Goal: Task Accomplishment & Management: Manage account settings

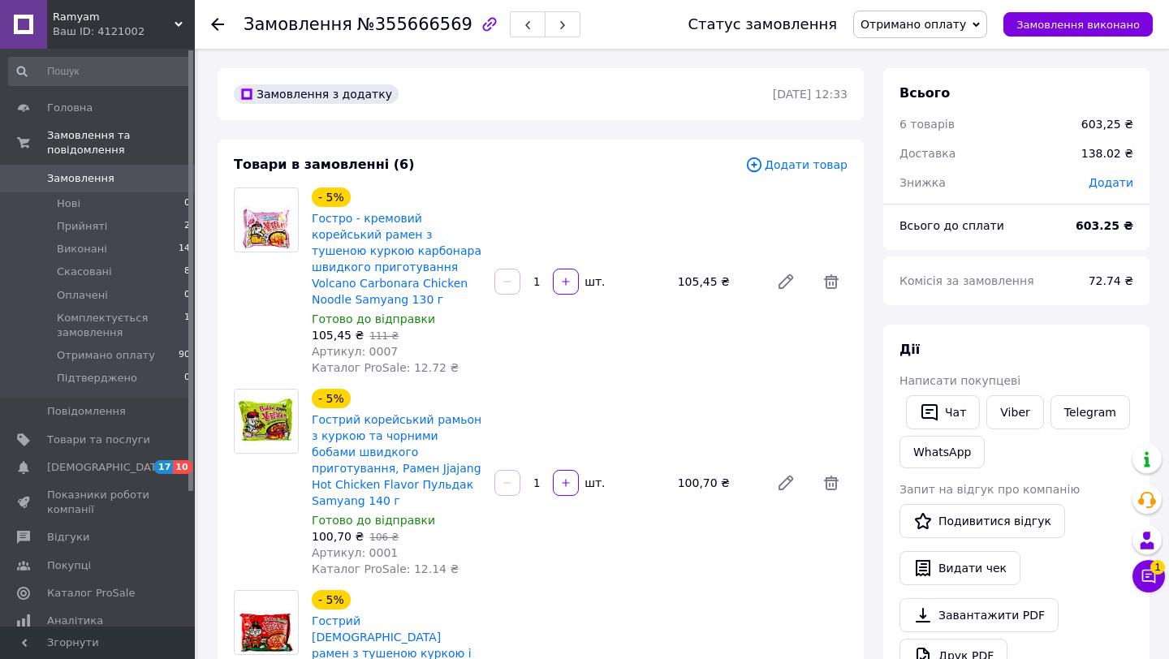
scroll to position [32, 0]
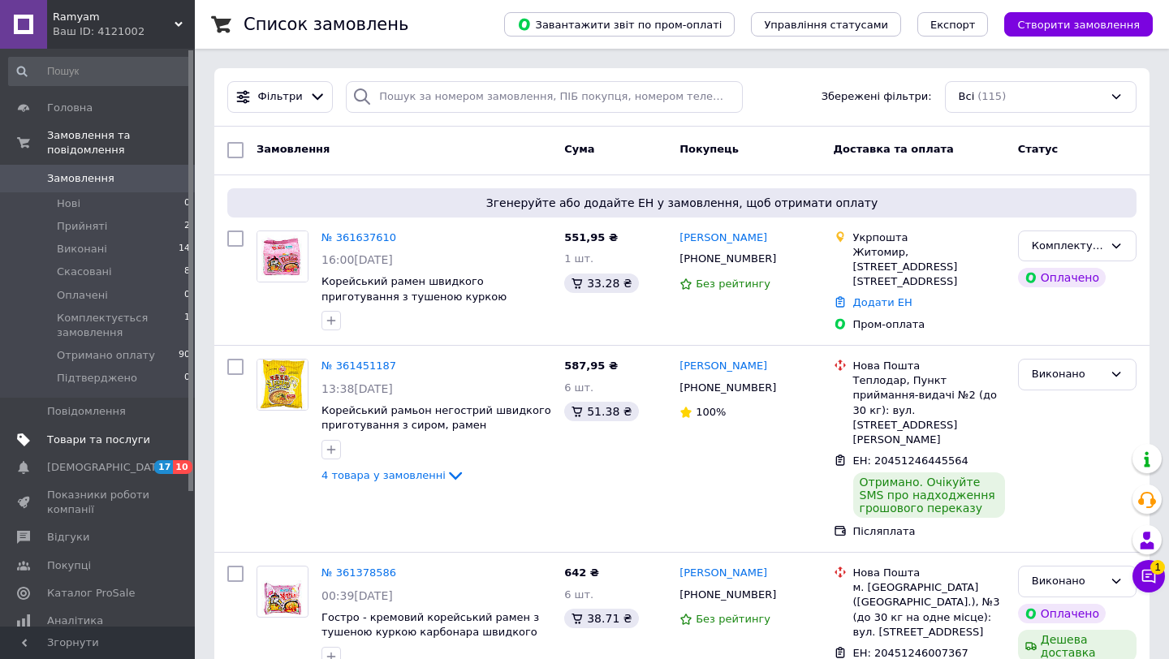
click at [68, 444] on span "Товари та послуги" at bounding box center [98, 440] width 103 height 15
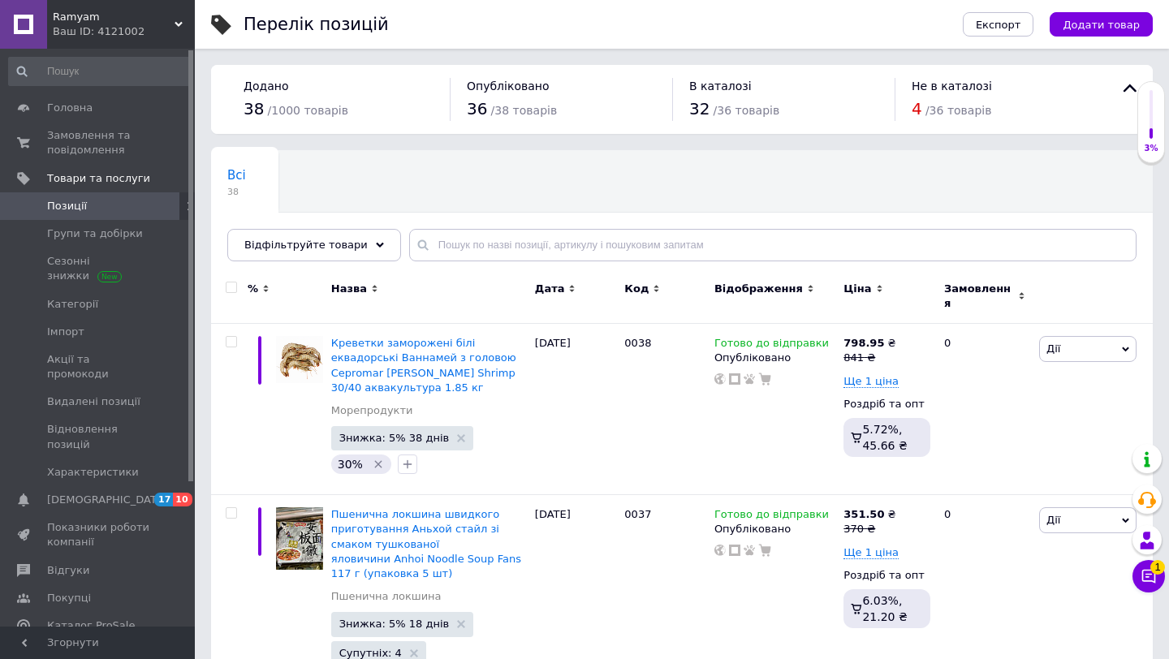
click at [83, 203] on span "Позиції" at bounding box center [67, 206] width 40 height 15
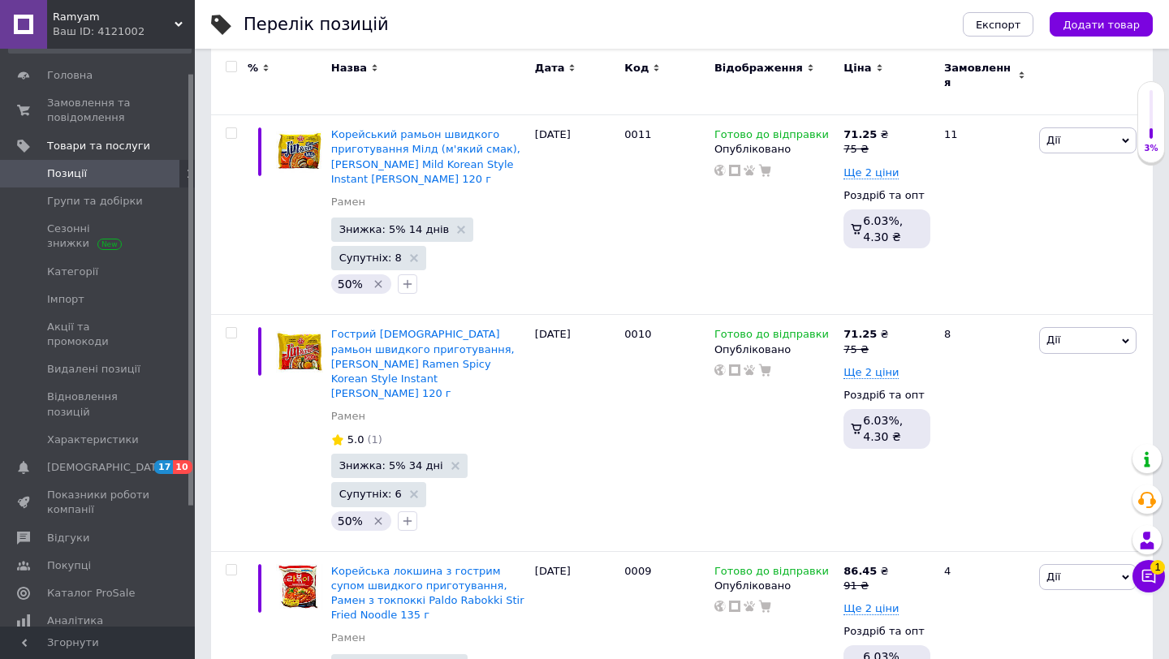
scroll to position [7455, 0]
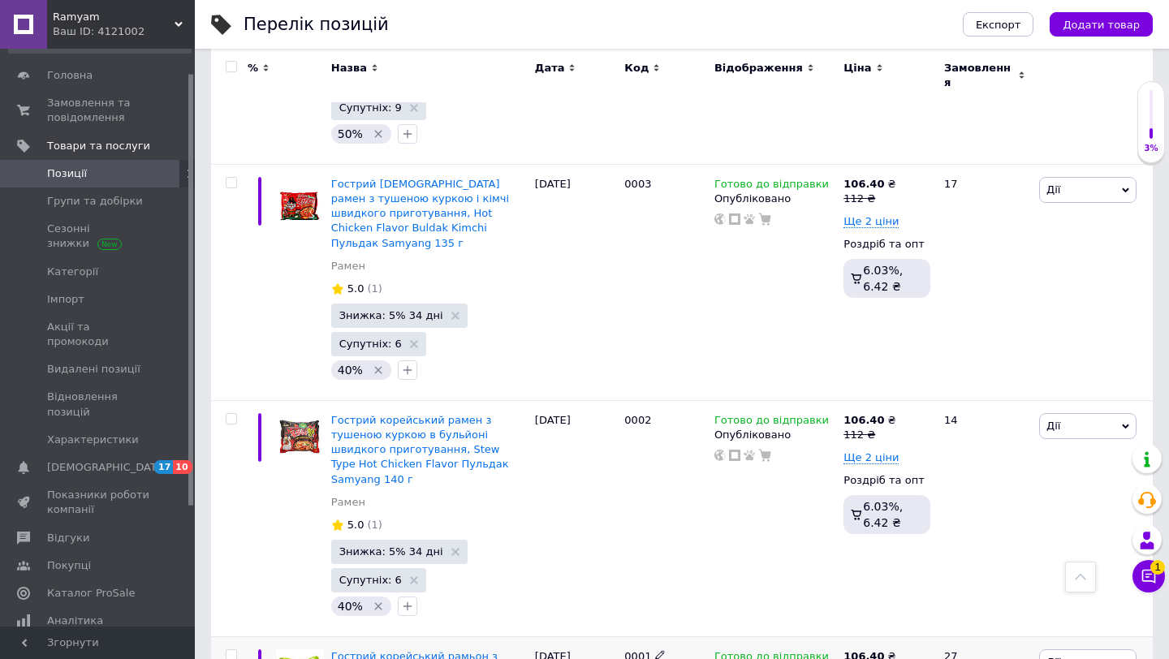
type input "50"
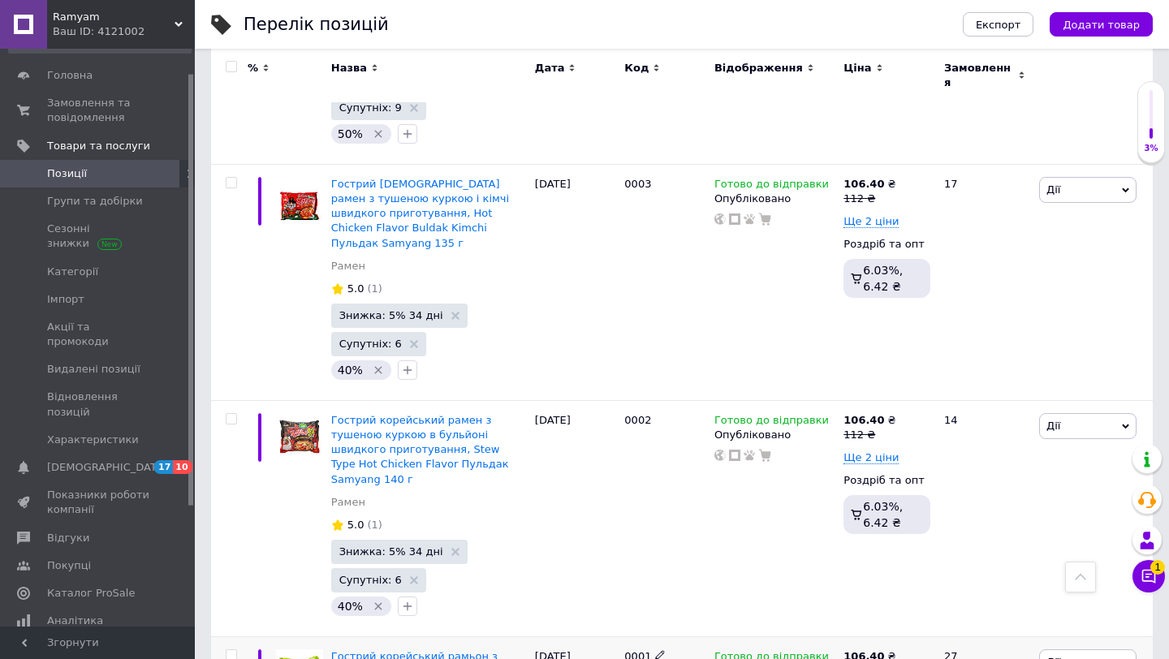
checkbox input "true"
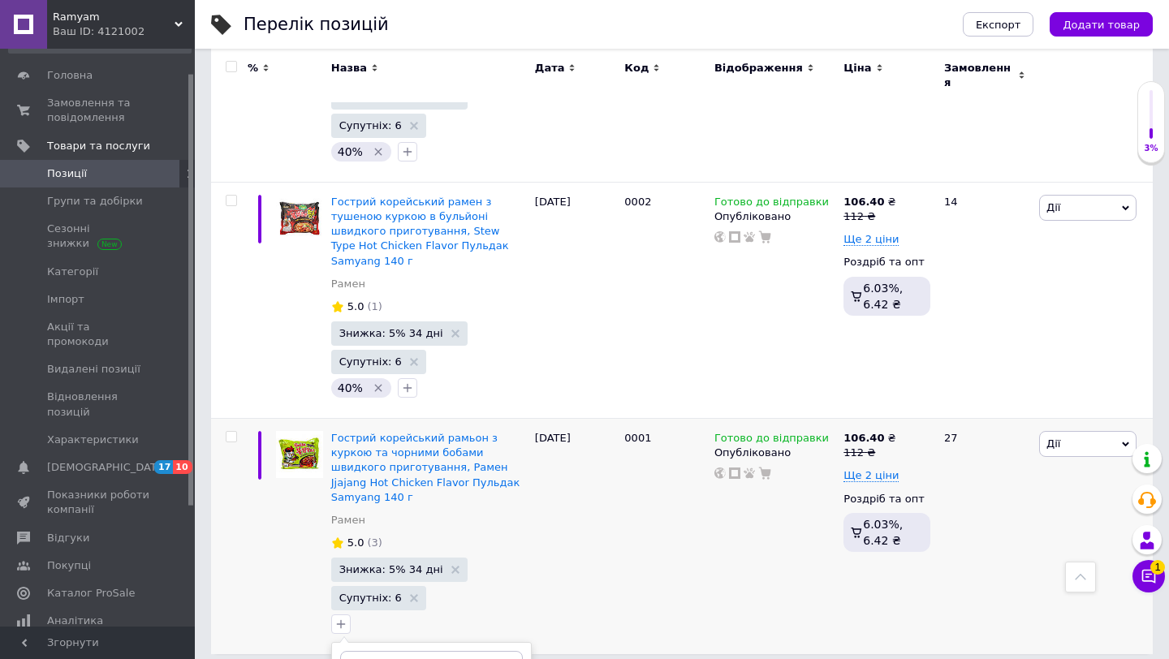
scroll to position [7678, 0]
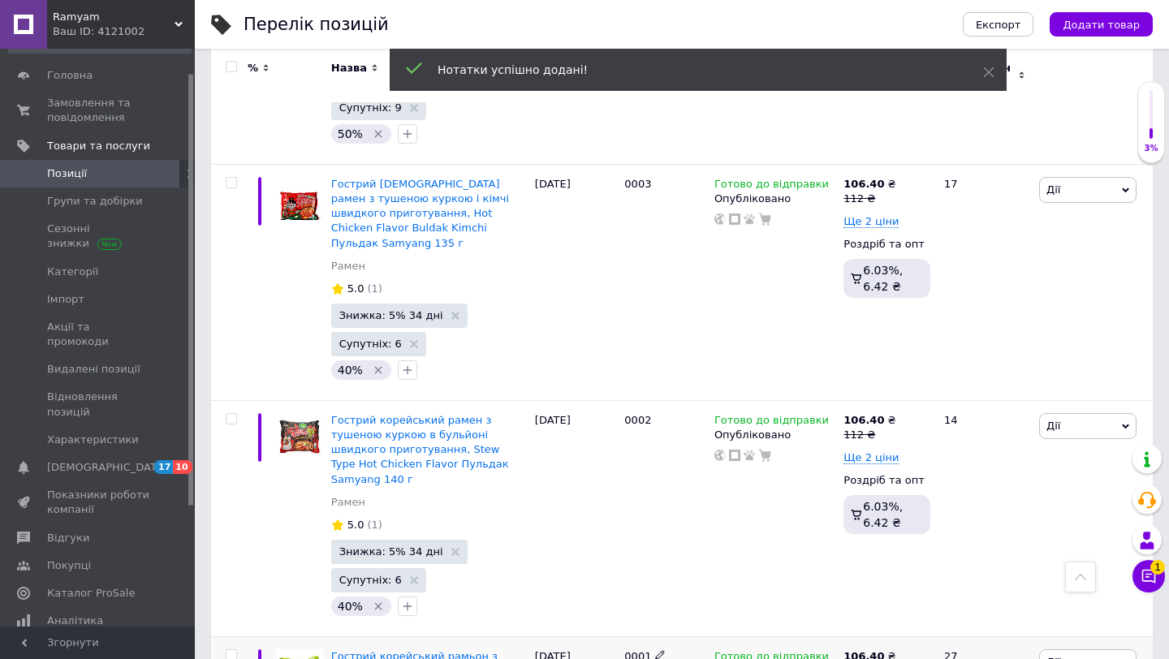
scroll to position [7469, 0]
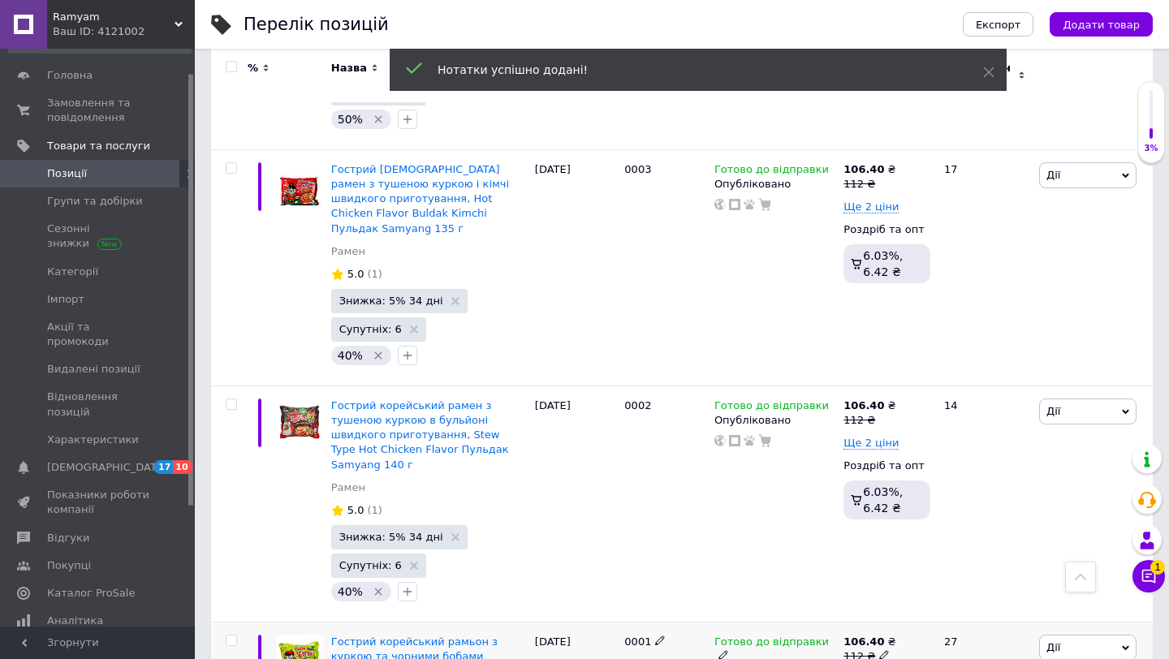
click at [879, 650] on icon at bounding box center [884, 655] width 10 height 10
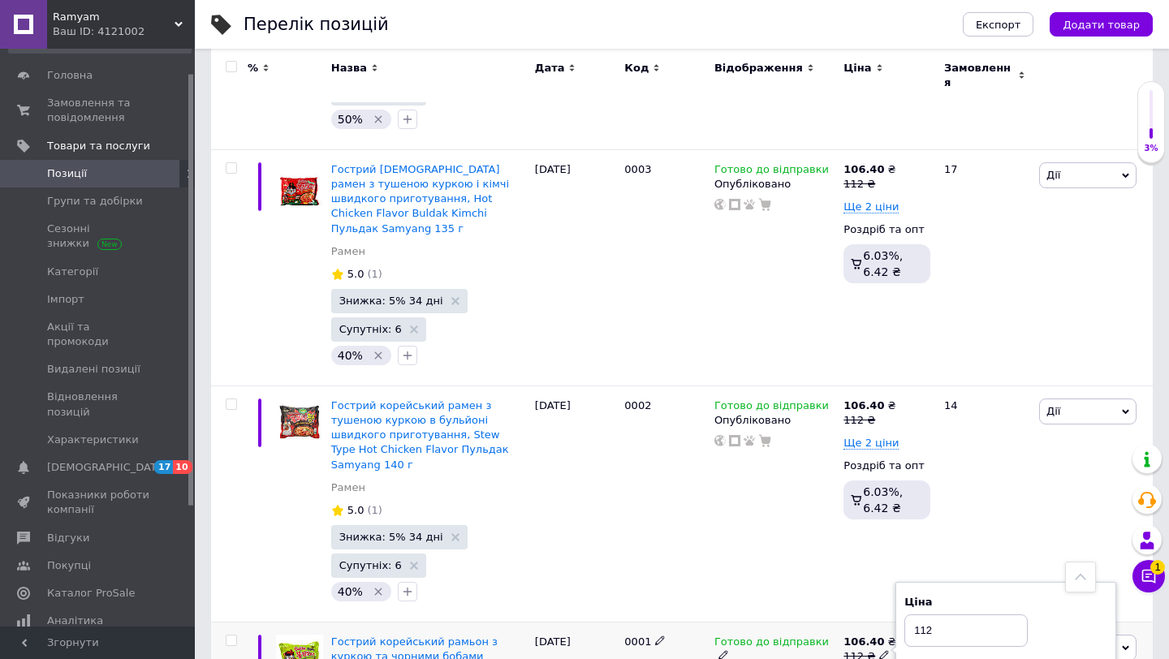
click at [948, 615] on input "112" at bounding box center [966, 631] width 123 height 32
type input "120"
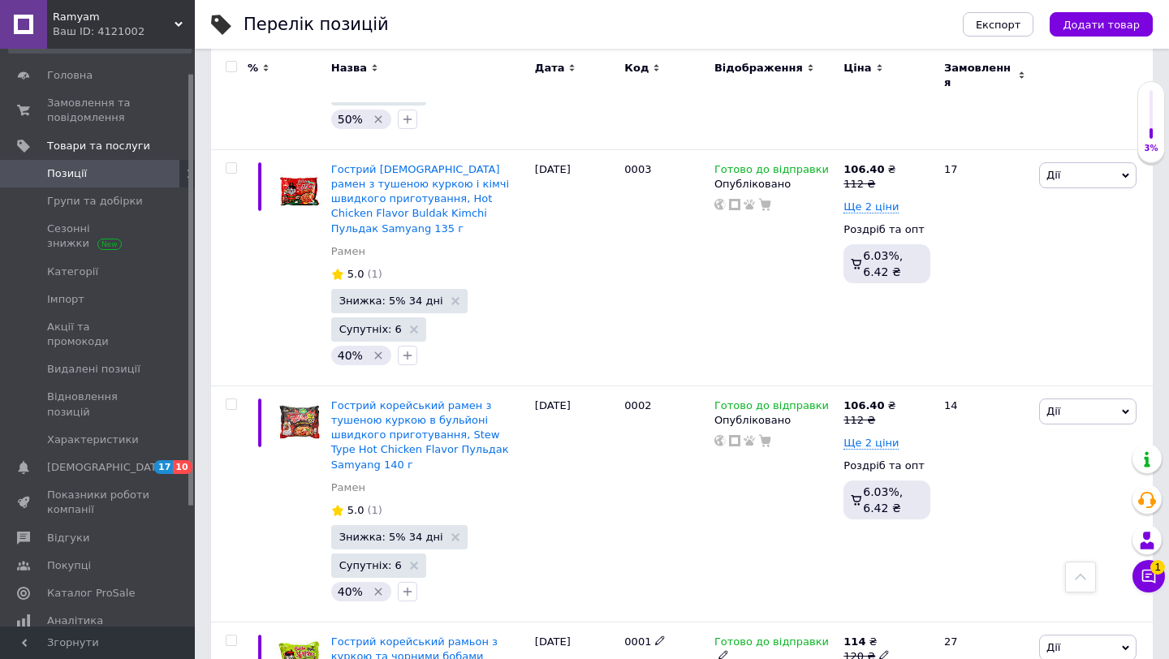
click at [961, 628] on input "104" at bounding box center [992, 644] width 156 height 32
type input "108"
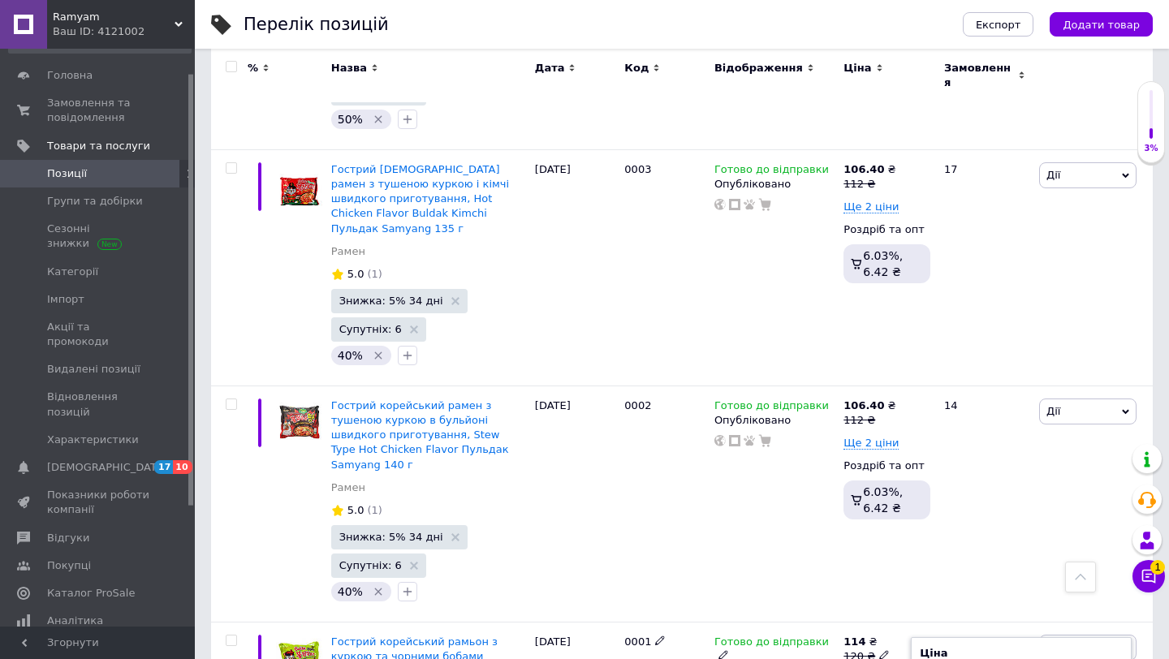
type input "104"
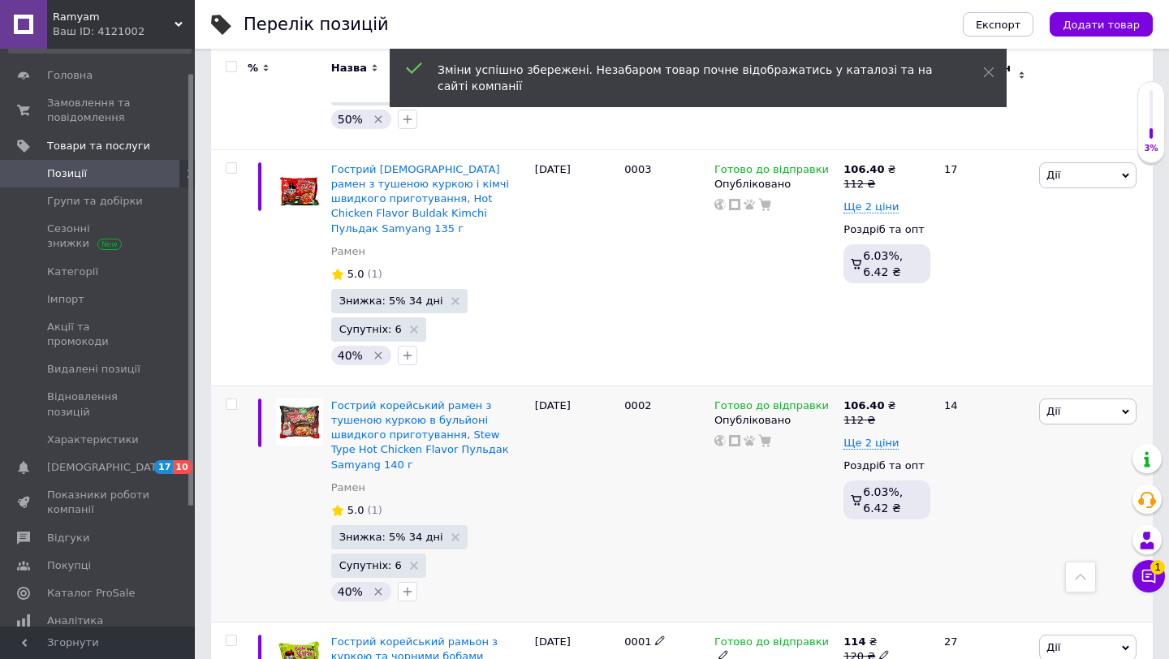
scroll to position [7460, 0]
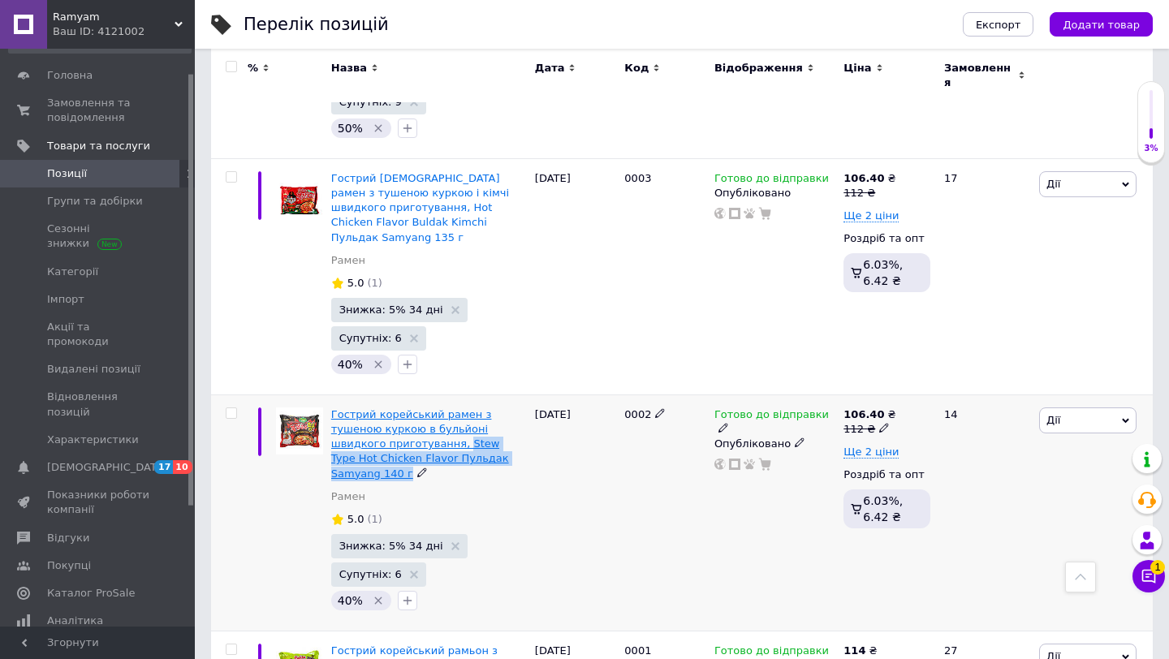
drag, startPoint x: 503, startPoint y: 205, endPoint x: 461, endPoint y: 182, distance: 47.2
click at [461, 408] on div "Гострий корейський рамен з тушеною куркою в бульйоні швидкого приготування, Ste…" at bounding box center [429, 445] width 196 height 74
copy div "Stew Type Hot Chicken Flavor Пульдак Samyang 140 г"
click at [654, 395] on div "0002" at bounding box center [665, 513] width 90 height 236
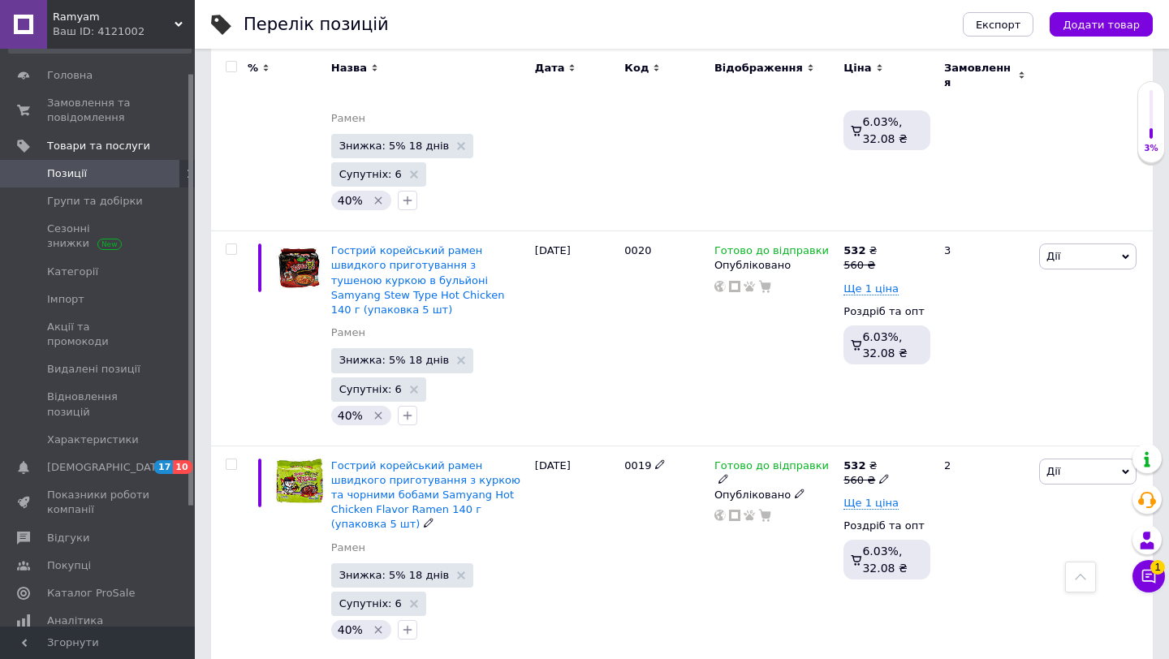
scroll to position [3823, 0]
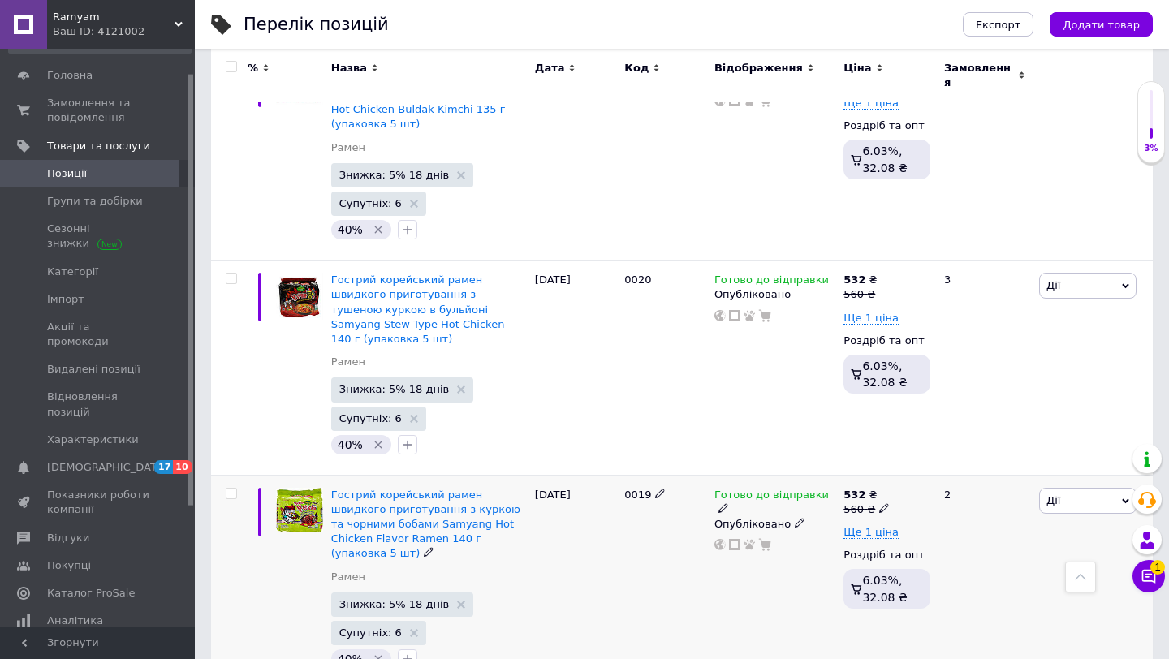
click at [688, 475] on div "0019" at bounding box center [665, 582] width 90 height 215
click at [872, 526] on span "Ще 1 ціна" at bounding box center [871, 532] width 55 height 13
click at [762, 475] on div "Готово до відправки Опубліковано" at bounding box center [774, 582] width 129 height 215
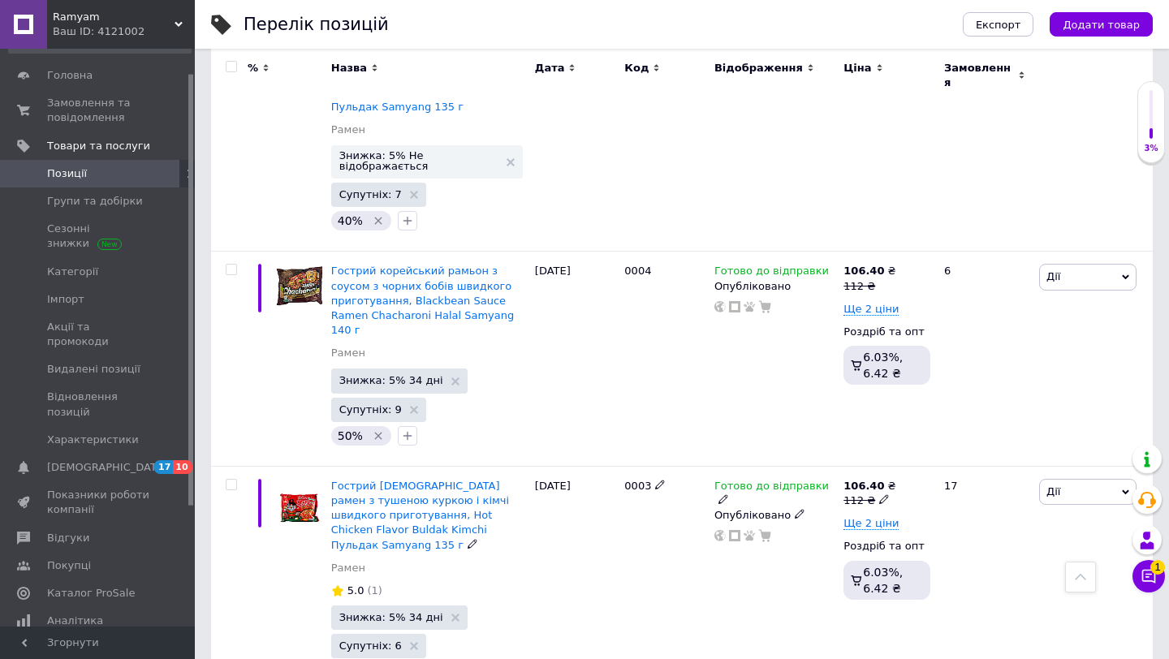
scroll to position [7103, 0]
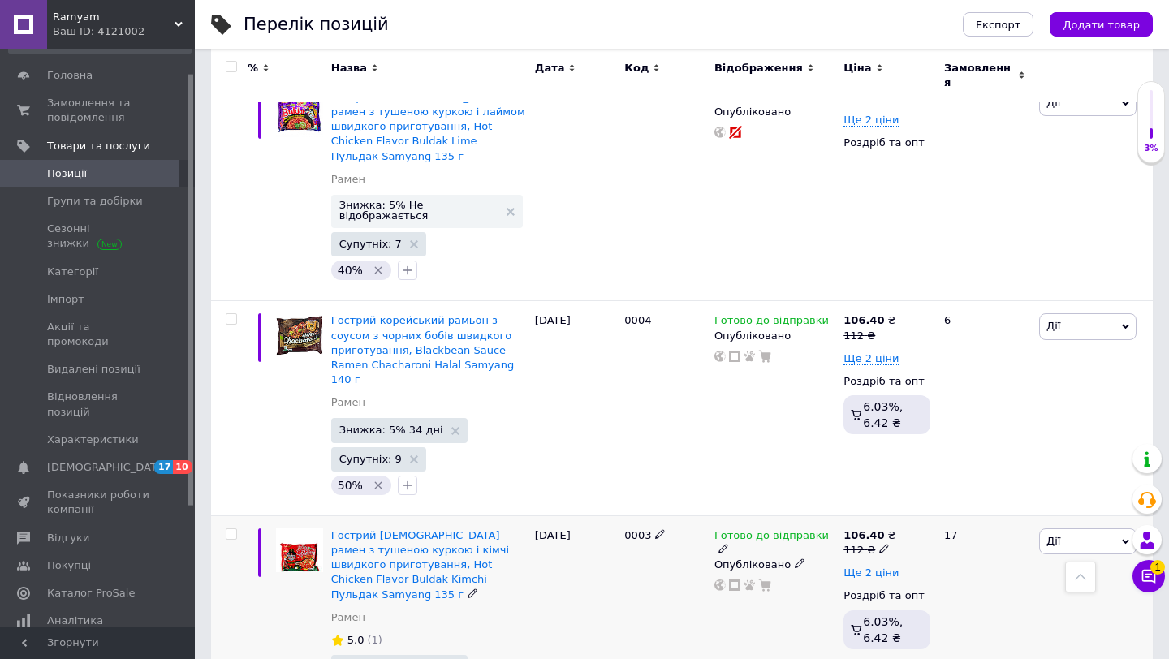
drag, startPoint x: 536, startPoint y: 334, endPoint x: 526, endPoint y: 328, distance: 11.3
click at [470, 516] on div "Гострий корейський рамен з тушеною куркою і кімчі швидкого приготування, Hot Ch…" at bounding box center [682, 634] width 942 height 236
click at [538, 516] on div "[DATE]" at bounding box center [576, 634] width 90 height 236
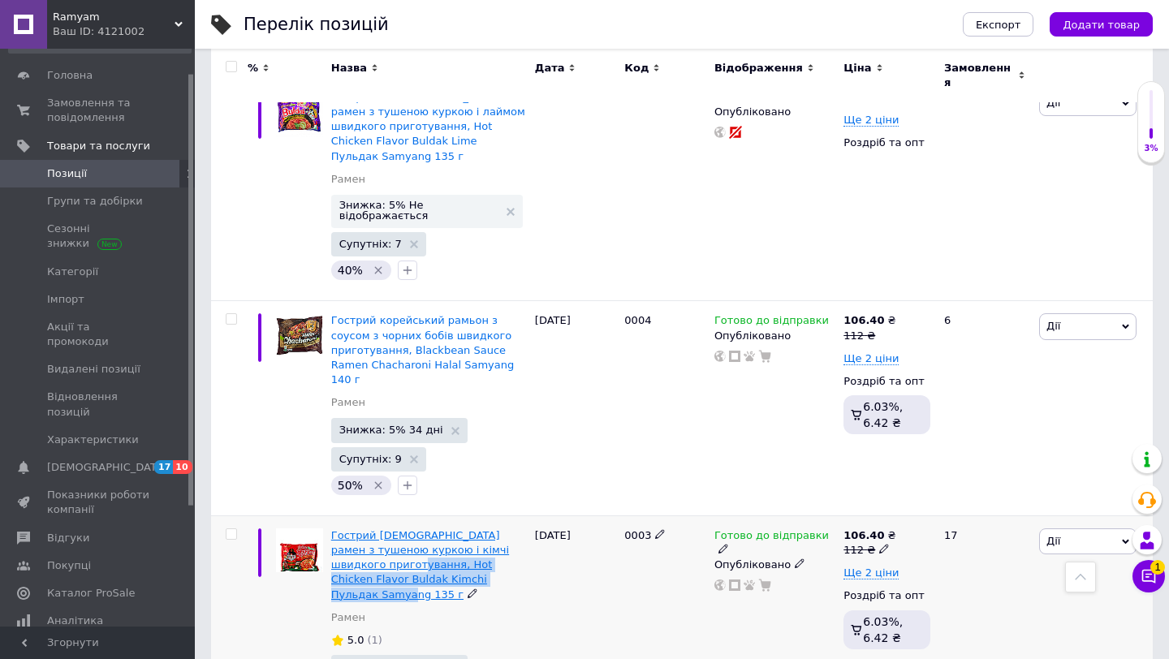
drag, startPoint x: 526, startPoint y: 333, endPoint x: 408, endPoint y: 283, distance: 128.5
click at [408, 516] on div "Гострий [DEMOGRAPHIC_DATA] рамен з тушеною куркою і кімчі швидкого приготування…" at bounding box center [429, 634] width 204 height 236
copy span "Hot Chicken Flavor Buldak Kimchi Пульдак Samyang 135 г"
click at [561, 516] on div "[DATE]" at bounding box center [576, 634] width 90 height 236
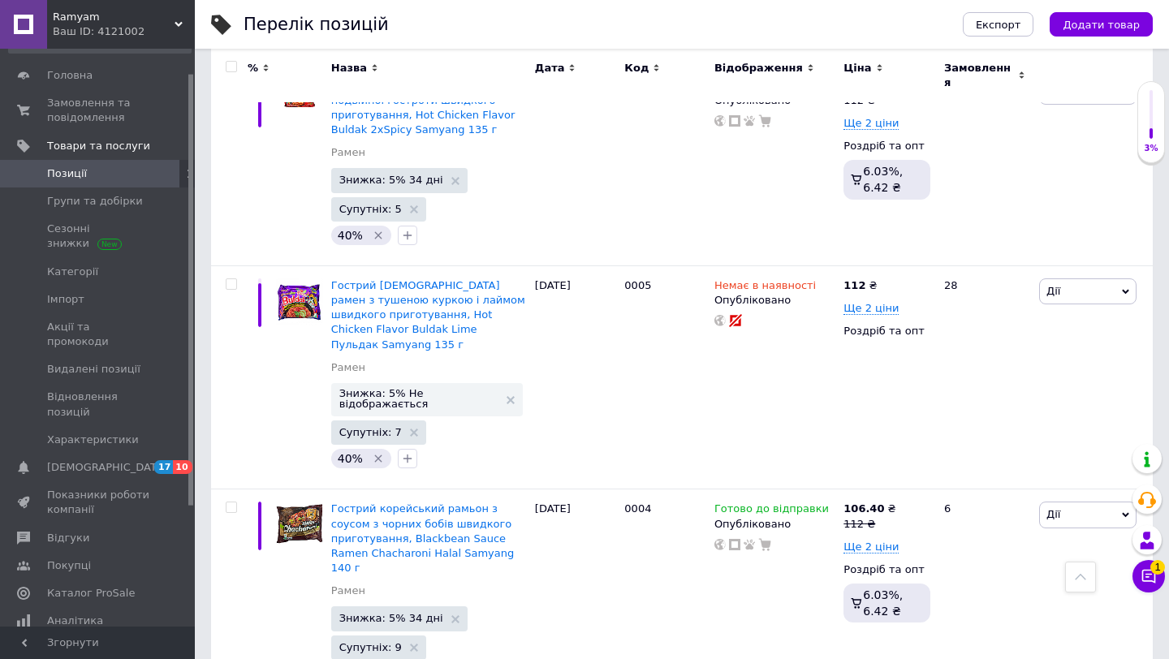
scroll to position [6908, 0]
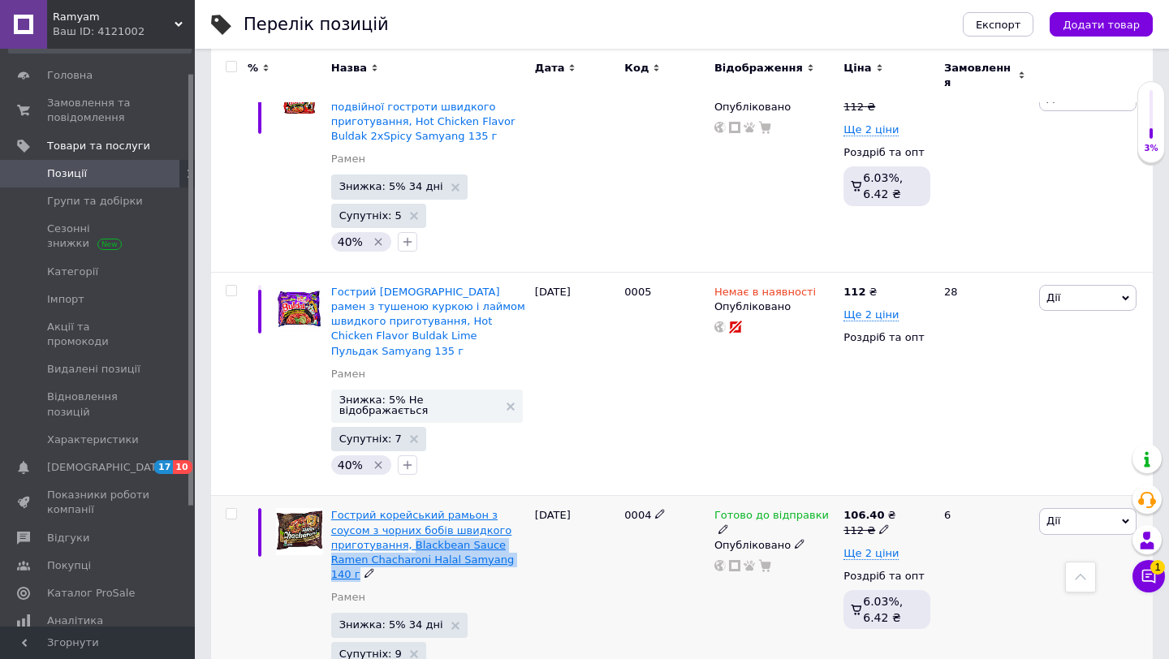
drag, startPoint x: 421, startPoint y: 323, endPoint x: 407, endPoint y: 298, distance: 29.1
click at [407, 508] on div "Гострий корейський рамьон з соусом з чорних бобів швидкого приготування, Blackb…" at bounding box center [429, 545] width 196 height 74
copy div "Blackbean Sauce Ramen Chacharoni Halal Samyang 140 г"
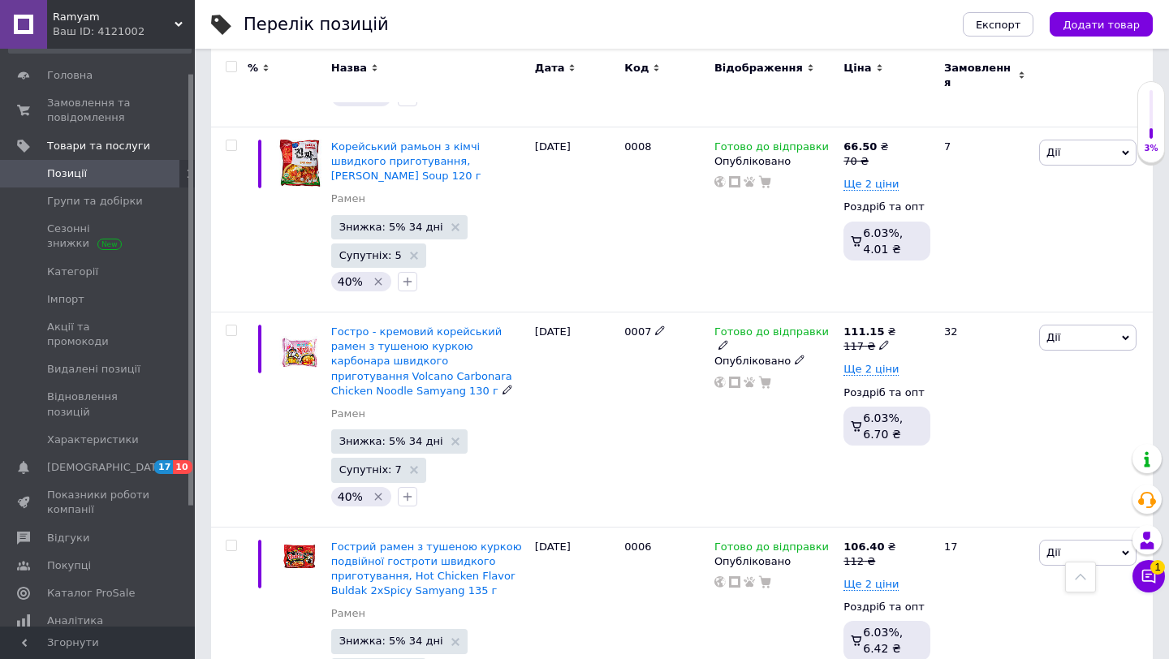
scroll to position [6421, 0]
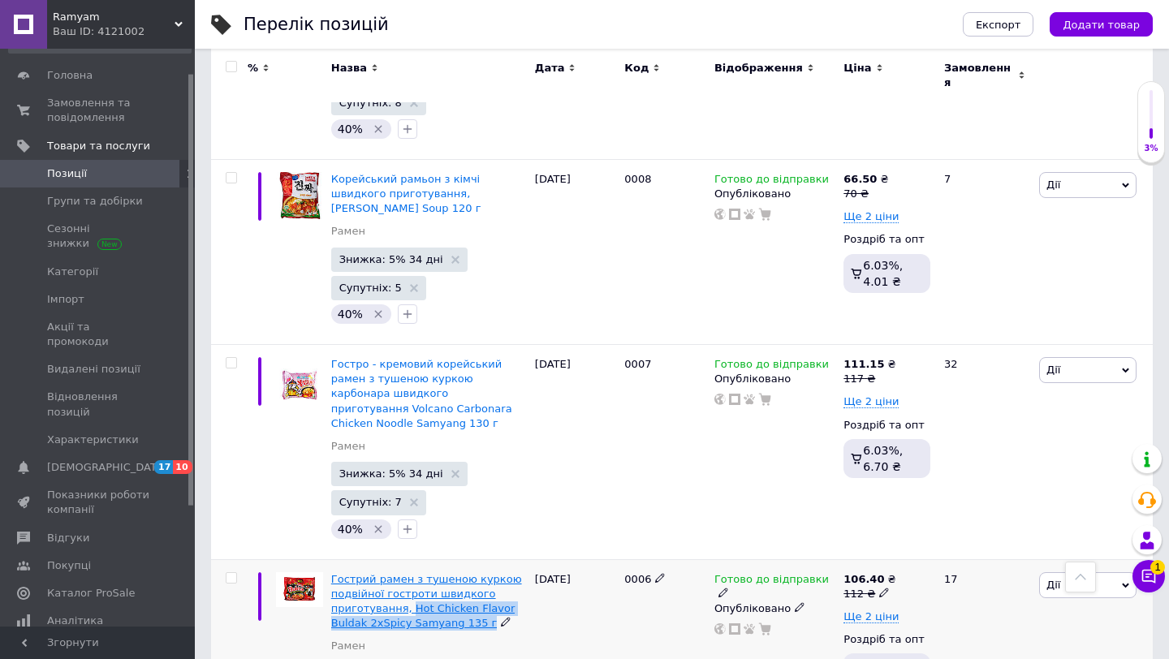
drag, startPoint x: 507, startPoint y: 391, endPoint x: 407, endPoint y: 378, distance: 100.7
click at [407, 572] on div "Гострий рамен з тушеною куркою подвійної гостроти швидкого приготування, Hot Ch…" at bounding box center [429, 601] width 196 height 59
copy div "Hot Chicken Flavor Buldak 2хSpicy Samyang 135 г"
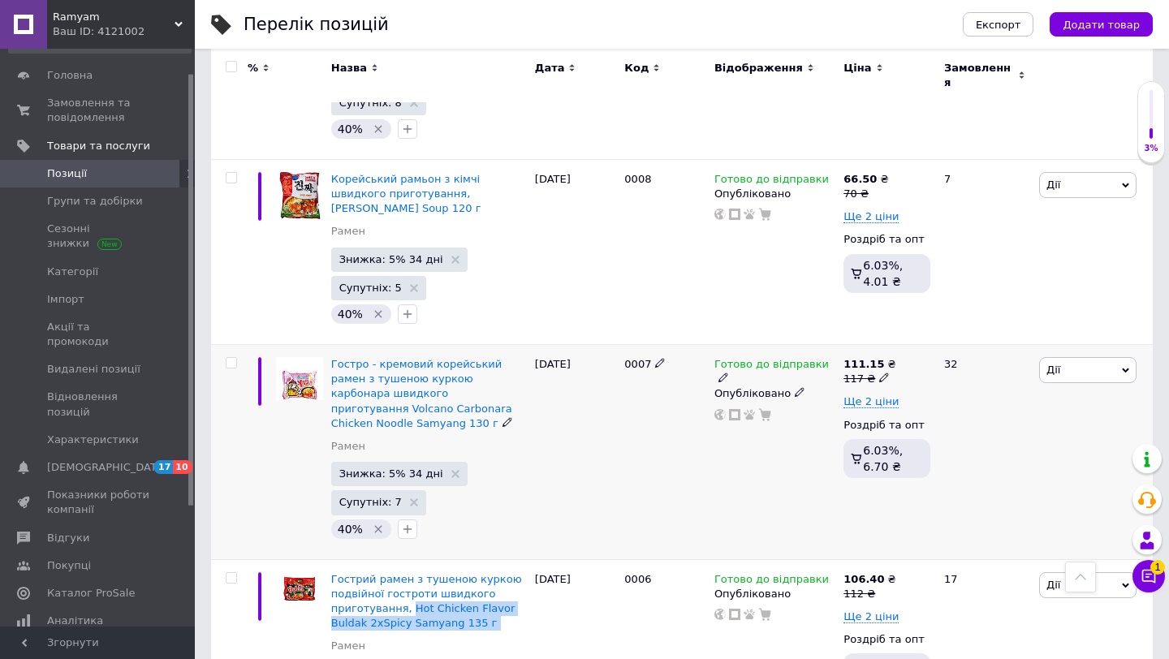
scroll to position [6388, 0]
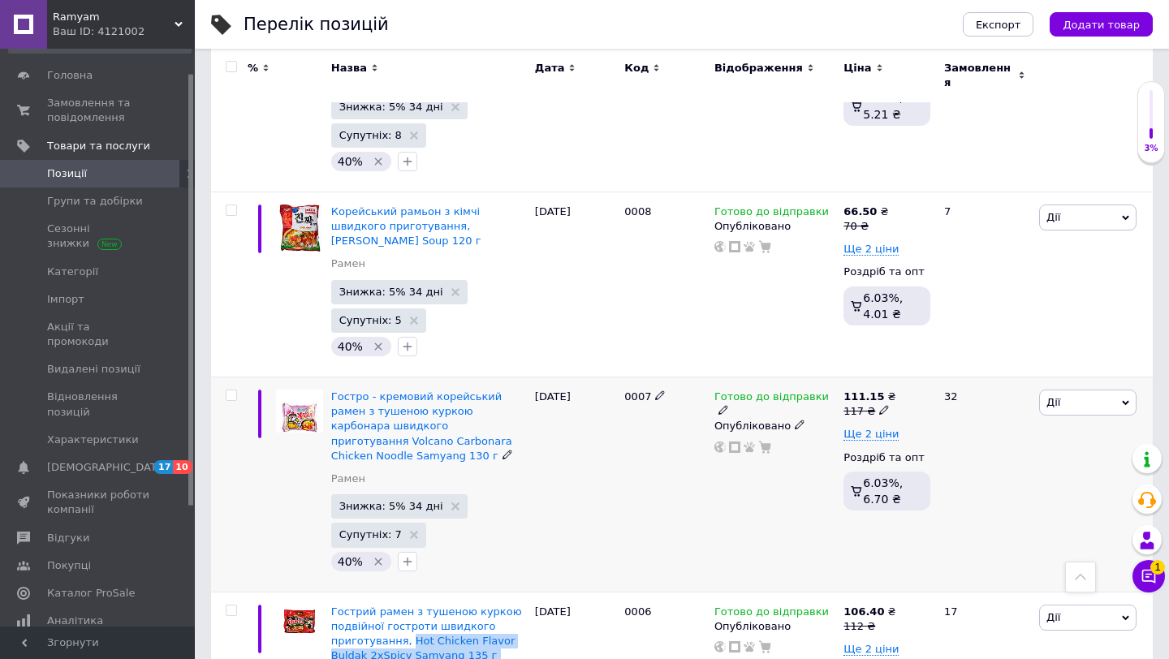
click at [575, 378] on div "[DATE]" at bounding box center [576, 485] width 90 height 215
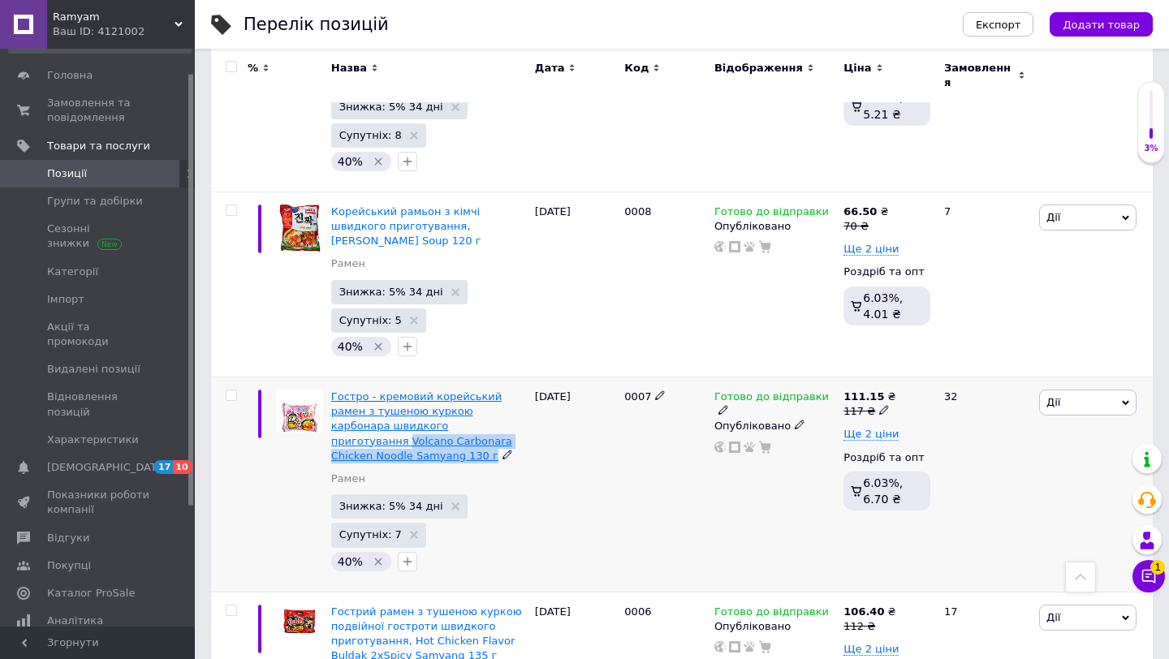
drag, startPoint x: 481, startPoint y: 216, endPoint x: 456, endPoint y: 195, distance: 32.9
click at [456, 390] on div "Гостро - кремовий корейський рамен з тушеною куркою карбонара швидкого приготув…" at bounding box center [429, 427] width 196 height 74
copy div "Volcano Carbonara Chicken Noodle Samyang 130 г"
click at [608, 378] on div "[DATE]" at bounding box center [576, 485] width 90 height 215
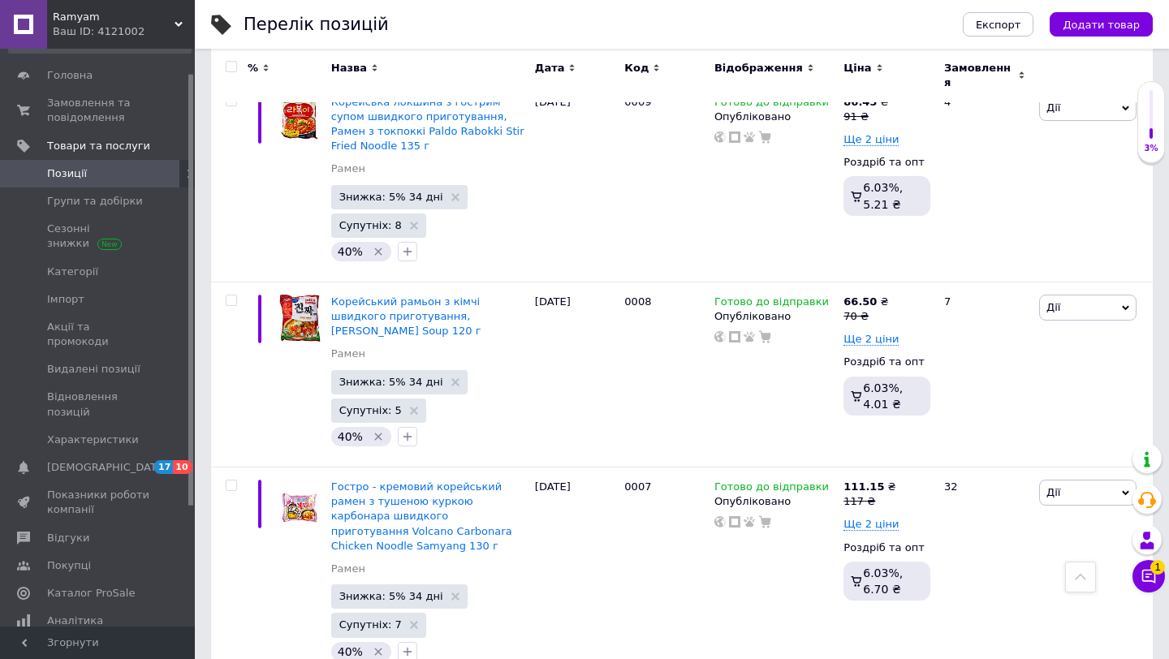
scroll to position [6289, 0]
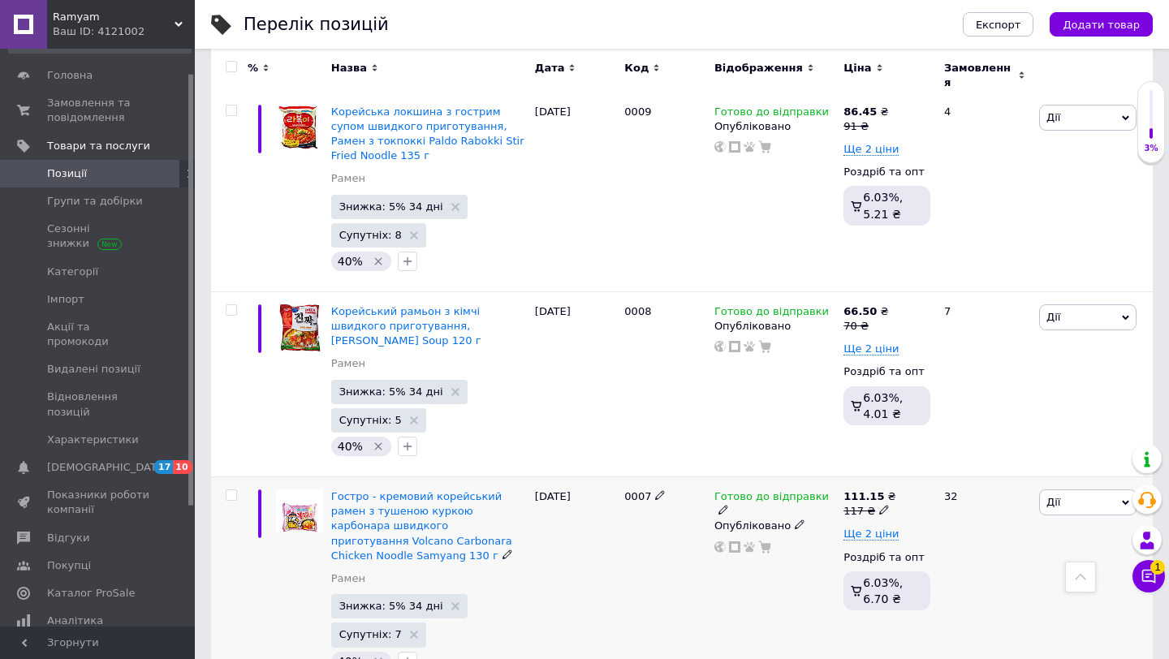
click at [378, 655] on icon "Видалити мітку" at bounding box center [378, 661] width 13 height 13
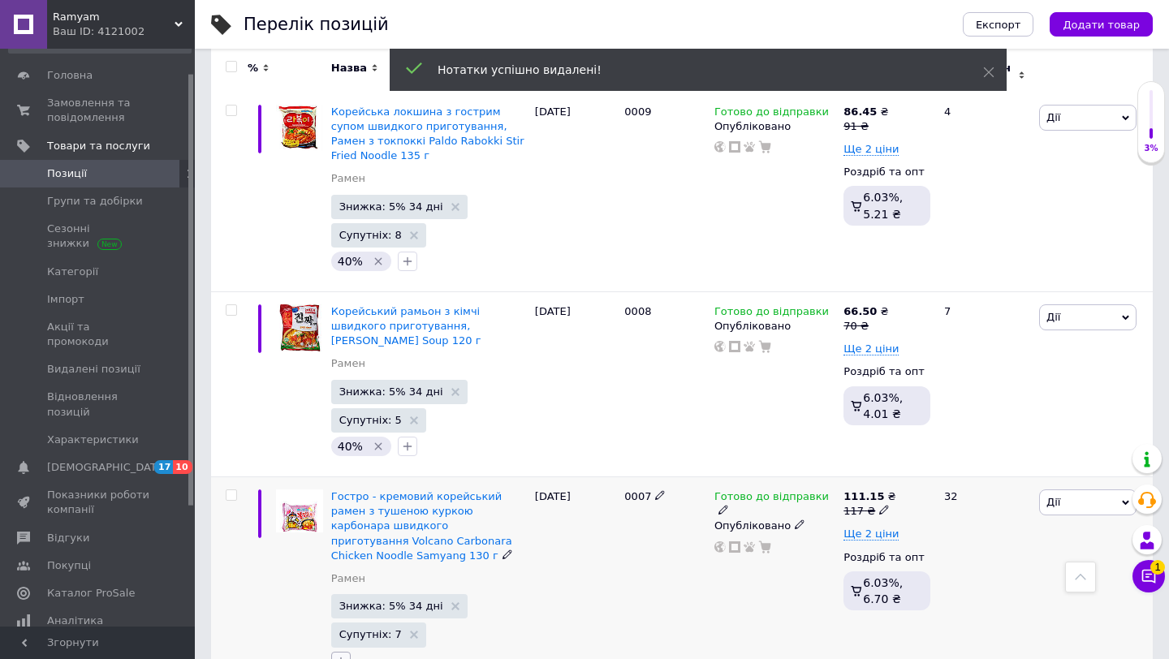
click at [347, 655] on icon "button" at bounding box center [341, 661] width 13 height 13
checkbox input "true"
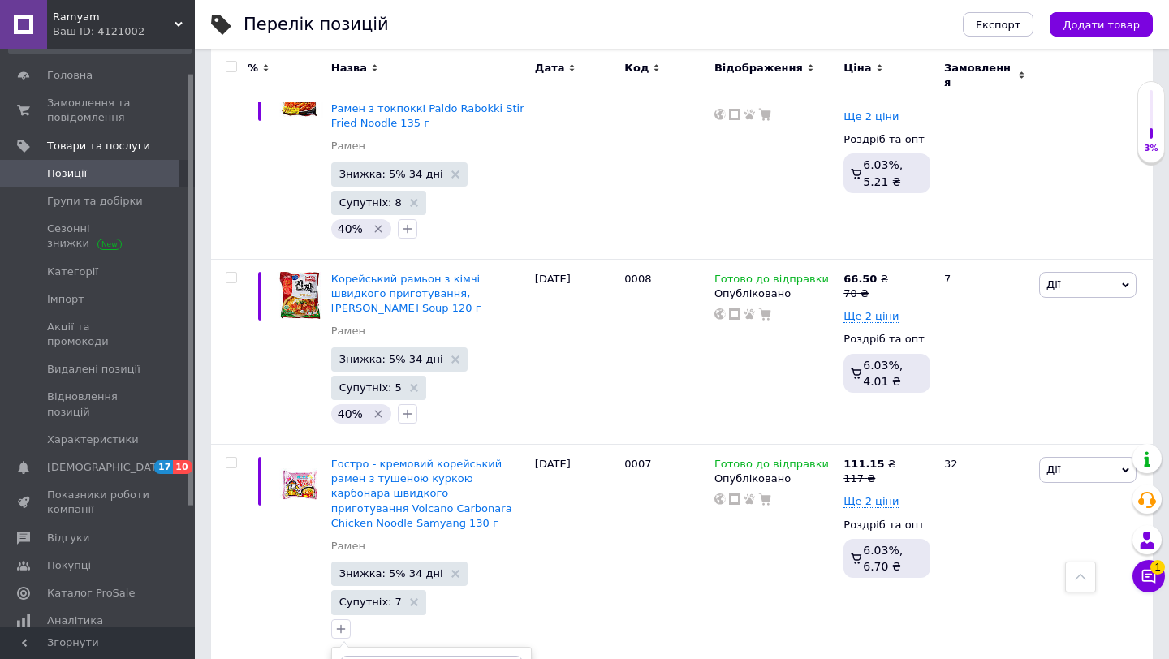
scroll to position [6354, 0]
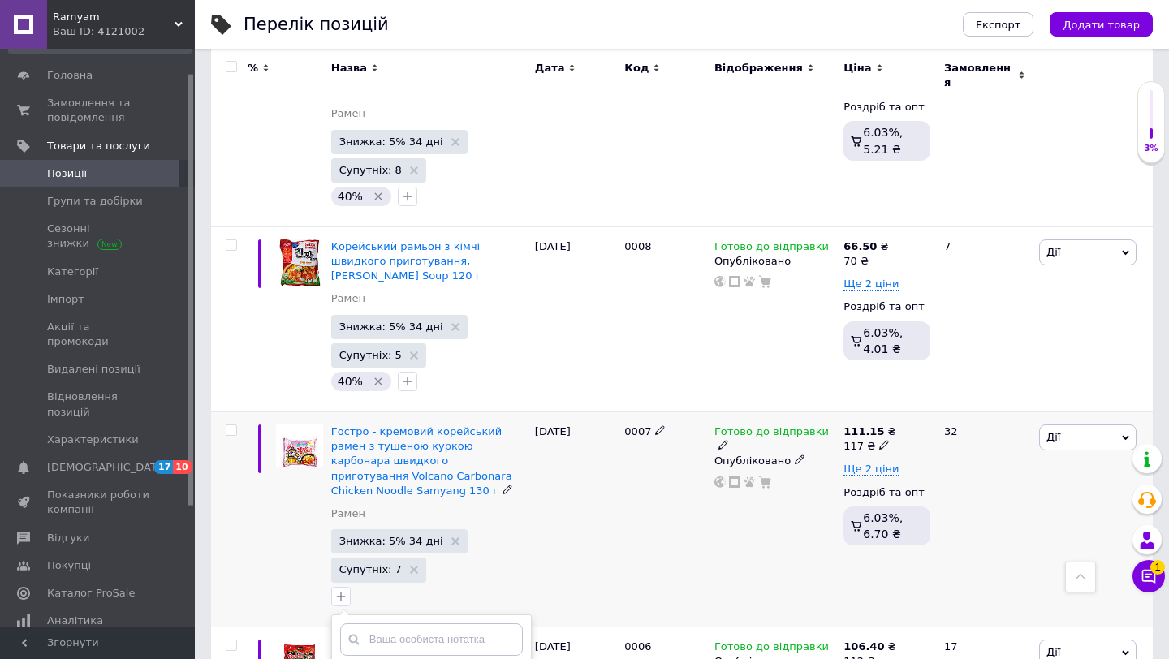
click at [879, 440] on icon at bounding box center [884, 445] width 10 height 10
click at [930, 404] on input "117" at bounding box center [960, 420] width 123 height 32
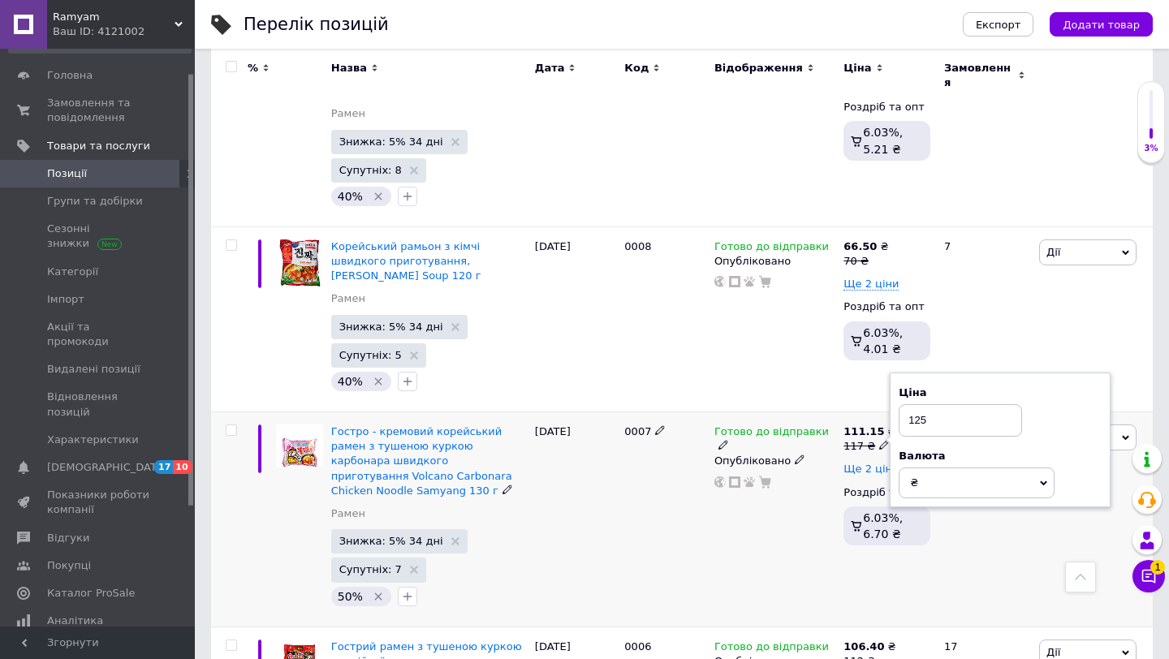
type input "125"
click at [866, 463] on span "Ще 2 ціни" at bounding box center [871, 469] width 55 height 13
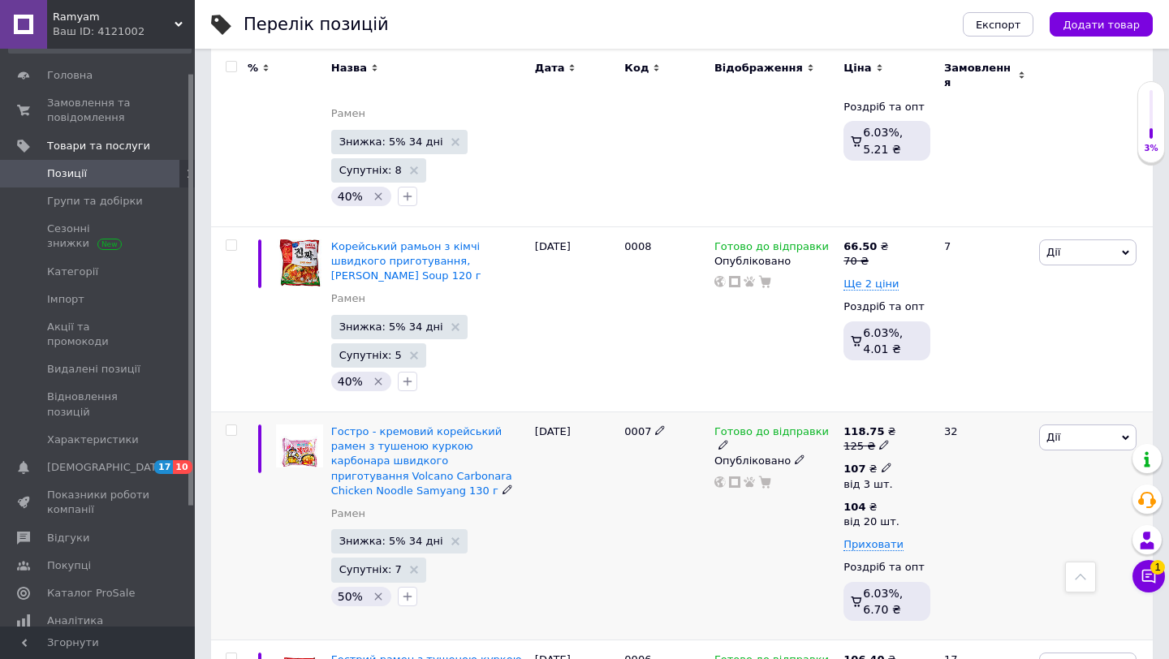
click at [866, 462] on div "107 ₴" at bounding box center [868, 469] width 49 height 15
click at [948, 417] on input "107" at bounding box center [992, 433] width 156 height 32
click at [985, 417] on input "11" at bounding box center [992, 433] width 156 height 32
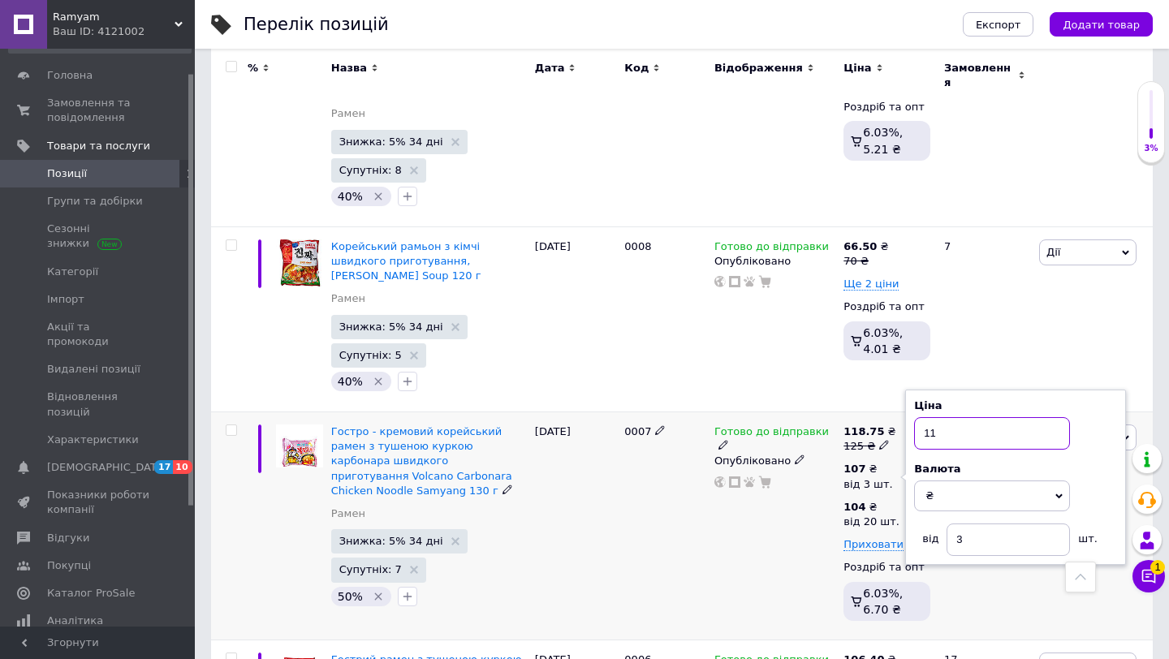
click at [985, 417] on input "11" at bounding box center [992, 433] width 156 height 32
type input "112"
click at [762, 412] on div "Готово до відправки Опубліковано" at bounding box center [774, 526] width 129 height 228
click at [879, 515] on div "від 20 шт." at bounding box center [872, 522] width 56 height 15
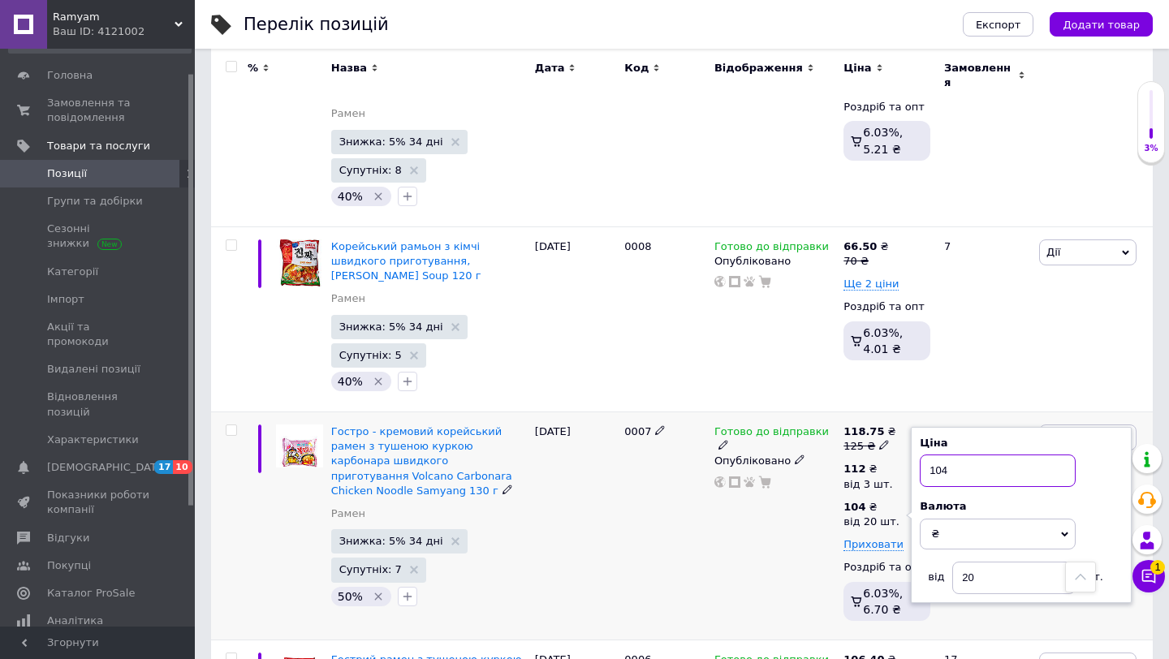
click at [965, 455] on input "104" at bounding box center [998, 471] width 156 height 32
type input "108"
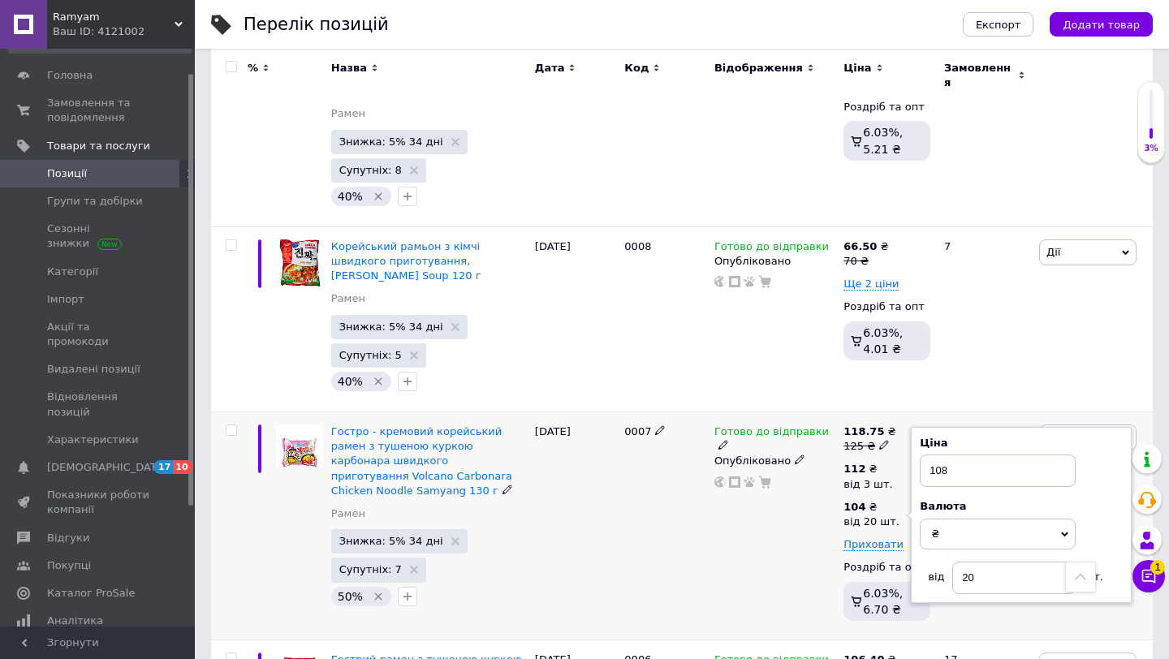
click at [721, 412] on div "Готово до відправки Опубліковано" at bounding box center [774, 526] width 129 height 228
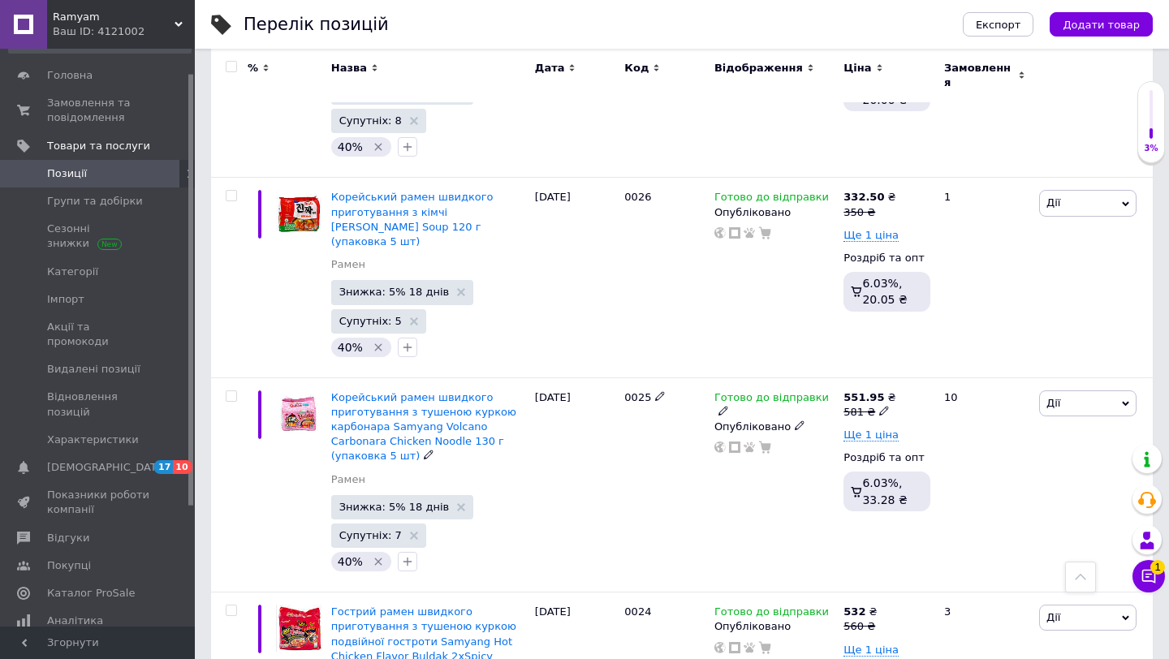
scroll to position [2586, 0]
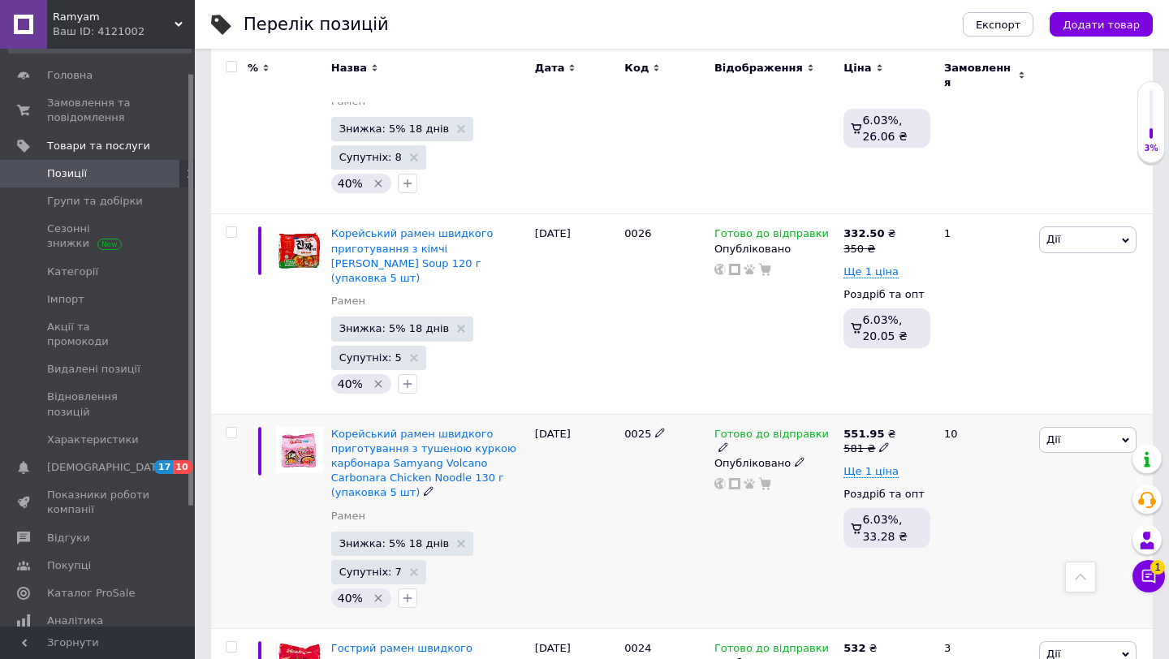
click at [861, 442] on div "581 ₴" at bounding box center [870, 449] width 52 height 15
click at [933, 406] on input "581" at bounding box center [965, 422] width 123 height 32
type input "620"
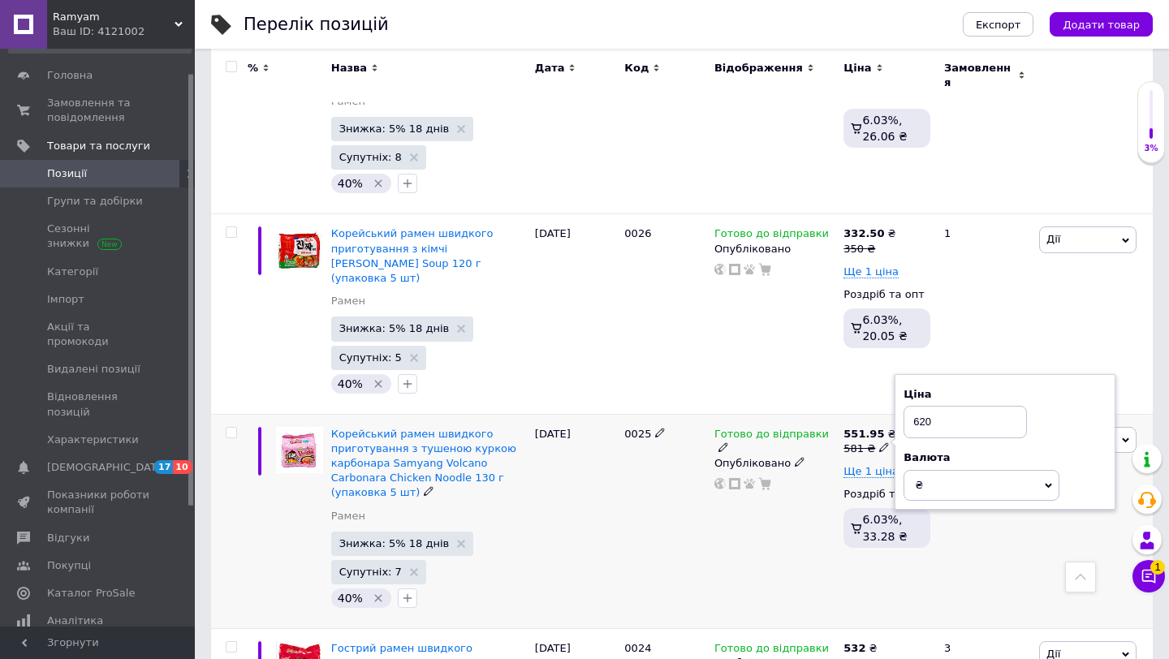
click at [782, 414] on div "Готово до відправки Опубліковано" at bounding box center [774, 521] width 129 height 215
click at [870, 465] on span "Ще 1 ціна" at bounding box center [871, 471] width 55 height 13
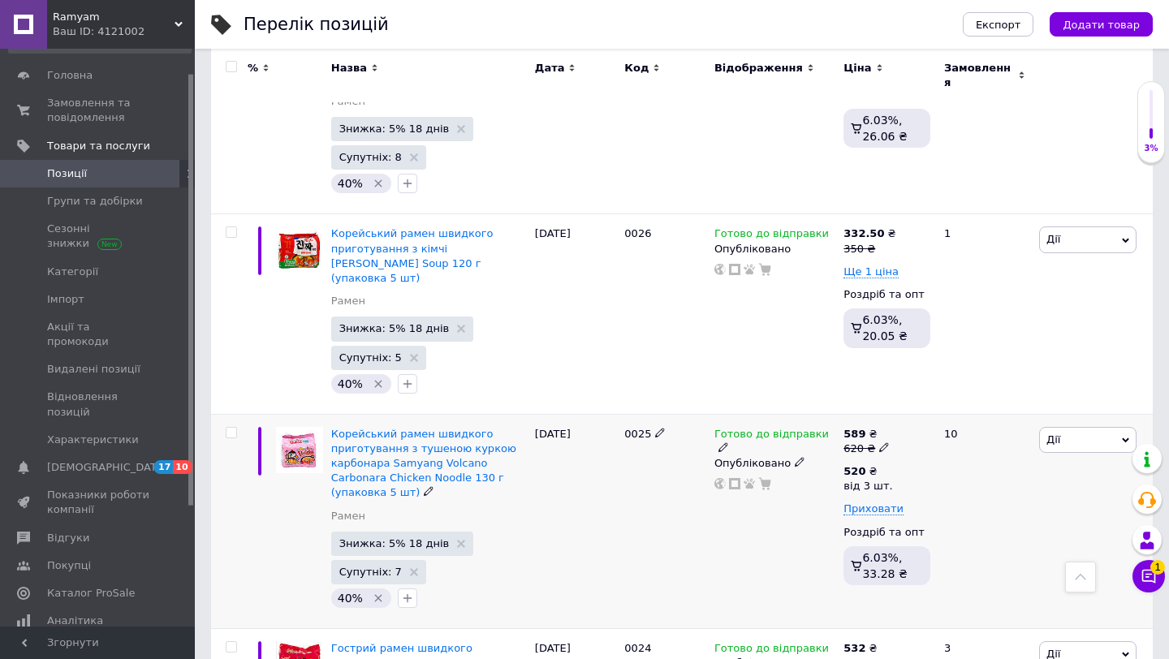
click at [761, 414] on div "Готово до відправки Опубліковано" at bounding box center [774, 521] width 129 height 215
click at [870, 479] on div "від 3 шт." at bounding box center [868, 486] width 49 height 15
click at [956, 420] on input "520" at bounding box center [992, 436] width 156 height 32
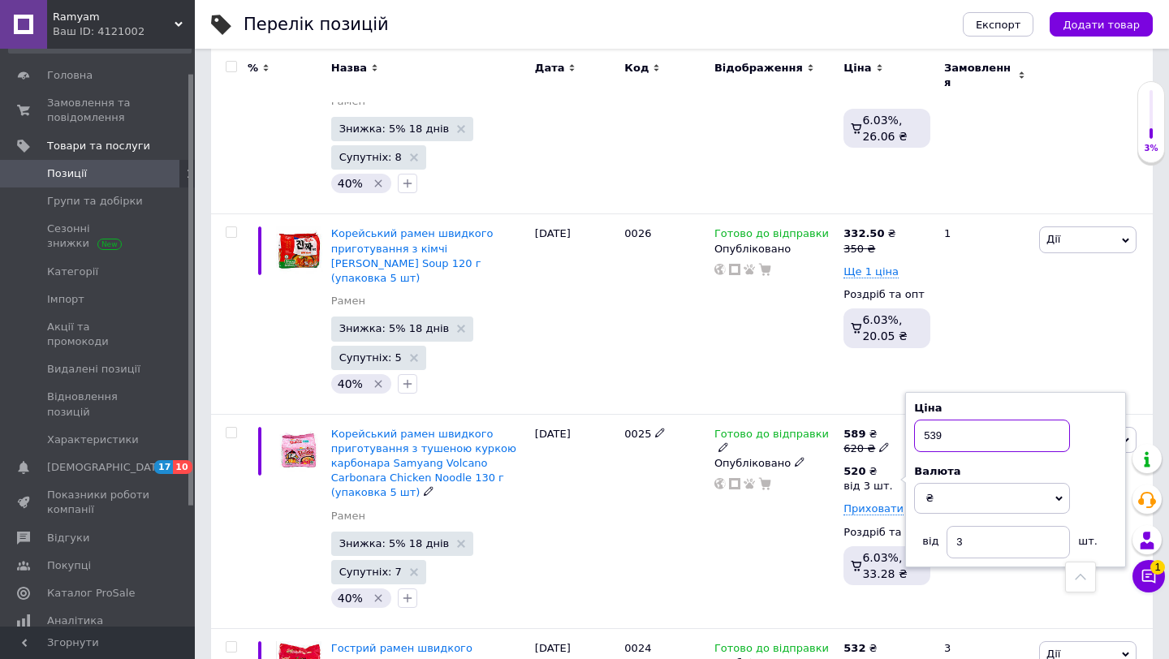
type input "539"
click at [784, 414] on div "Готово до відправки Опубліковано" at bounding box center [774, 521] width 129 height 215
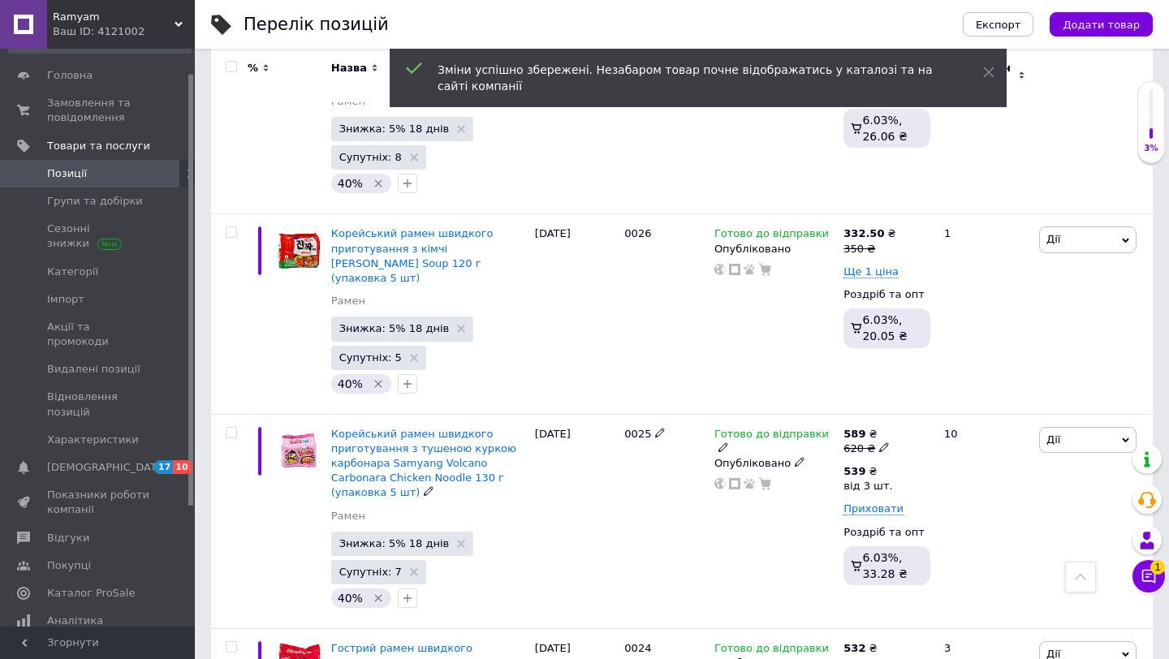
click at [784, 414] on div "Готово до відправки Опубліковано" at bounding box center [774, 521] width 129 height 215
click at [374, 595] on icon "Видалити мітку" at bounding box center [377, 598] width 7 height 7
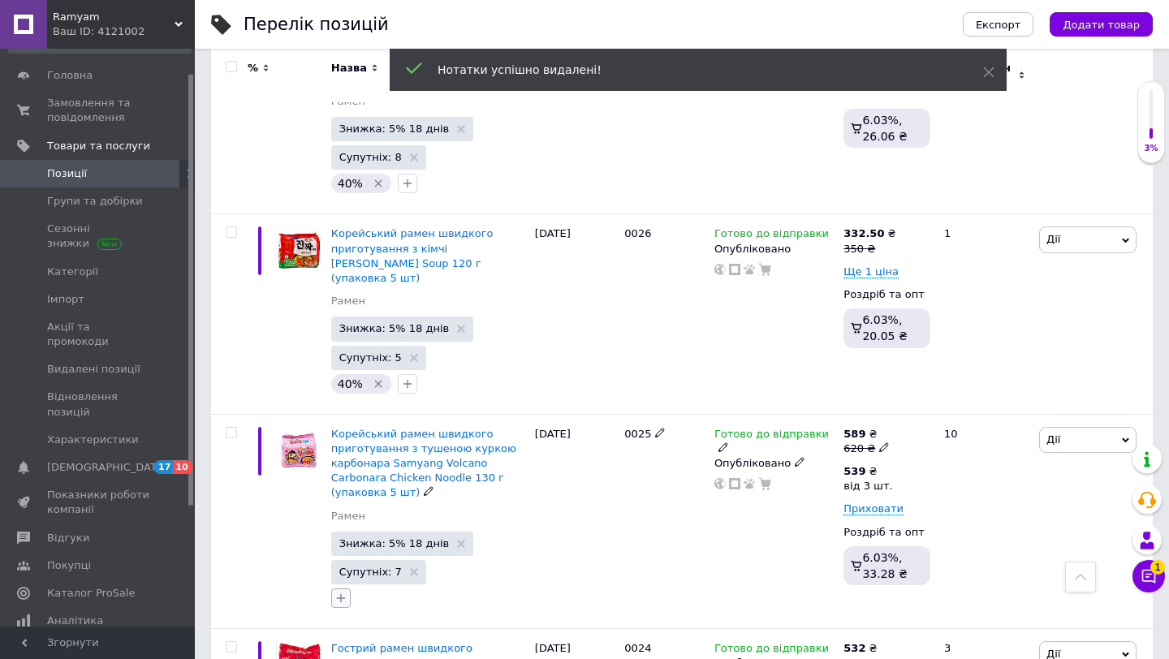
click at [347, 592] on icon "button" at bounding box center [341, 598] width 13 height 13
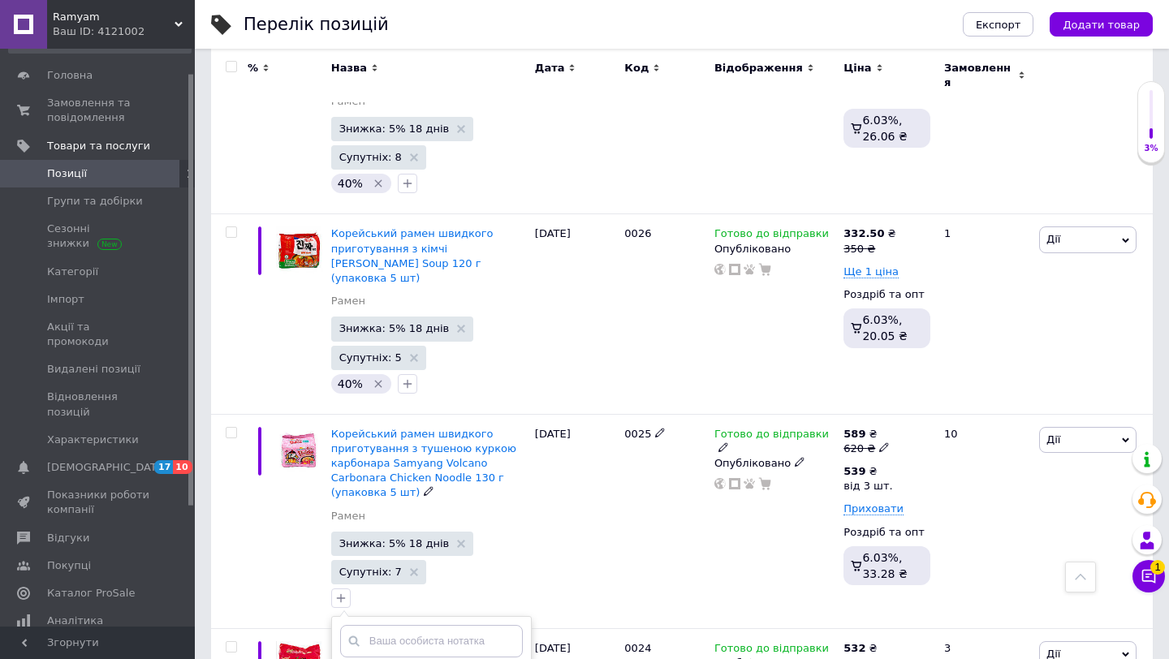
checkbox input "true"
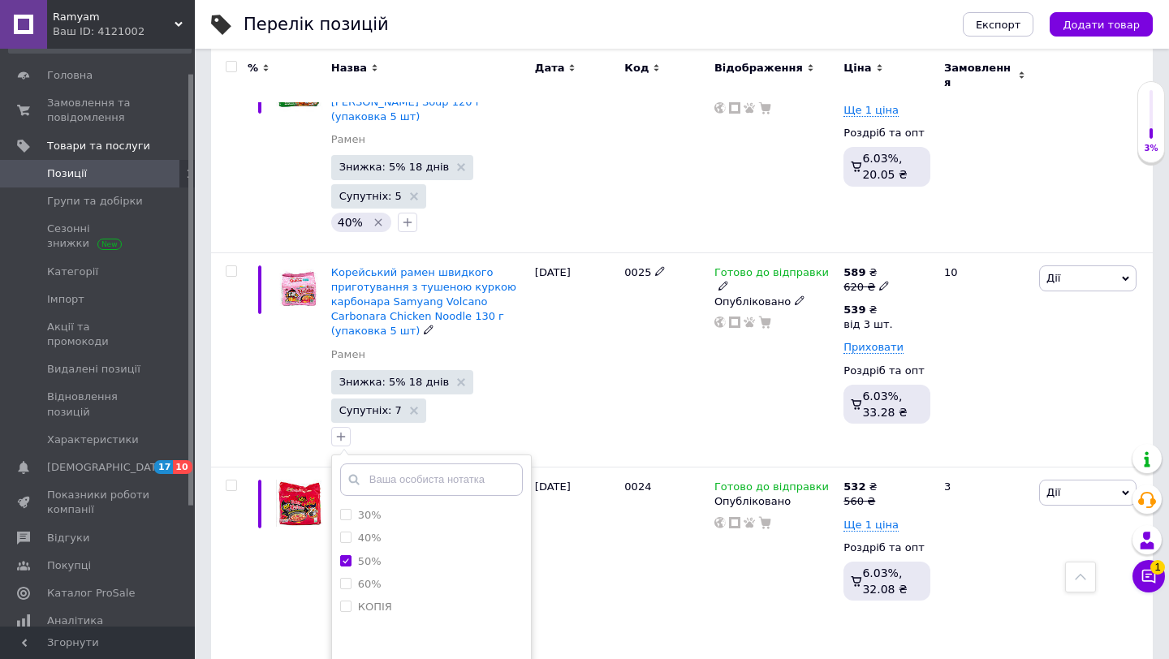
scroll to position [2748, 0]
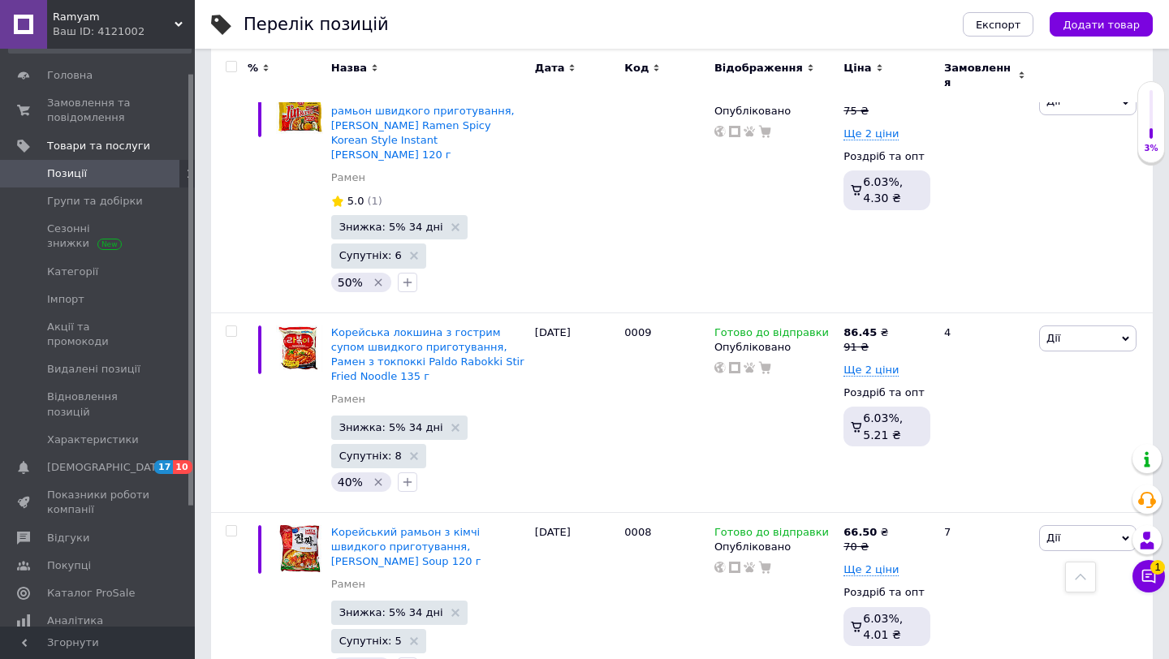
scroll to position [6061, 0]
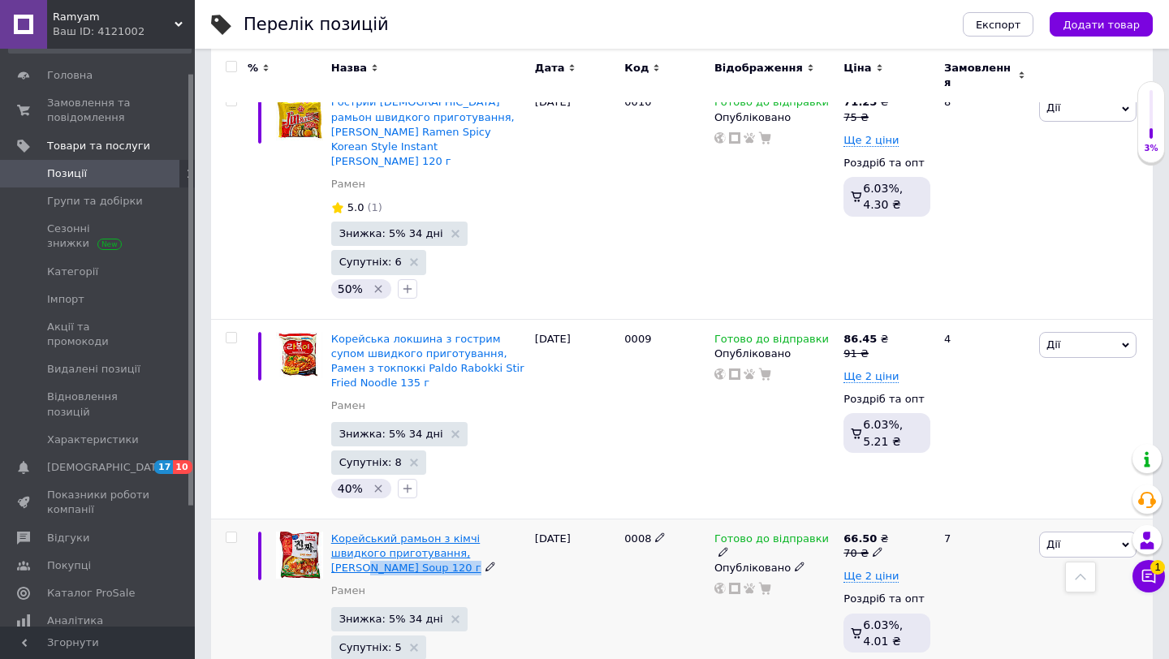
drag, startPoint x: 481, startPoint y: 332, endPoint x: 443, endPoint y: 315, distance: 41.8
click at [443, 532] on div "Корейський рамьон з кімчі швидкого приготування, [PERSON_NAME] Soup 120 г" at bounding box center [429, 554] width 196 height 45
copy div "[PERSON_NAME] Soup 120 г"
click at [599, 519] on div "[DATE]" at bounding box center [576, 611] width 90 height 185
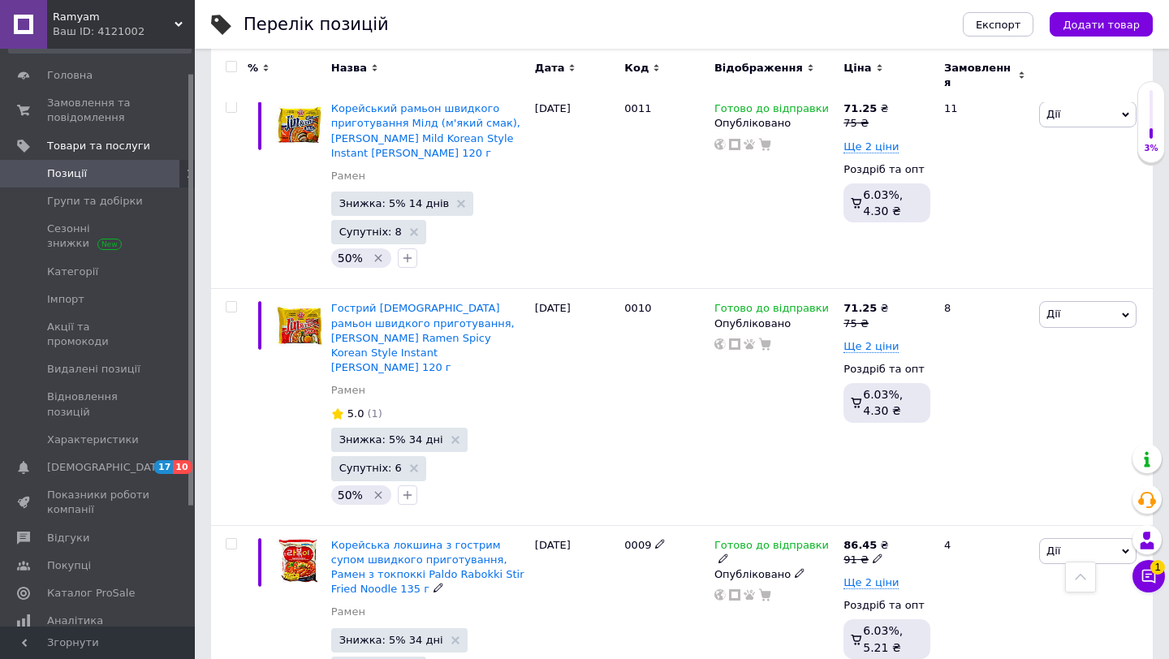
scroll to position [5834, 0]
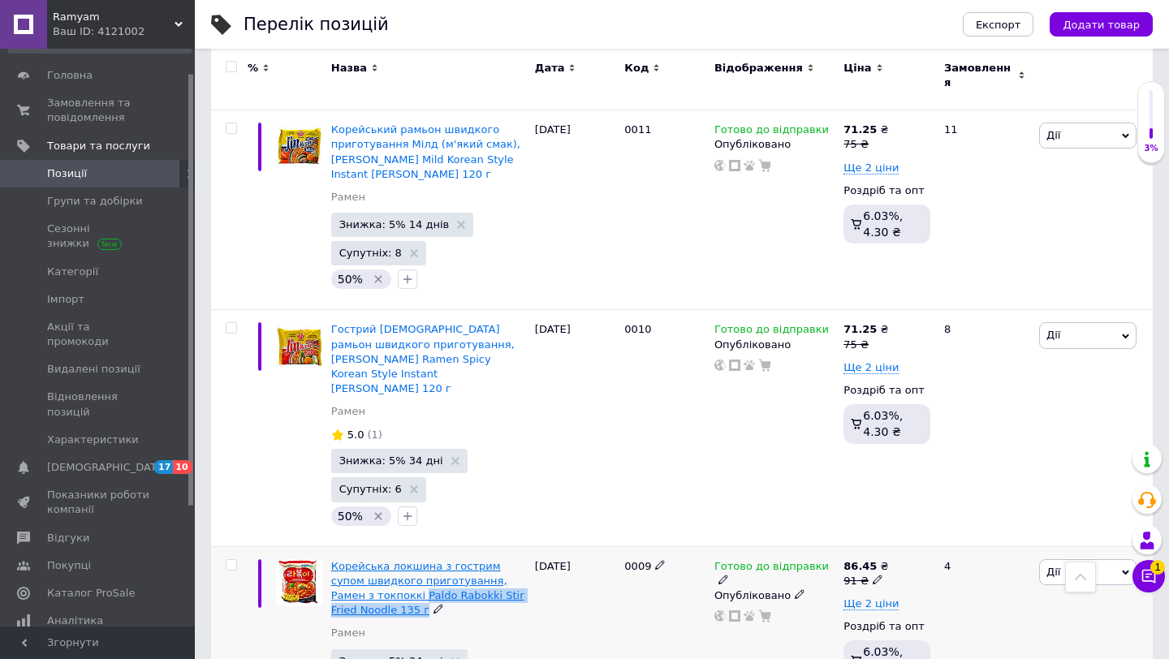
drag, startPoint x: 425, startPoint y: 373, endPoint x: 378, endPoint y: 360, distance: 48.9
click at [378, 559] on div "Корейська локшина з гострим супом швидкого приготування, Рамен з токпоккі Paldo…" at bounding box center [429, 588] width 196 height 59
copy div "Paldo Rabokki Stir Fried Noodle 135 г"
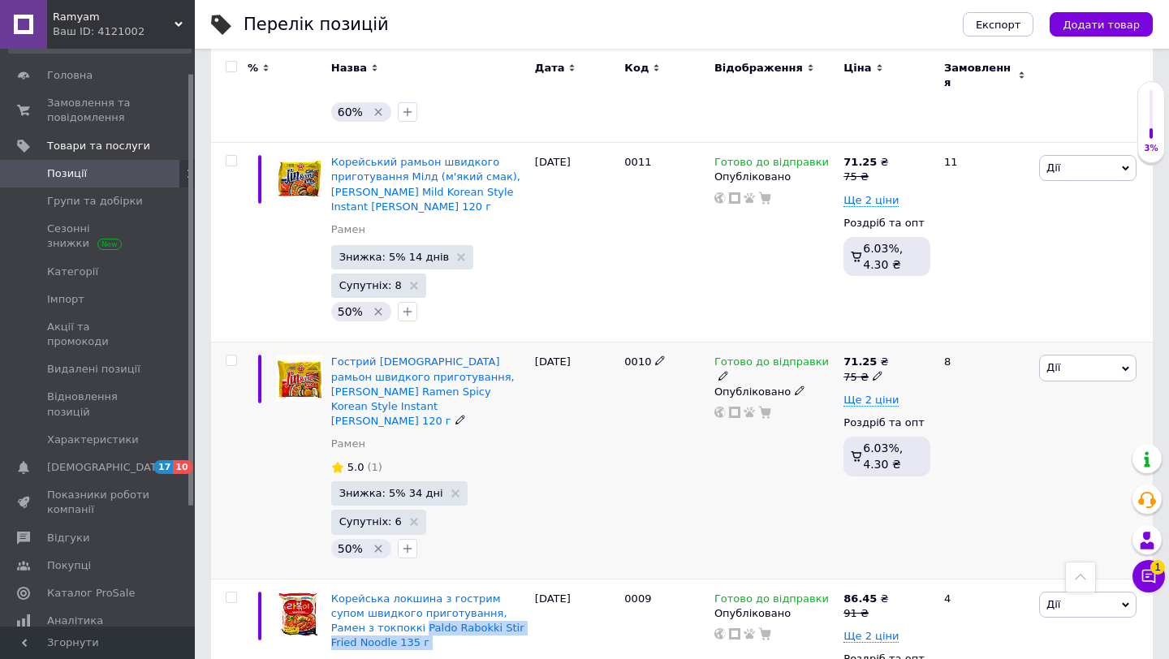
scroll to position [5769, 0]
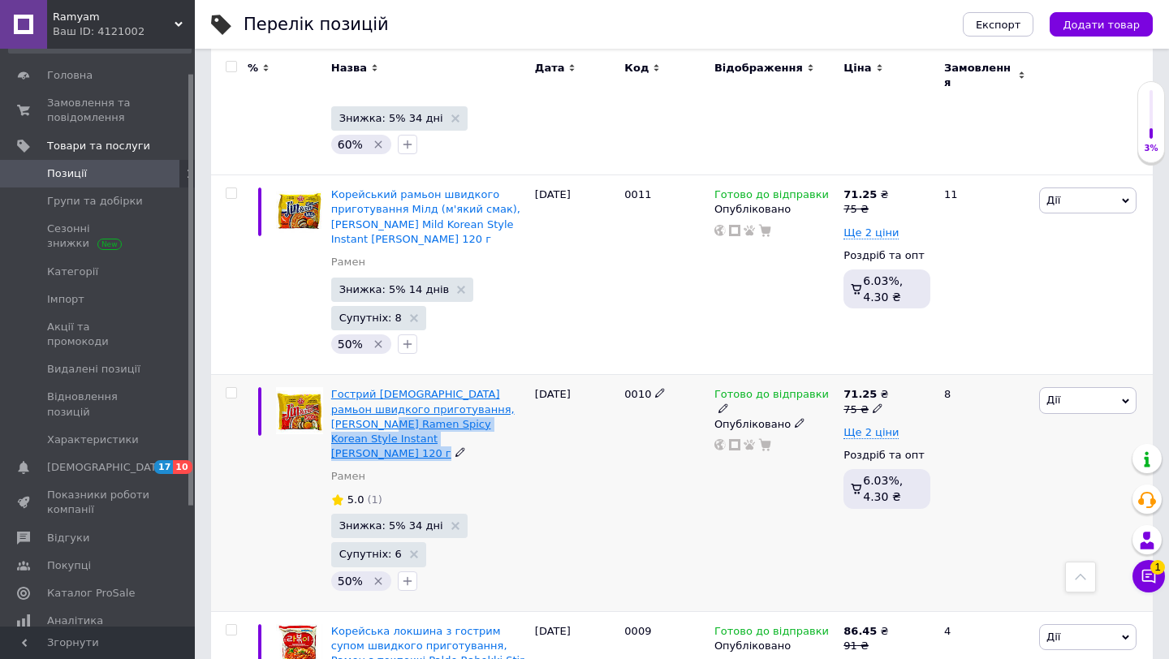
drag, startPoint x: 464, startPoint y: 220, endPoint x: 365, endPoint y: 202, distance: 100.7
click at [365, 387] on div "Гострий [DEMOGRAPHIC_DATA] рамьон швидкого приготування, [PERSON_NAME] Ramen Sp…" at bounding box center [429, 424] width 196 height 74
copy div "[PERSON_NAME] Spicy Korean Style Instant [PERSON_NAME] 120 г"
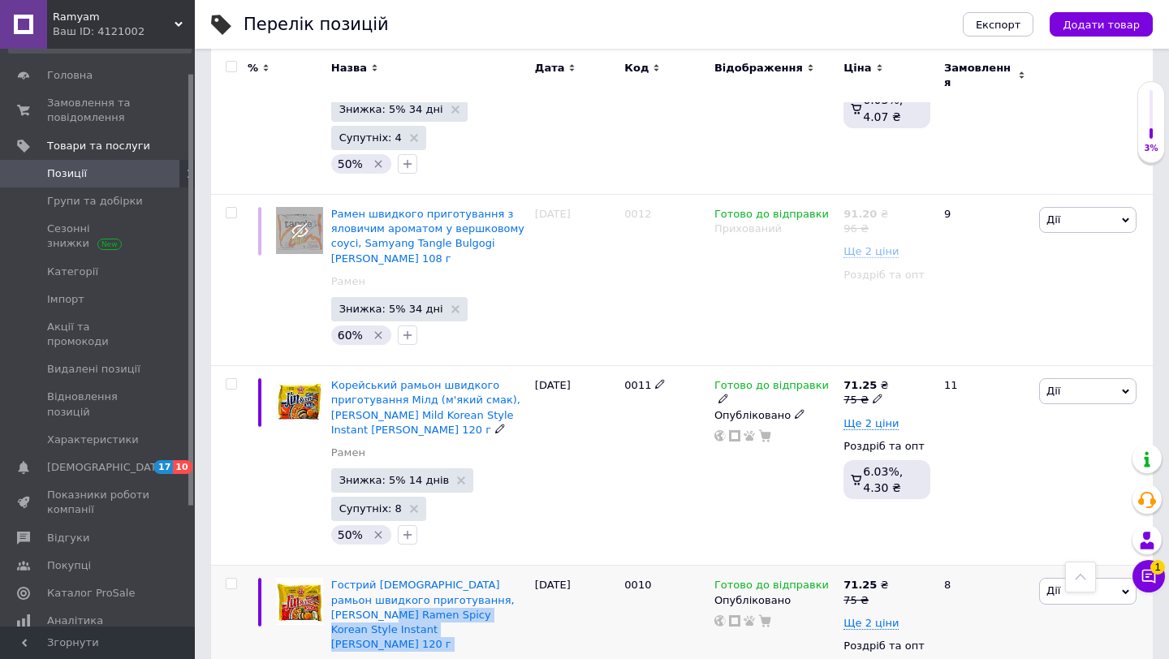
scroll to position [5574, 0]
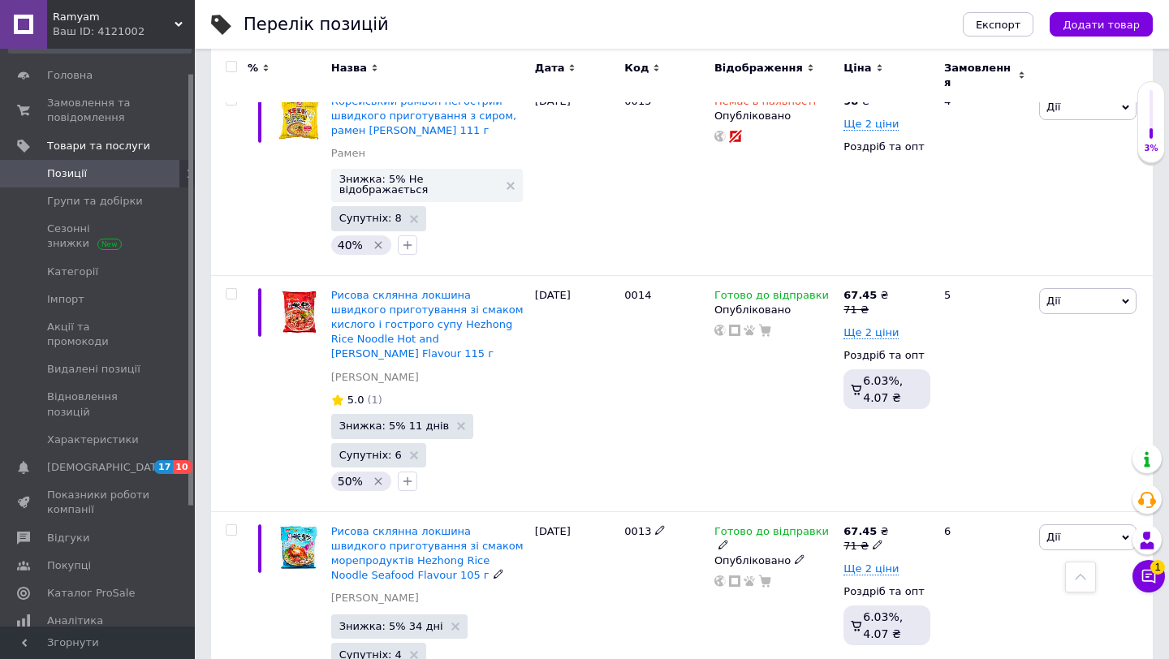
scroll to position [5054, 0]
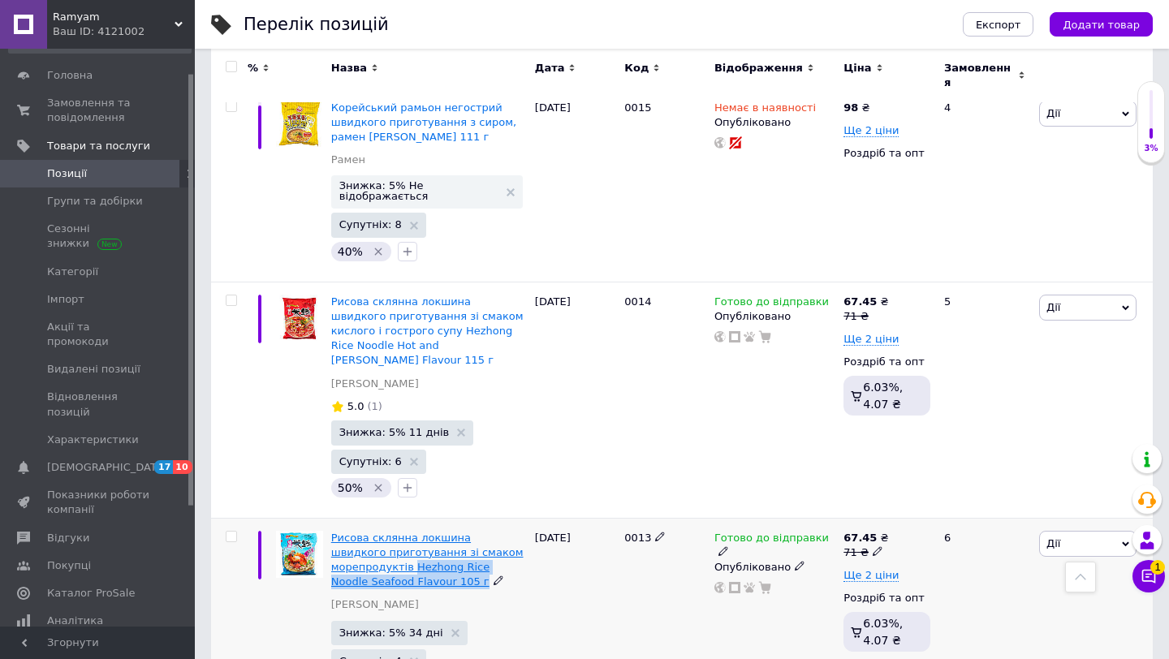
drag, startPoint x: 465, startPoint y: 366, endPoint x: 413, endPoint y: 348, distance: 55.2
click at [413, 531] on div "Рисова склянна локшина швидкого приготування зі смаком морепродуктів Hezhong Ri…" at bounding box center [429, 560] width 196 height 59
copy div "Hezhong Rice Noodle Seafood Flavour 105 г"
click at [866, 532] on b "67.45" at bounding box center [860, 538] width 33 height 12
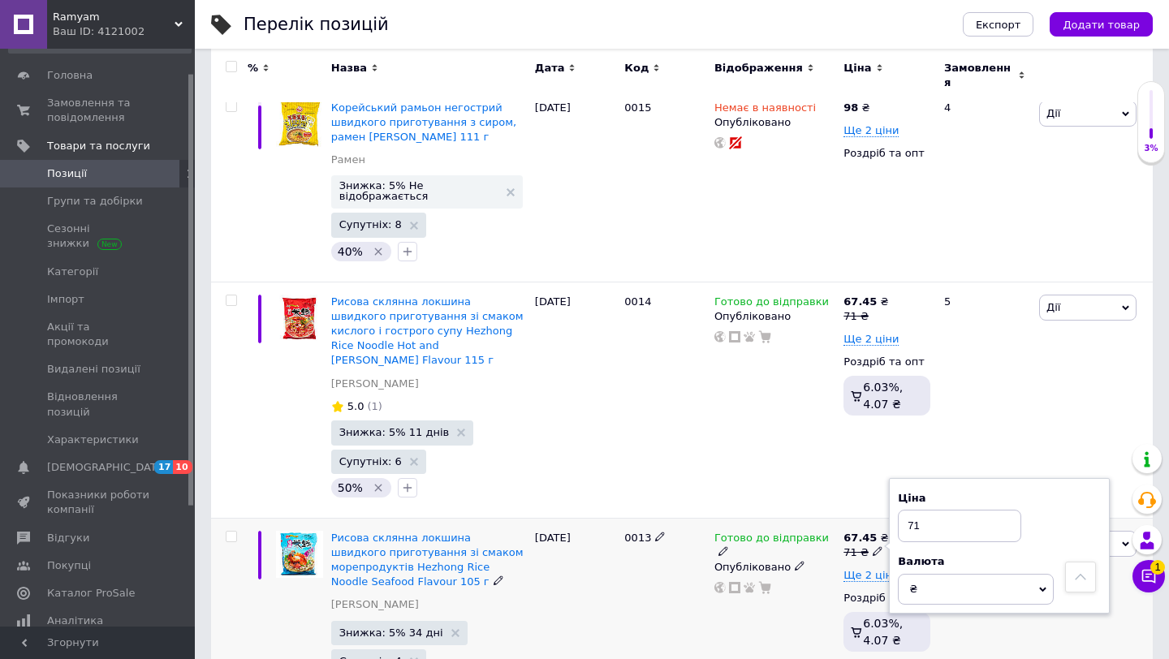
click at [918, 510] on input "71" at bounding box center [959, 526] width 123 height 32
type input "75"
click at [868, 569] on span "Ще 2 ціни" at bounding box center [871, 575] width 55 height 13
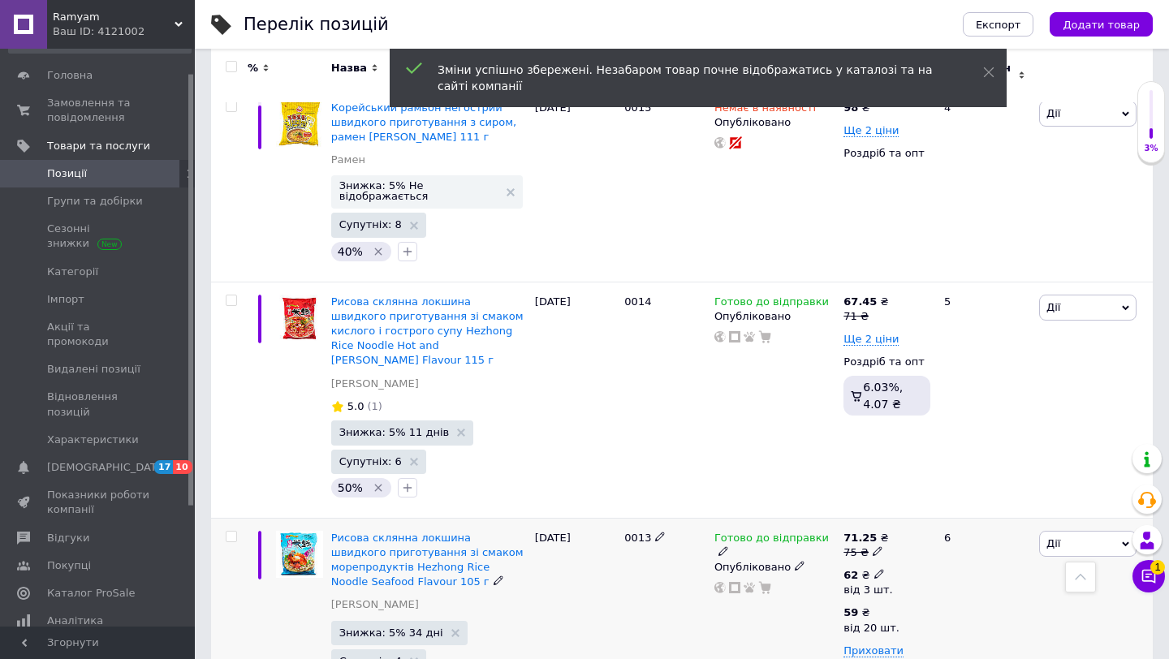
click at [868, 568] on div "62 ₴" at bounding box center [868, 575] width 49 height 15
click at [936, 524] on input "62" at bounding box center [992, 540] width 156 height 32
type input "66"
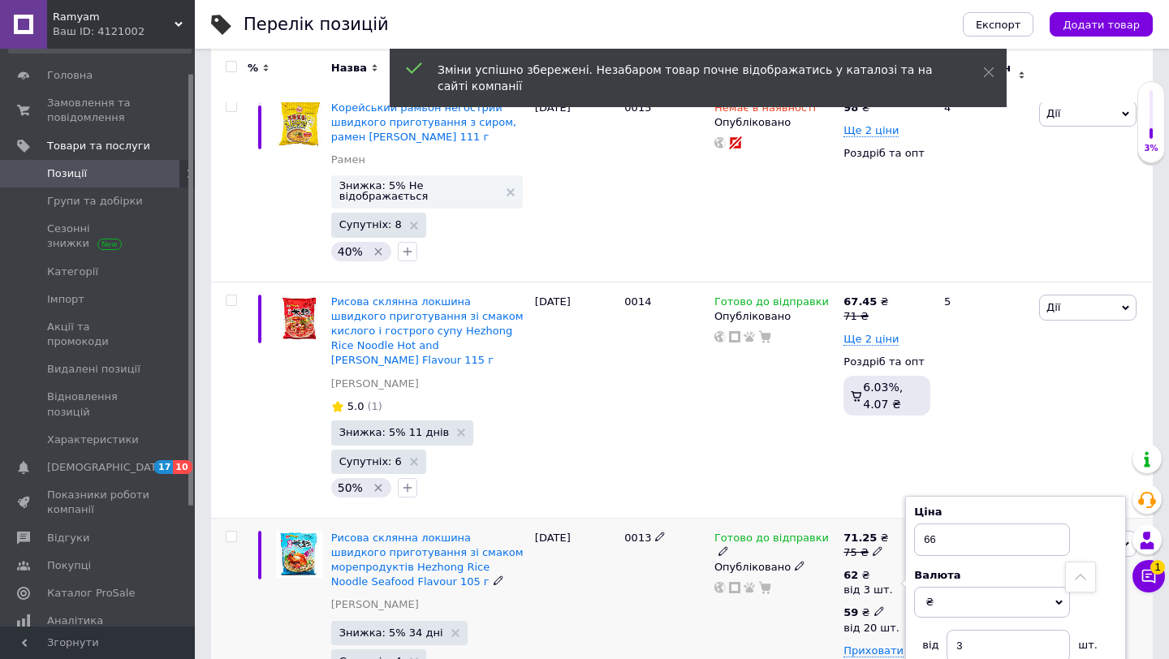
click at [870, 606] on div "59 ₴" at bounding box center [872, 613] width 56 height 15
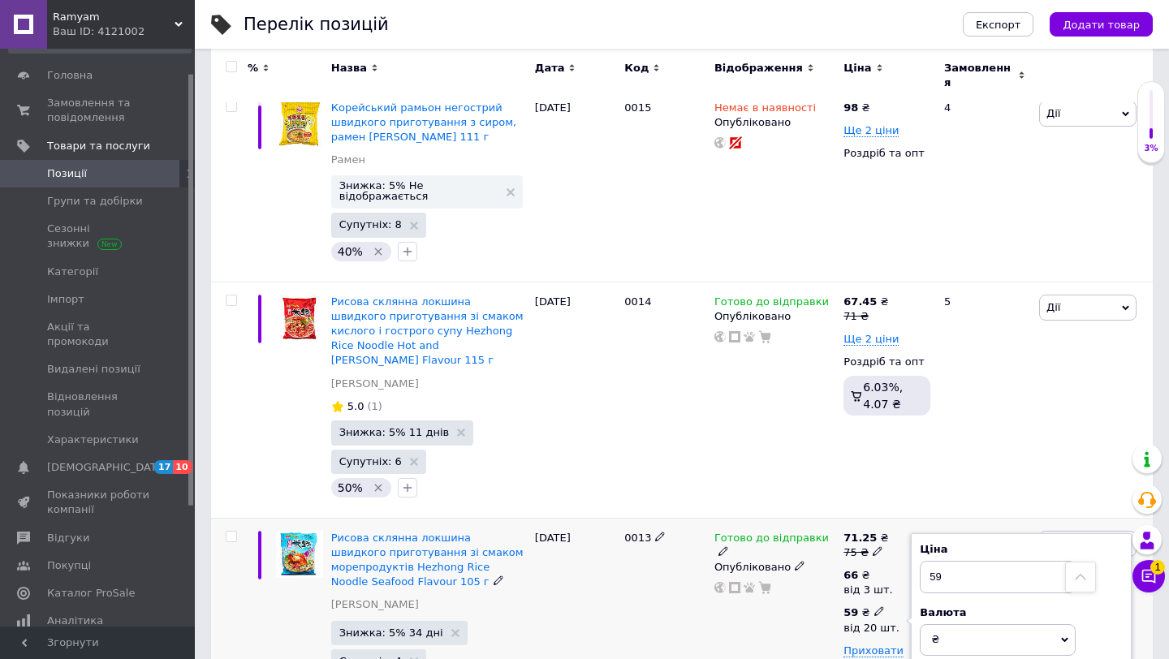
click at [870, 606] on div "59 ₴" at bounding box center [872, 613] width 56 height 15
click at [864, 606] on div "59 ₴" at bounding box center [872, 613] width 56 height 15
click at [957, 561] on input "59" at bounding box center [998, 577] width 156 height 32
type input "63"
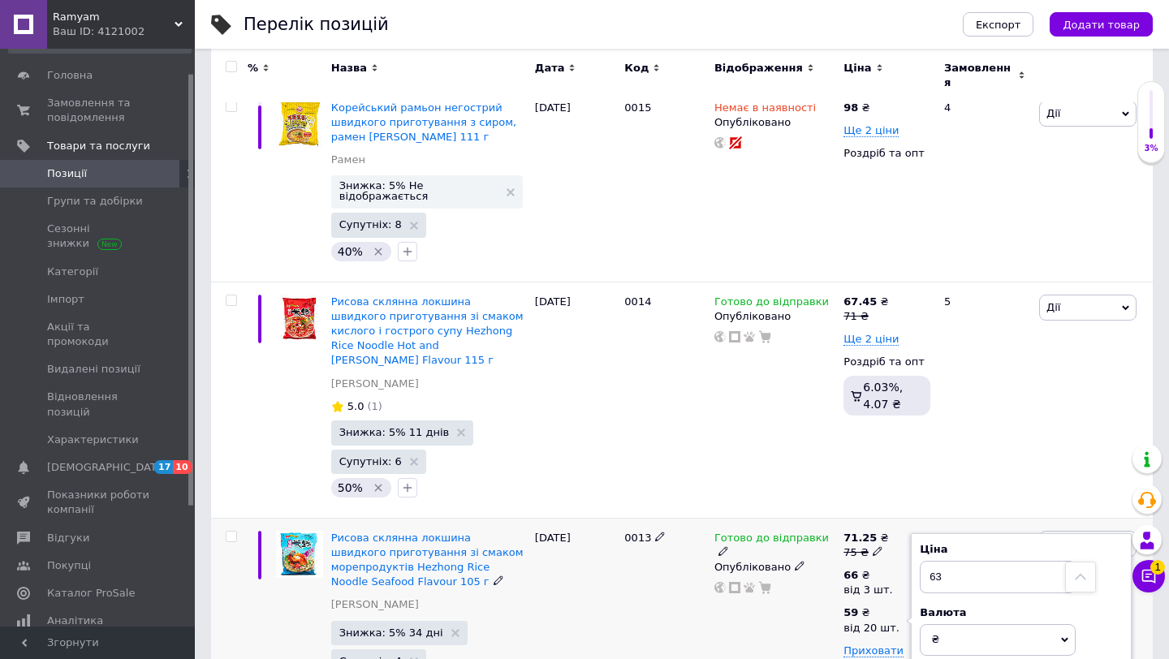
click at [799, 518] on div "Готово до відправки Опубліковано" at bounding box center [774, 632] width 129 height 228
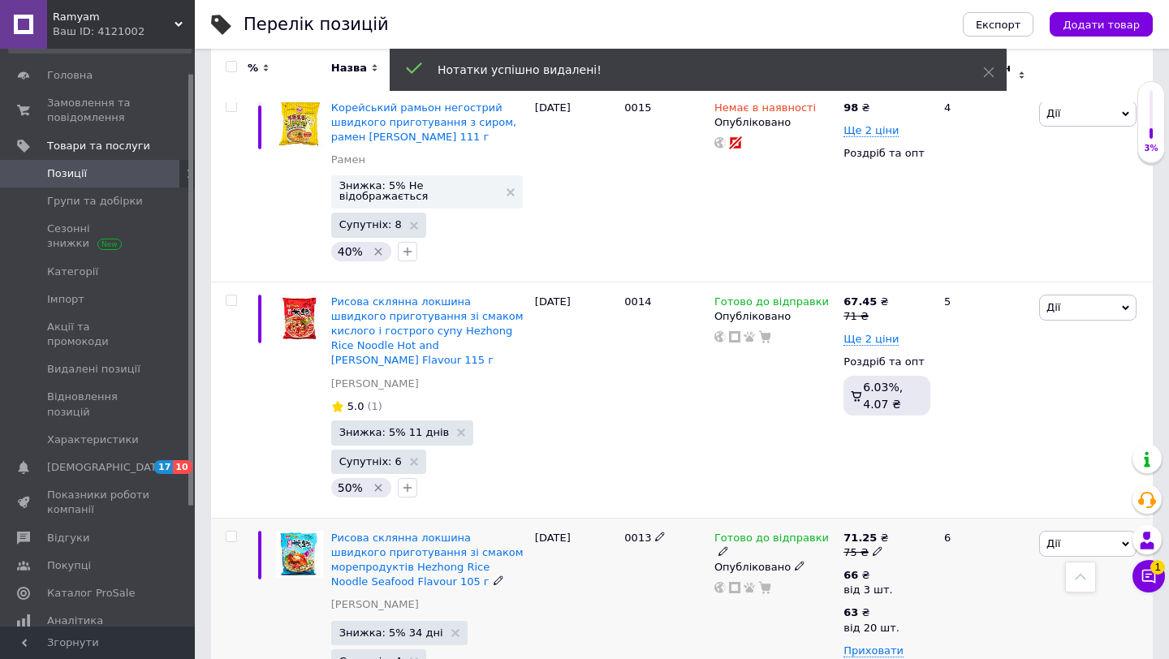
checkbox input "true"
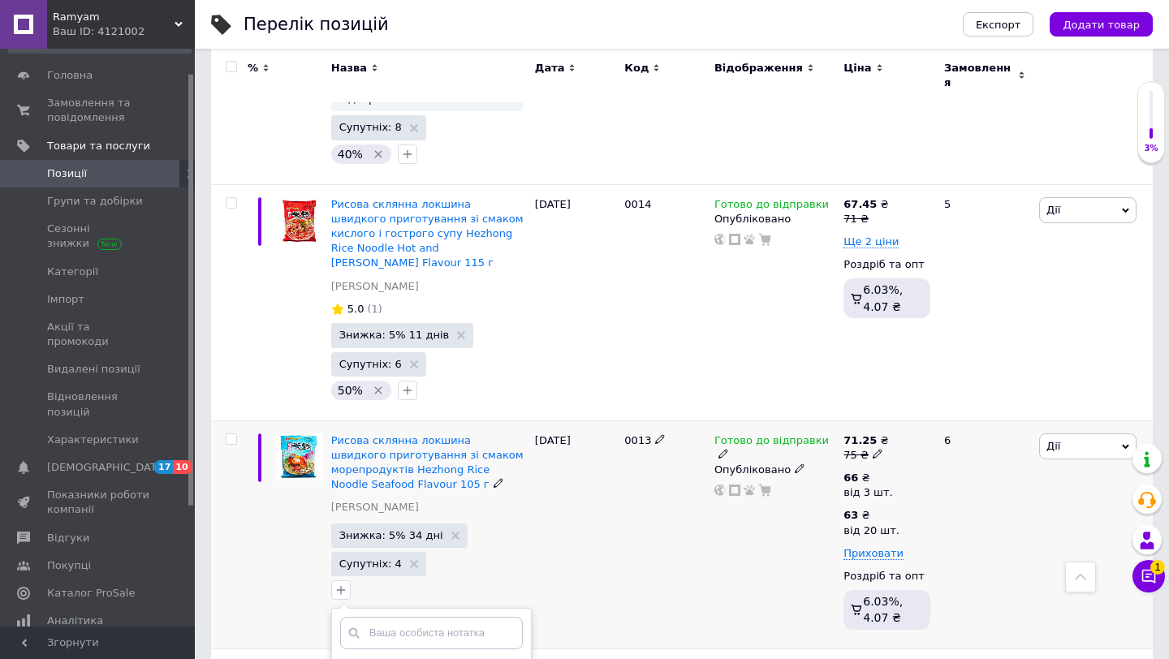
scroll to position [5184, 0]
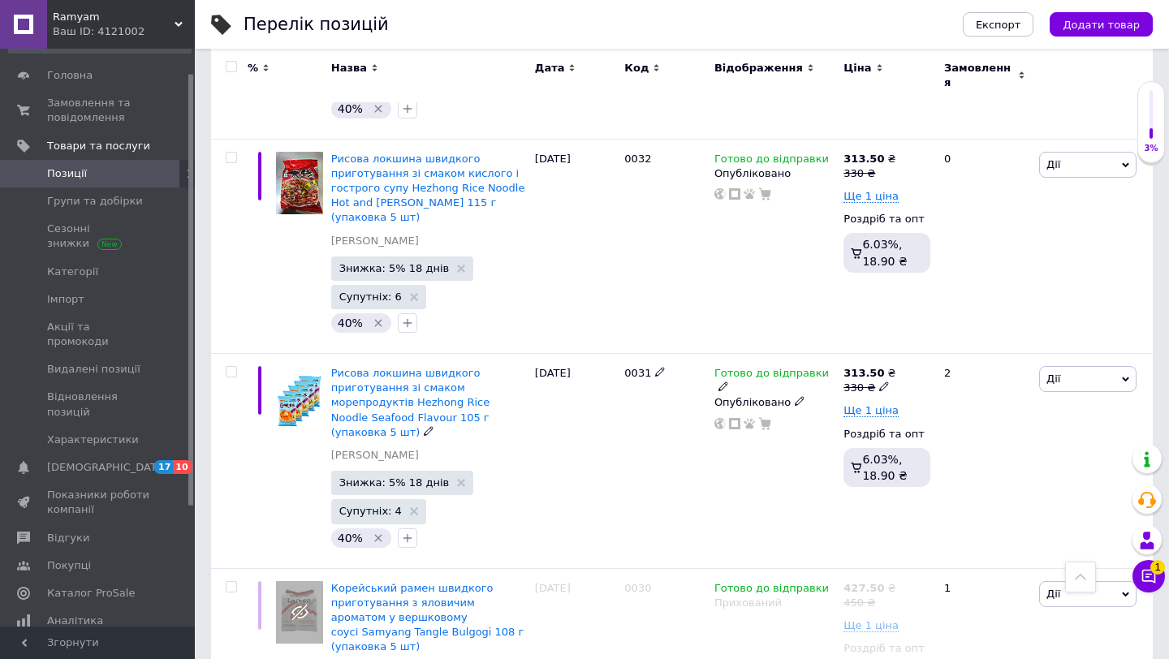
scroll to position [1417, 0]
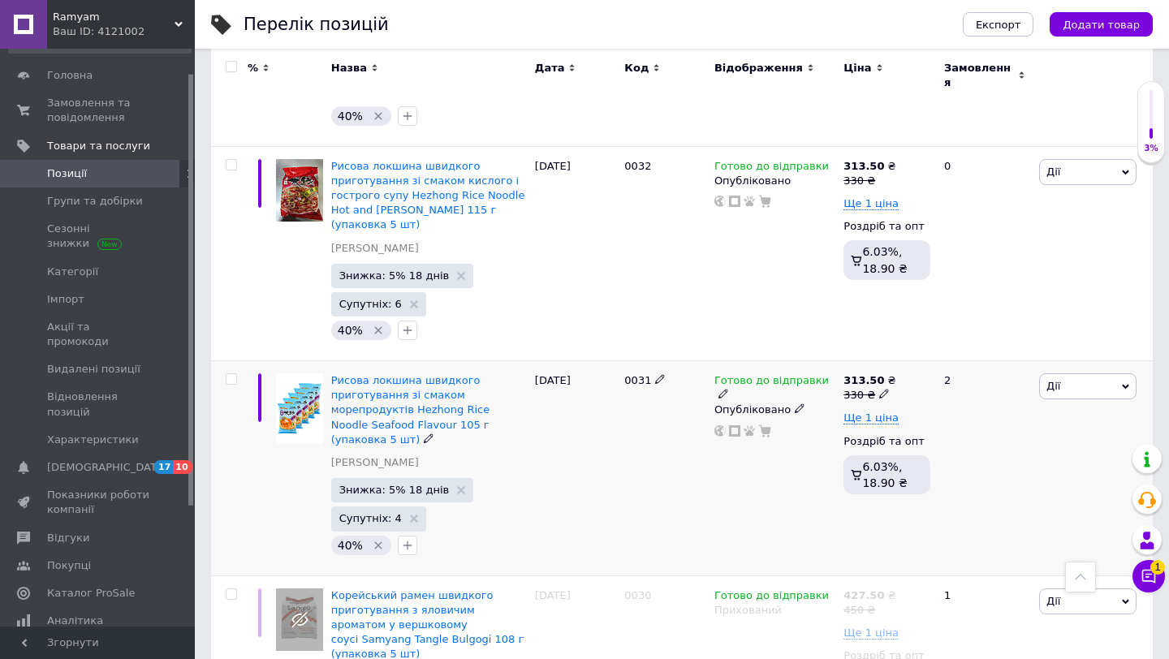
click at [377, 539] on icon "Видалити мітку" at bounding box center [378, 545] width 13 height 13
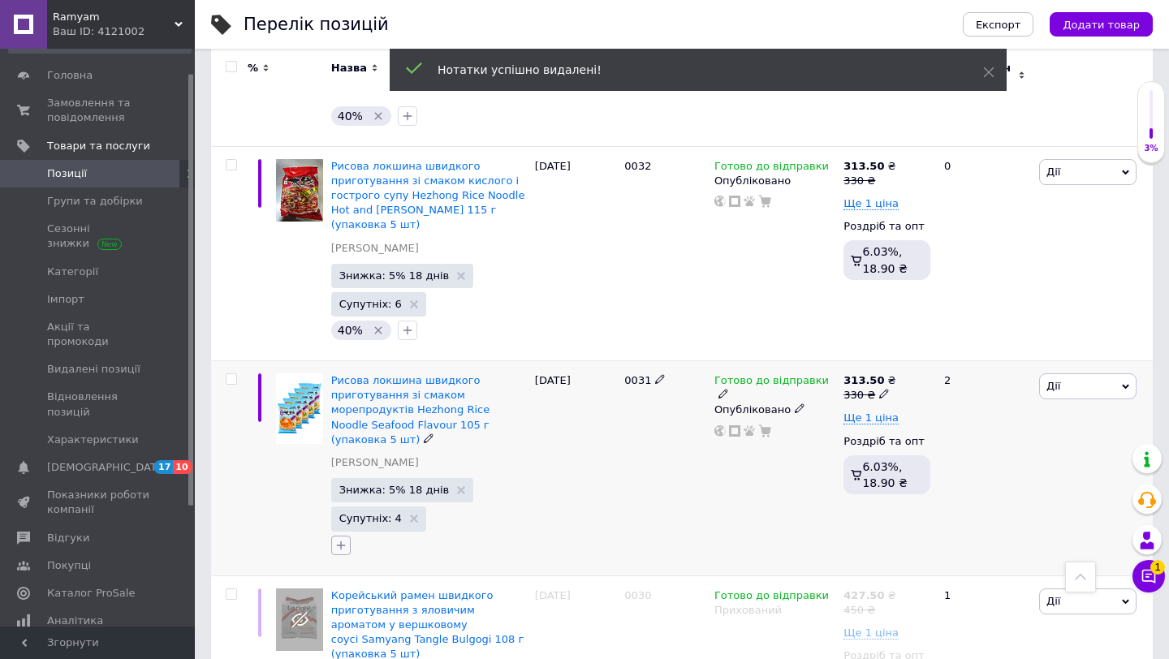
click at [345, 539] on icon "button" at bounding box center [341, 545] width 13 height 13
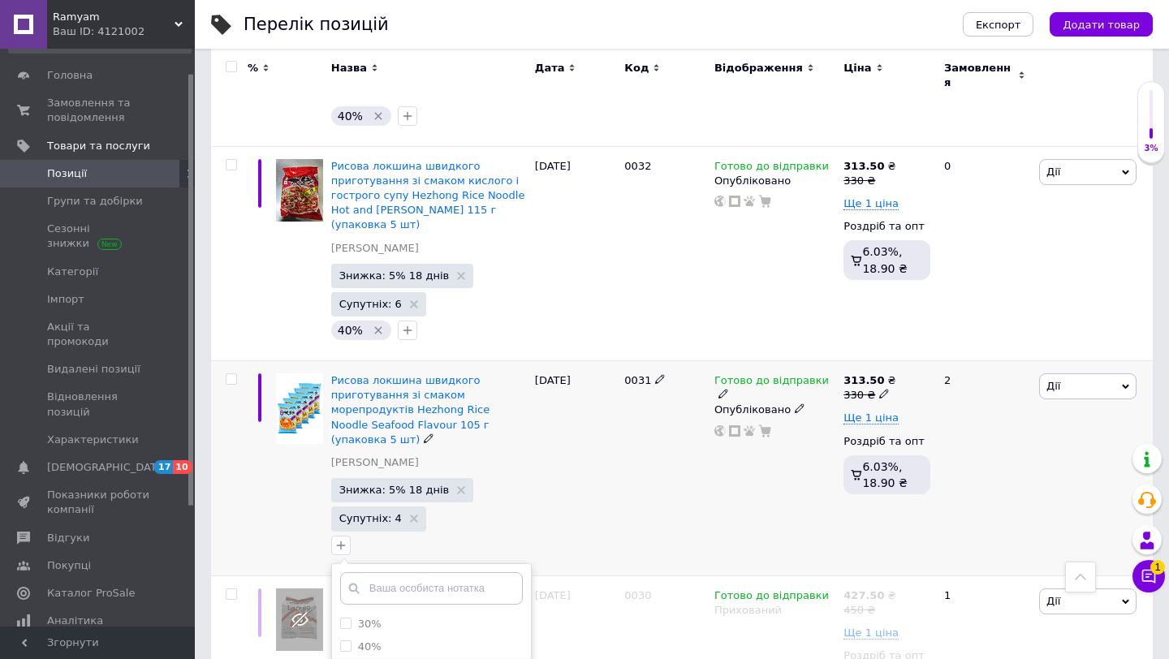
click at [348, 658] on input "50%" at bounding box center [345, 668] width 11 height 11
checkbox input "true"
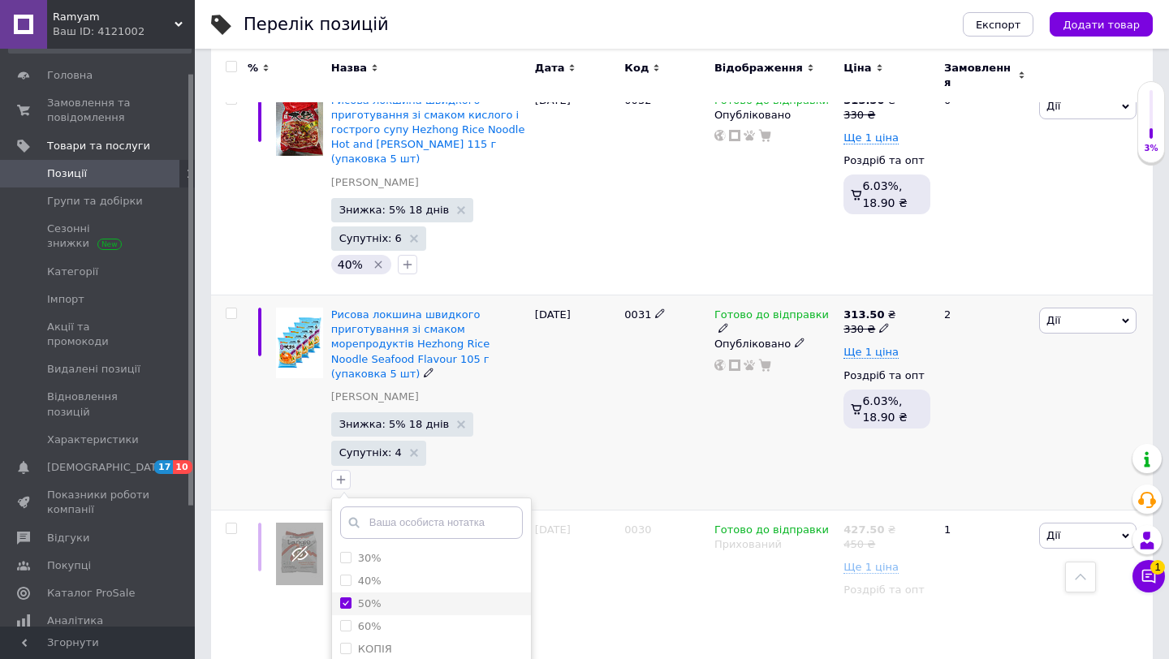
scroll to position [1514, 0]
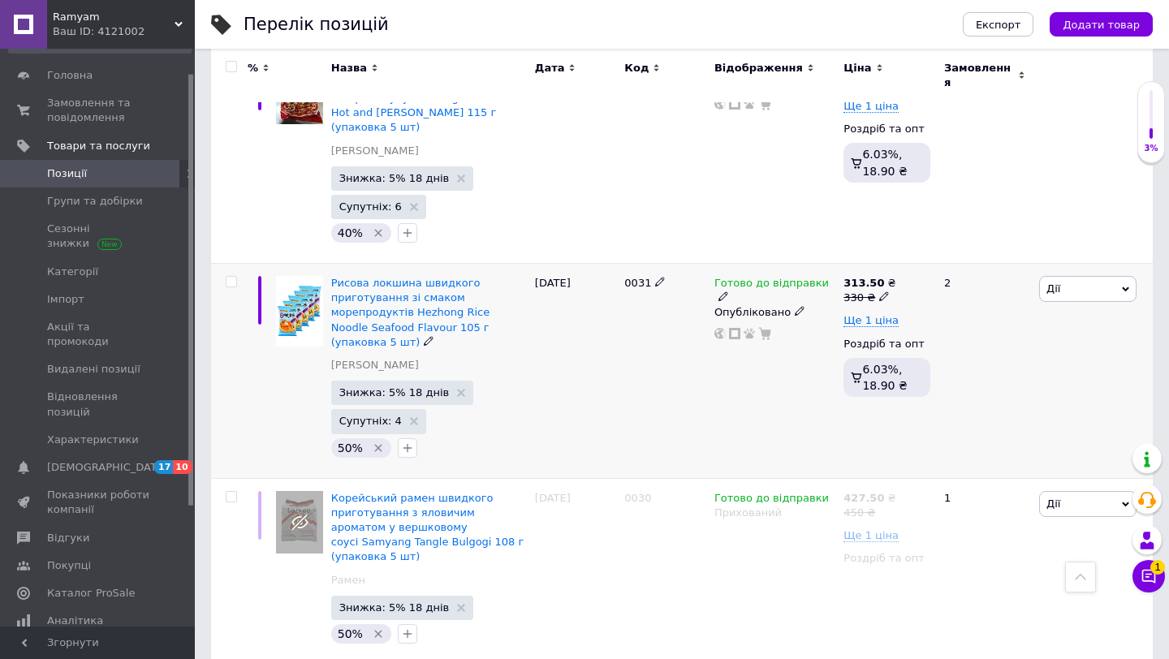
click at [879, 291] on icon at bounding box center [884, 296] width 10 height 10
click at [951, 256] on input "330" at bounding box center [965, 272] width 123 height 32
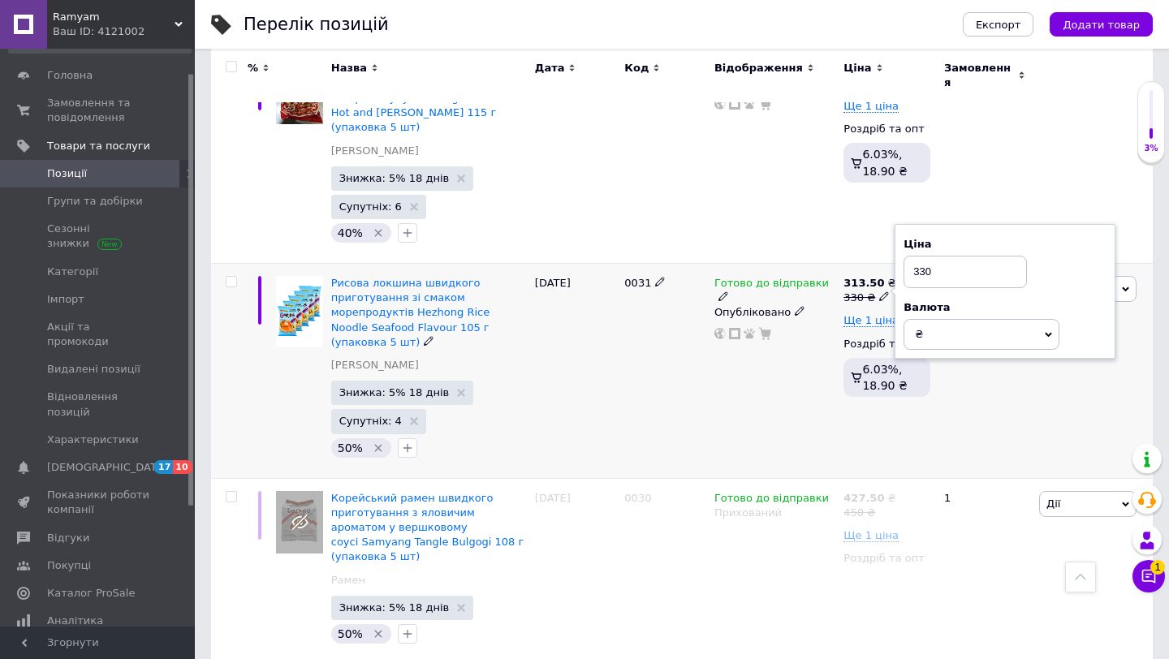
click at [951, 256] on input "330" at bounding box center [965, 272] width 123 height 32
type input "353"
click at [875, 314] on span "Ще 1 ціна" at bounding box center [871, 320] width 55 height 13
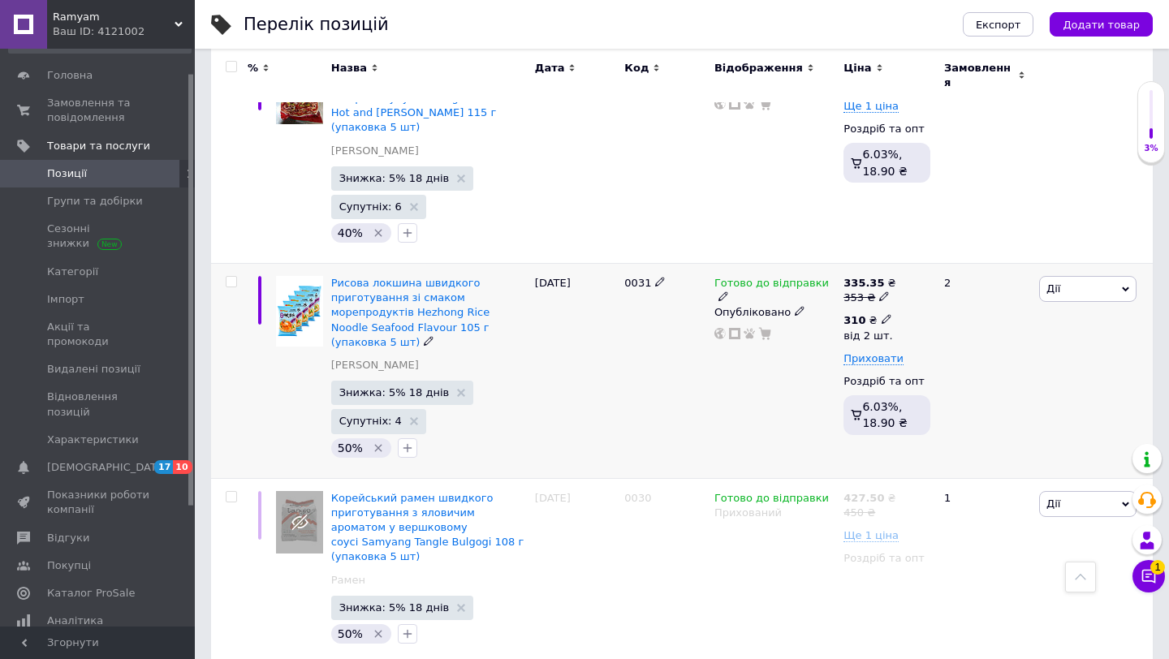
click at [854, 314] on b "310" at bounding box center [855, 320] width 22 height 12
click at [960, 269] on input "310" at bounding box center [991, 285] width 156 height 32
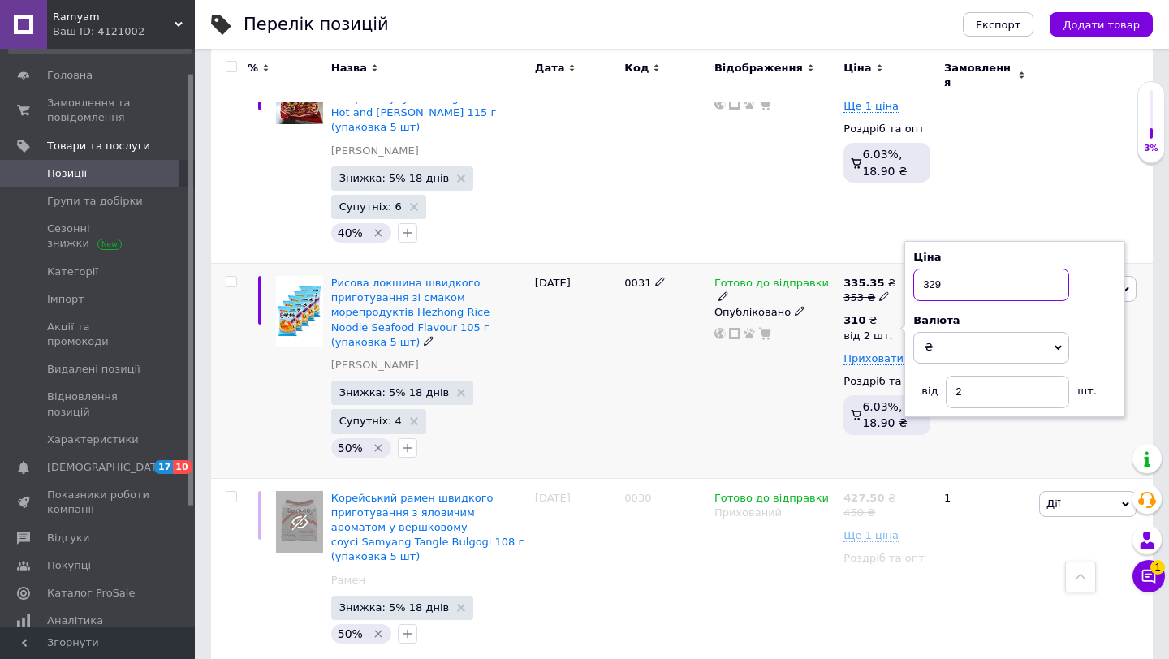
type input "329"
click at [774, 285] on div "Готово до відправки Опубліковано" at bounding box center [774, 371] width 129 height 215
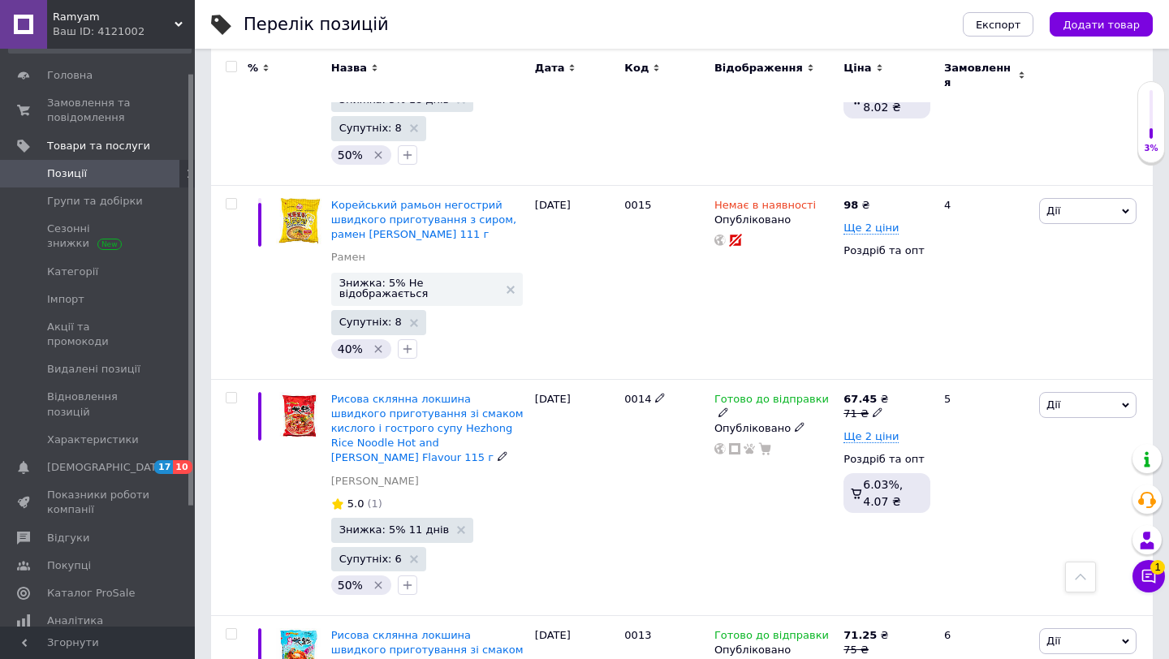
scroll to position [4924, 0]
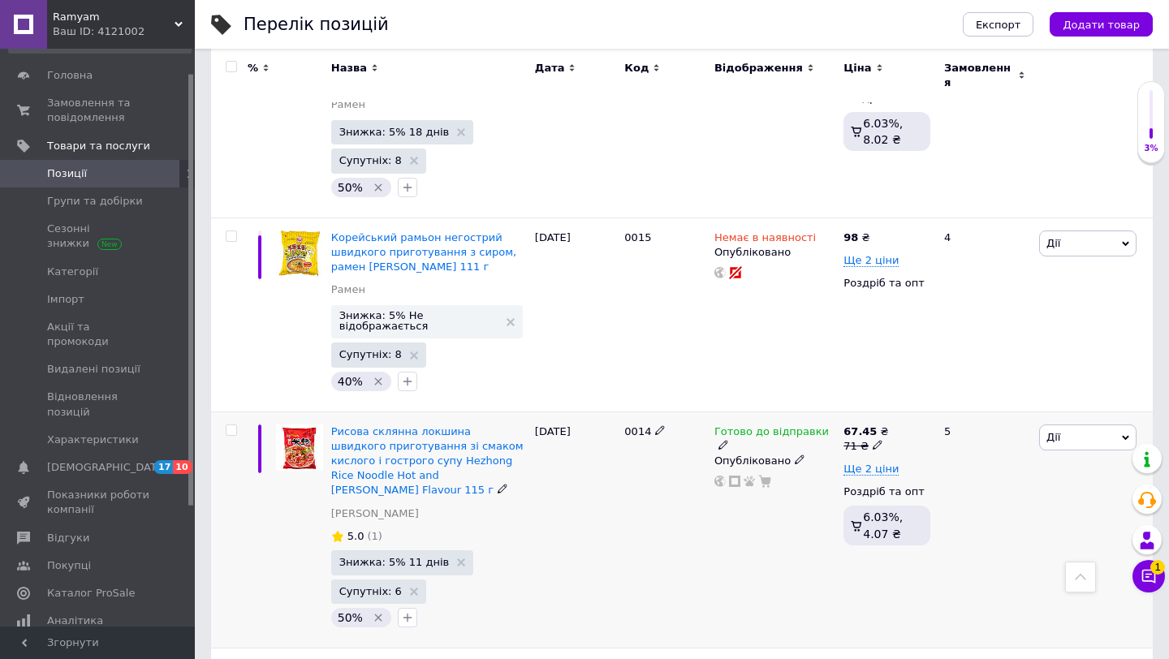
click at [873, 440] on icon at bounding box center [878, 445] width 10 height 10
click at [928, 404] on input "71" at bounding box center [959, 420] width 123 height 32
type input "75"
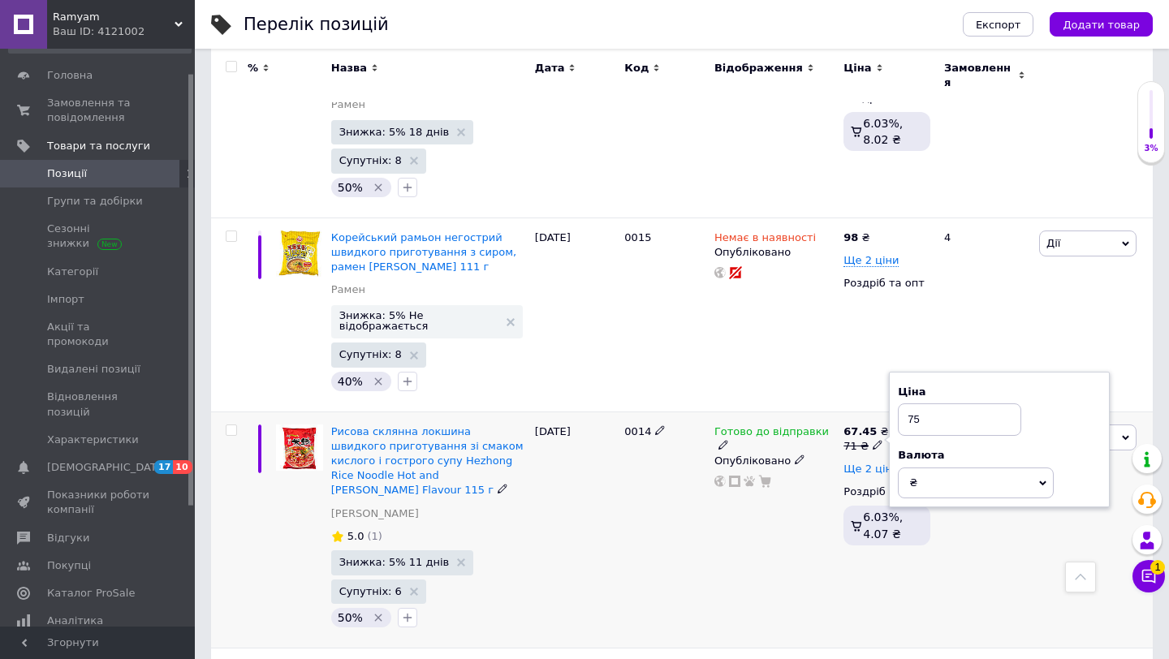
click at [869, 463] on span "Ще 2 ціни" at bounding box center [871, 469] width 55 height 13
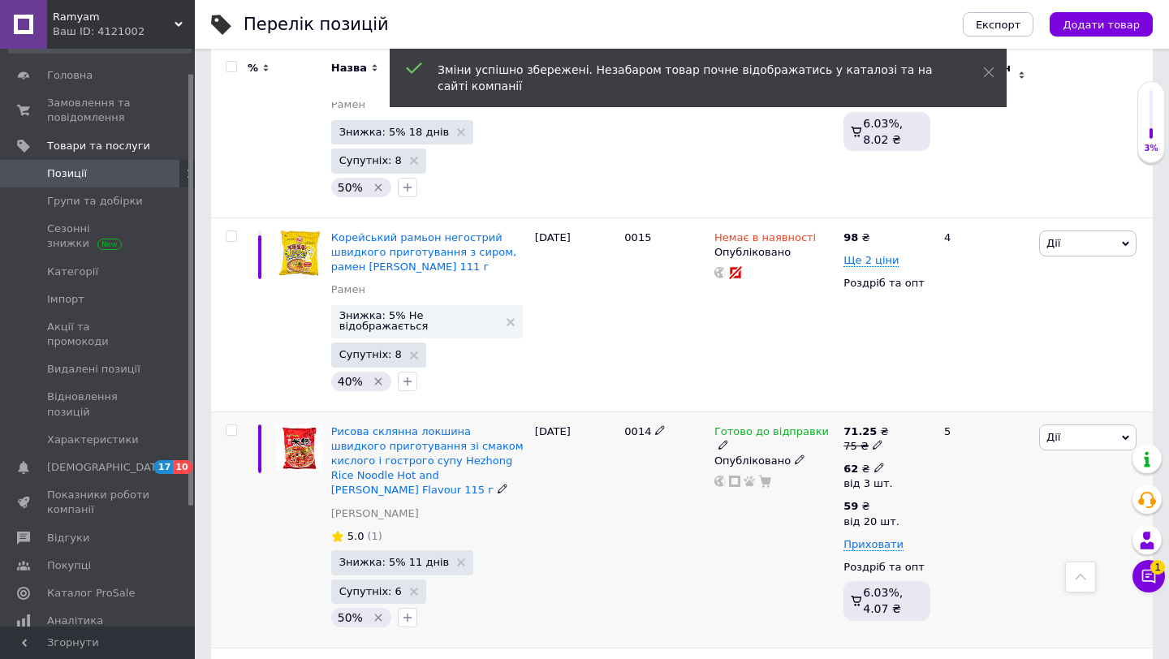
click at [874, 463] on icon at bounding box center [879, 468] width 10 height 10
click at [974, 417] on input "62" at bounding box center [992, 433] width 156 height 32
type input "66"
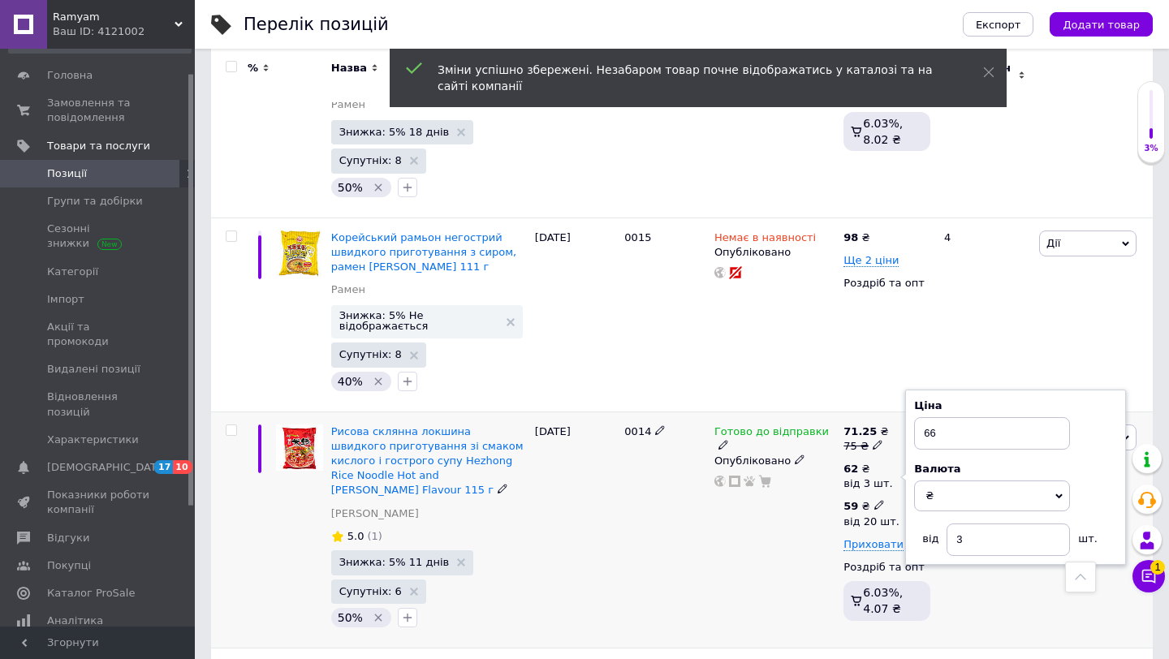
click at [868, 499] on div "59 ₴" at bounding box center [872, 506] width 56 height 15
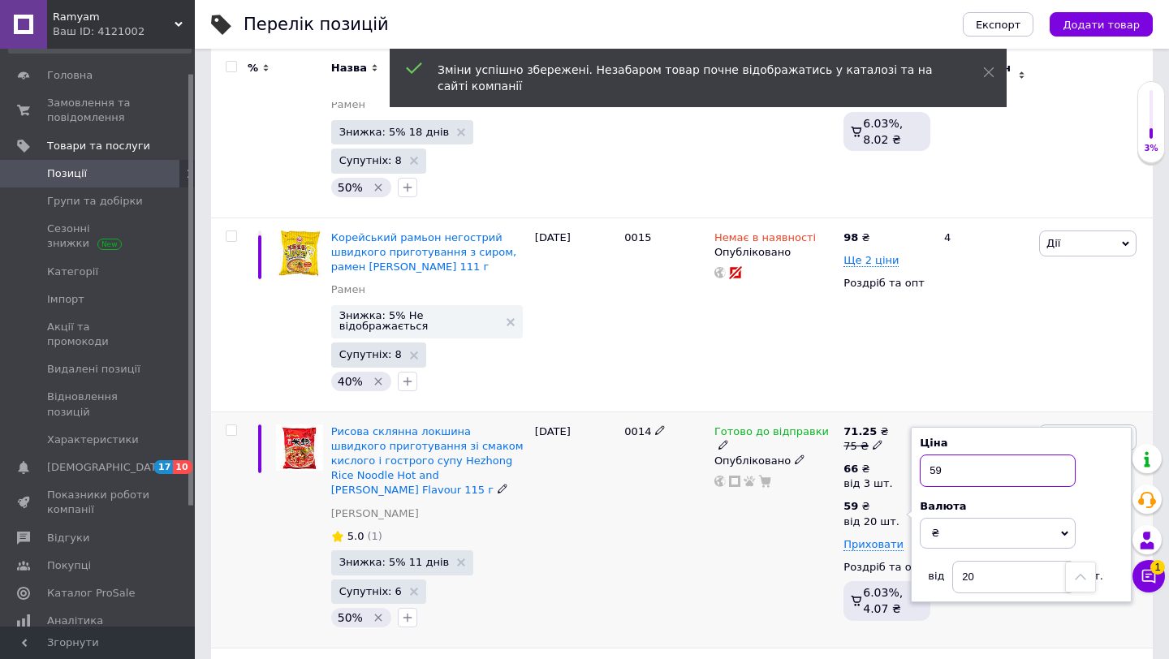
click at [944, 455] on input "59" at bounding box center [998, 471] width 156 height 32
type input "63"
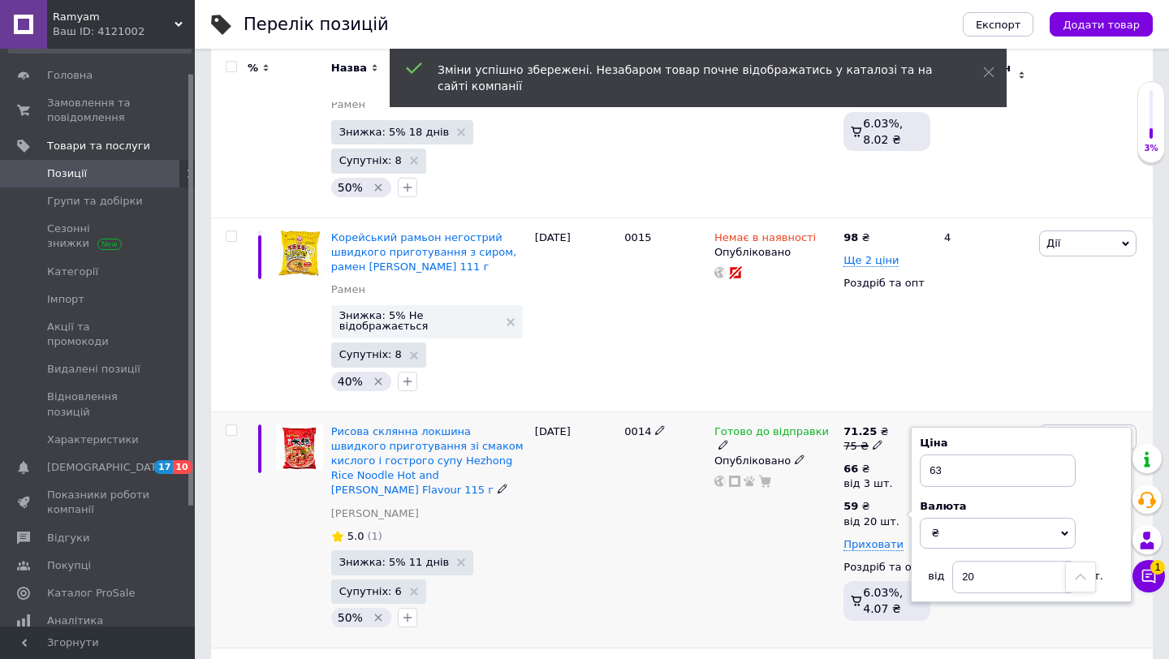
click at [740, 412] on div "Готово до відправки Опубліковано" at bounding box center [774, 530] width 129 height 236
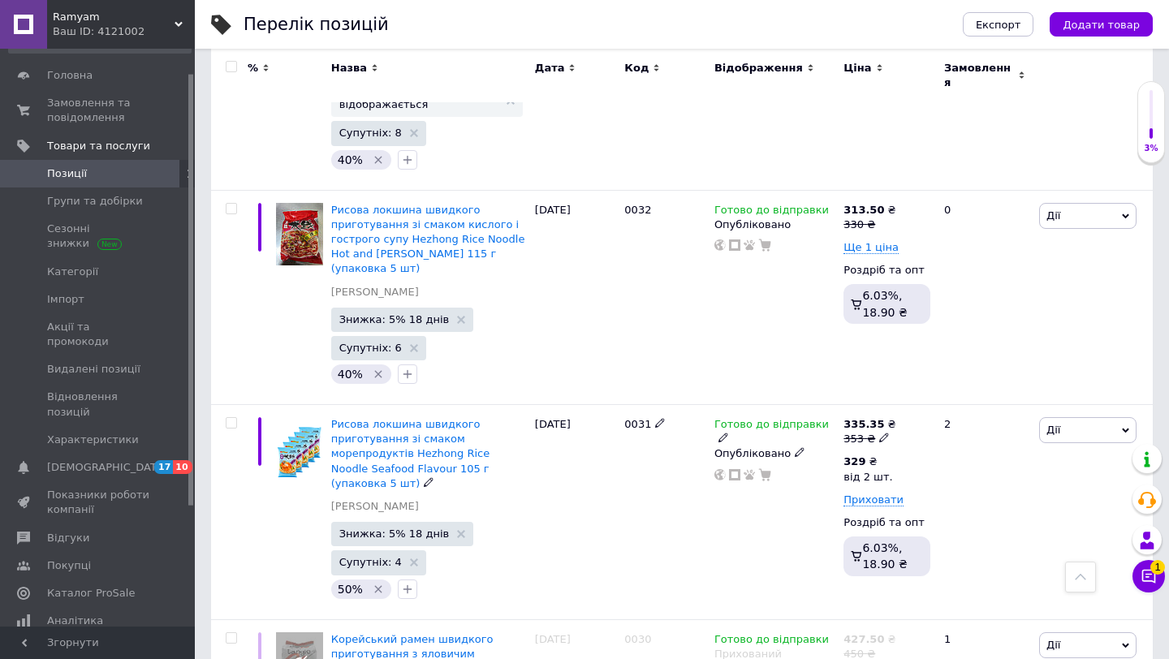
scroll to position [1319, 0]
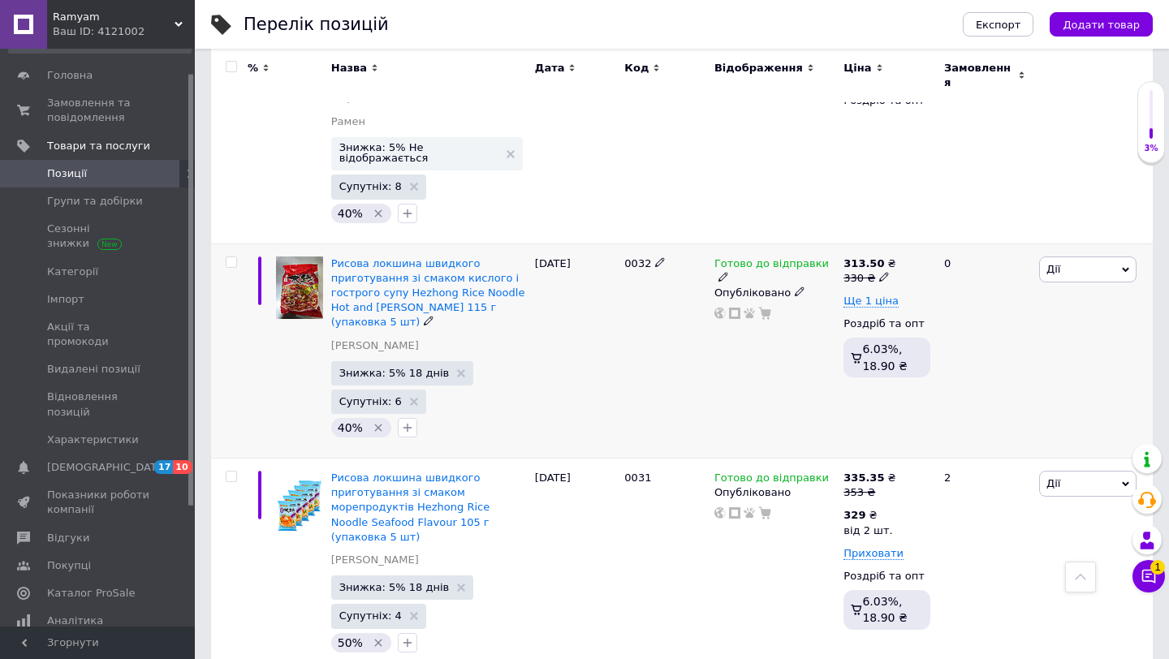
click at [879, 272] on icon at bounding box center [884, 277] width 10 height 10
click at [957, 235] on input "330" at bounding box center [965, 251] width 123 height 32
type input "353"
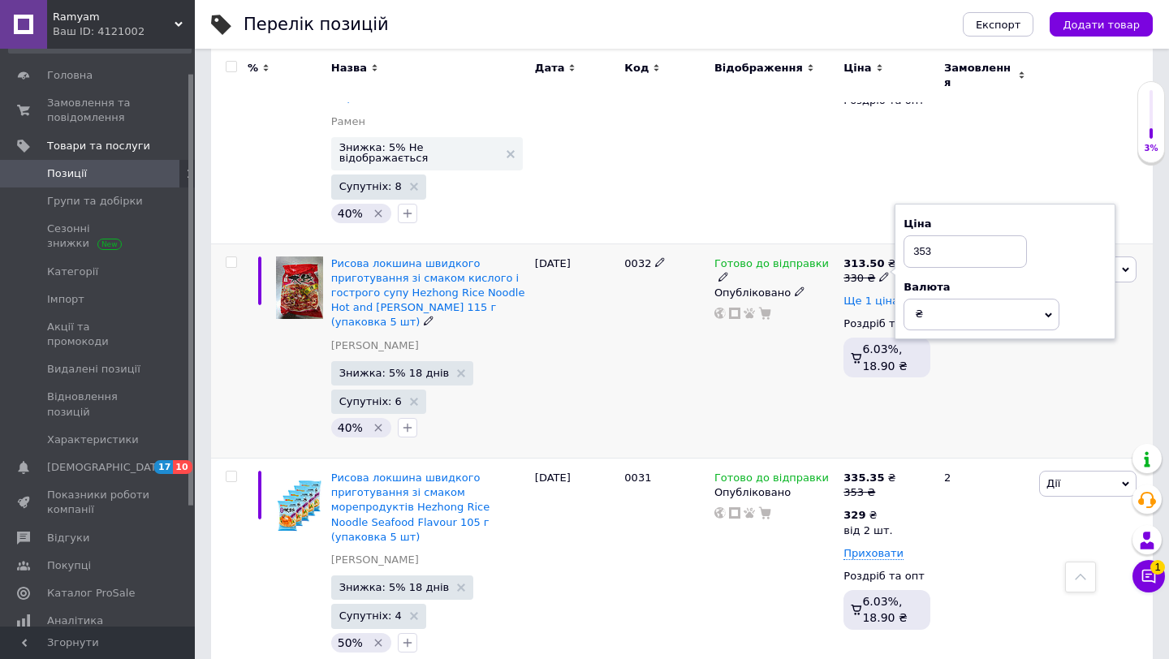
click at [867, 295] on span "Ще 1 ціна" at bounding box center [871, 301] width 55 height 13
click at [867, 294] on div "310 ₴" at bounding box center [868, 301] width 49 height 15
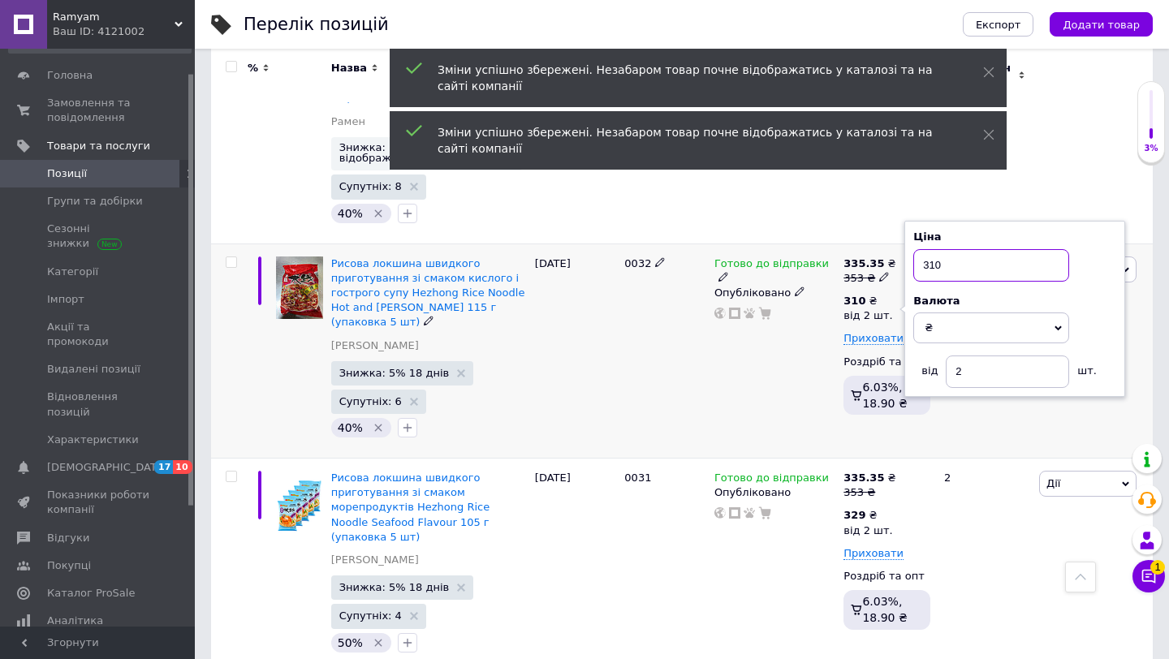
click at [948, 249] on input "310" at bounding box center [991, 265] width 156 height 32
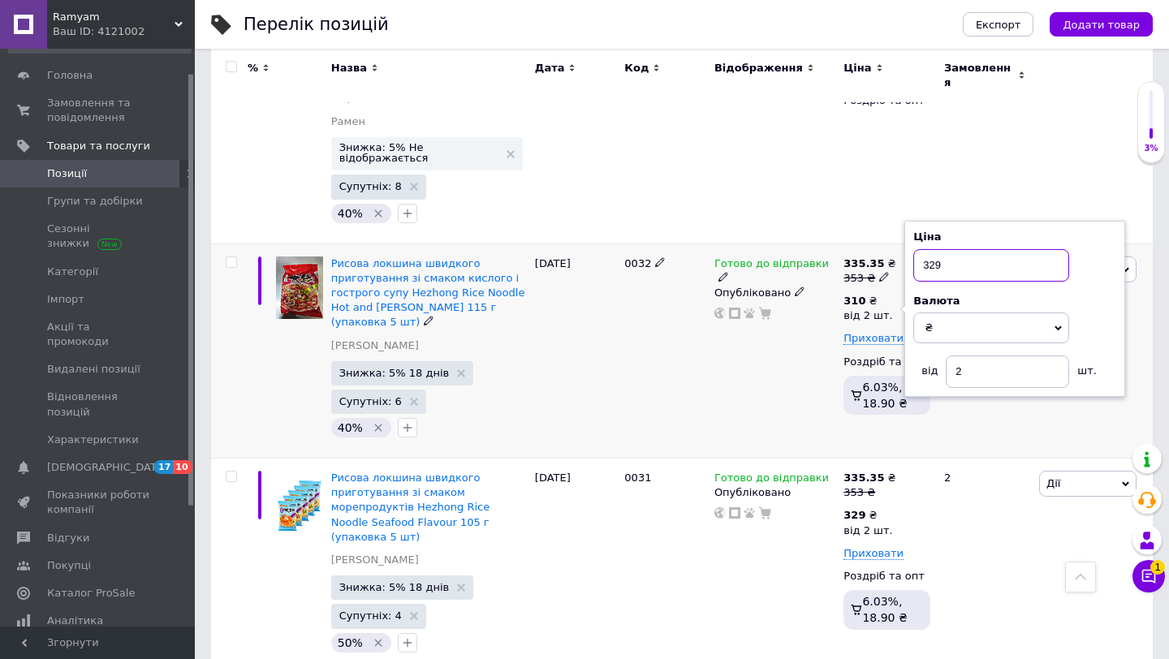
type input "329"
click at [826, 262] on div "Готово до відправки Опубліковано" at bounding box center [774, 351] width 129 height 215
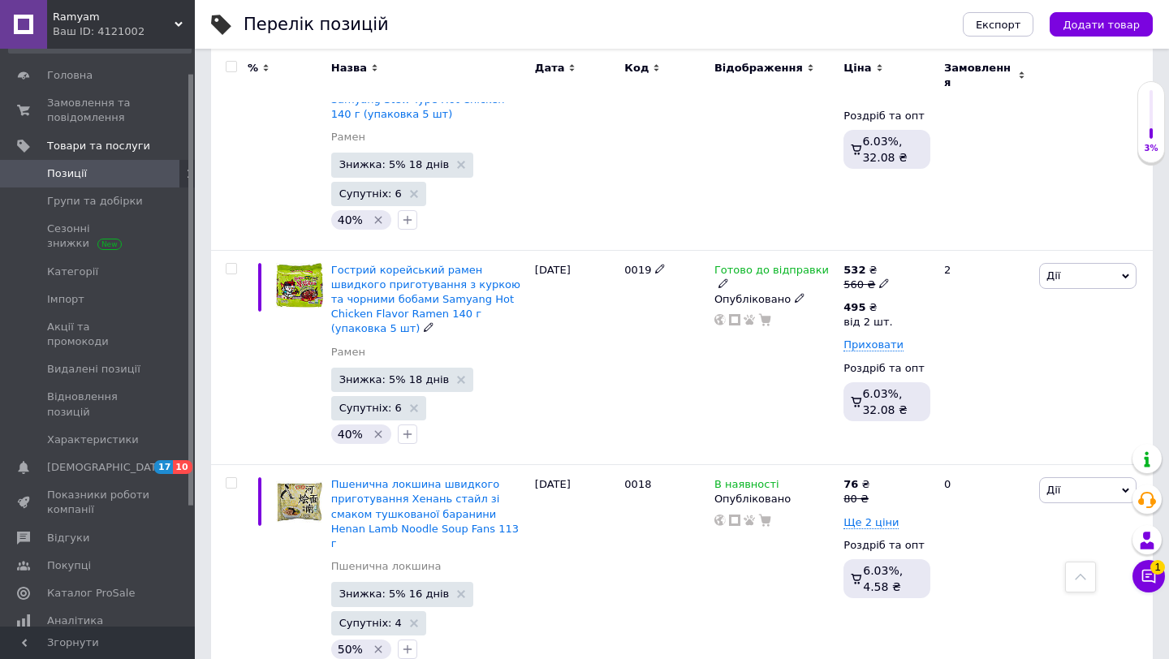
scroll to position [4080, 0]
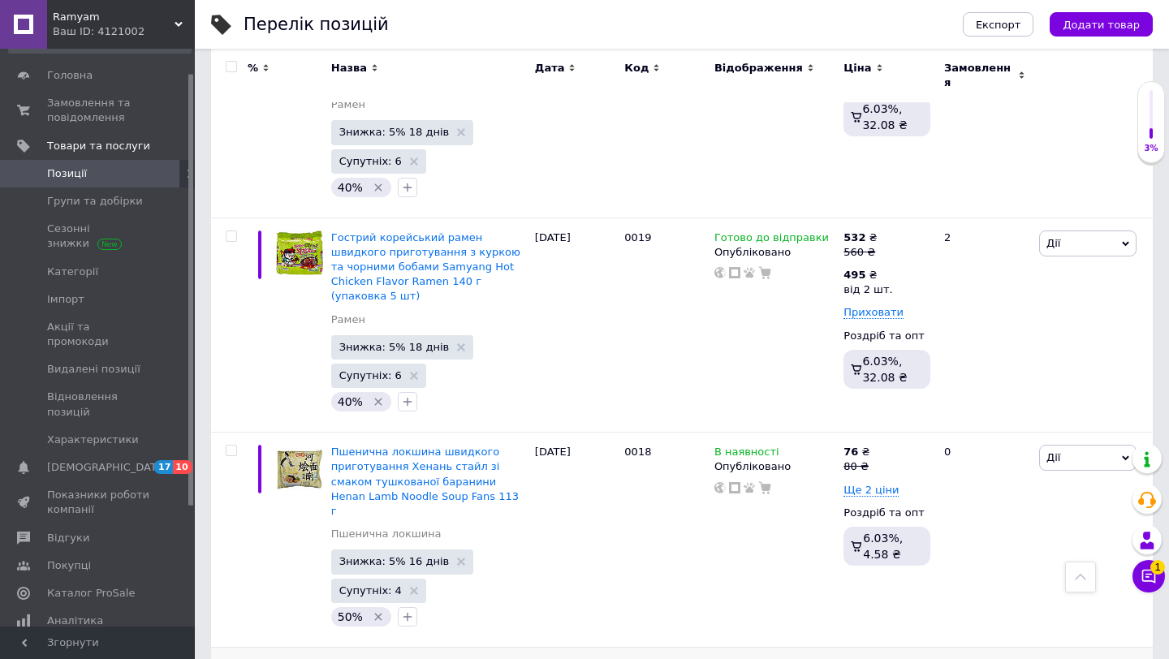
drag, startPoint x: 533, startPoint y: 509, endPoint x: 417, endPoint y: 498, distance: 116.7
drag, startPoint x: 401, startPoint y: 517, endPoint x: 405, endPoint y: 499, distance: 19.1
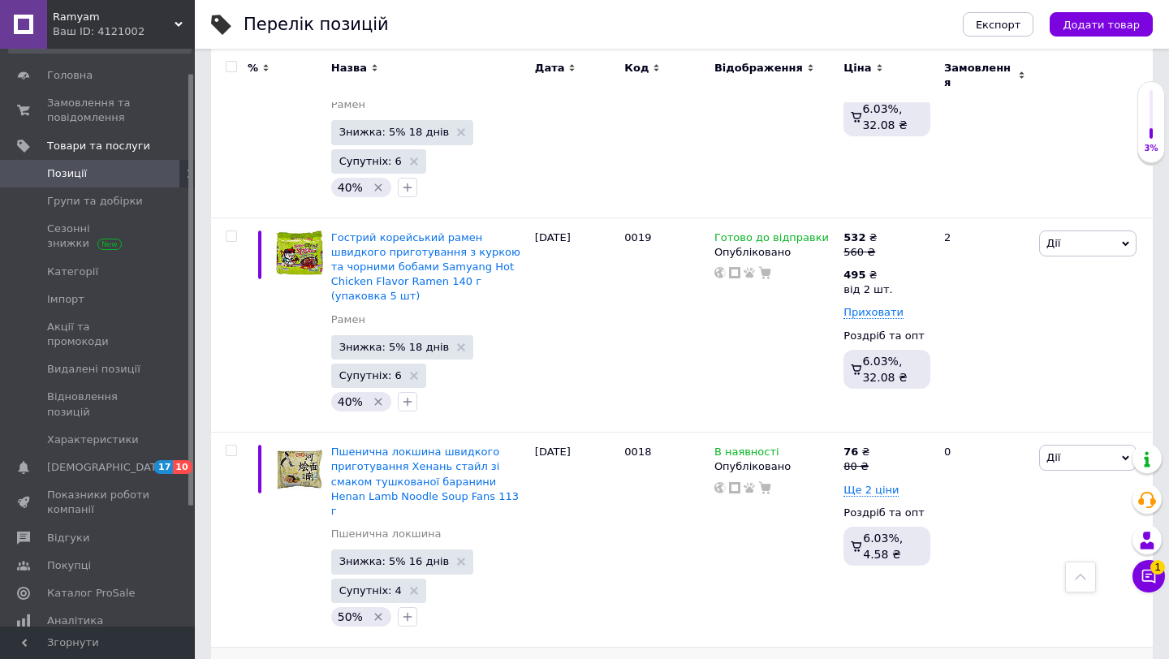
copy div "Stir-Fried Chicken Noodle with Spicy Soy Sauce Paldo 130 г"
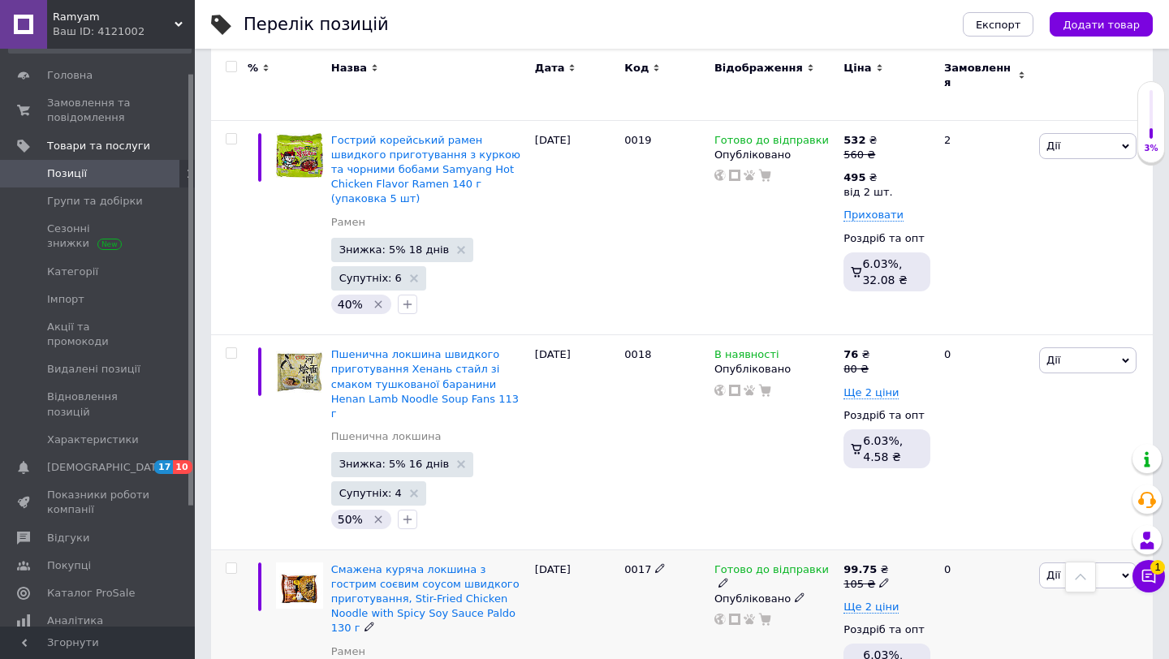
scroll to position [4210, 0]
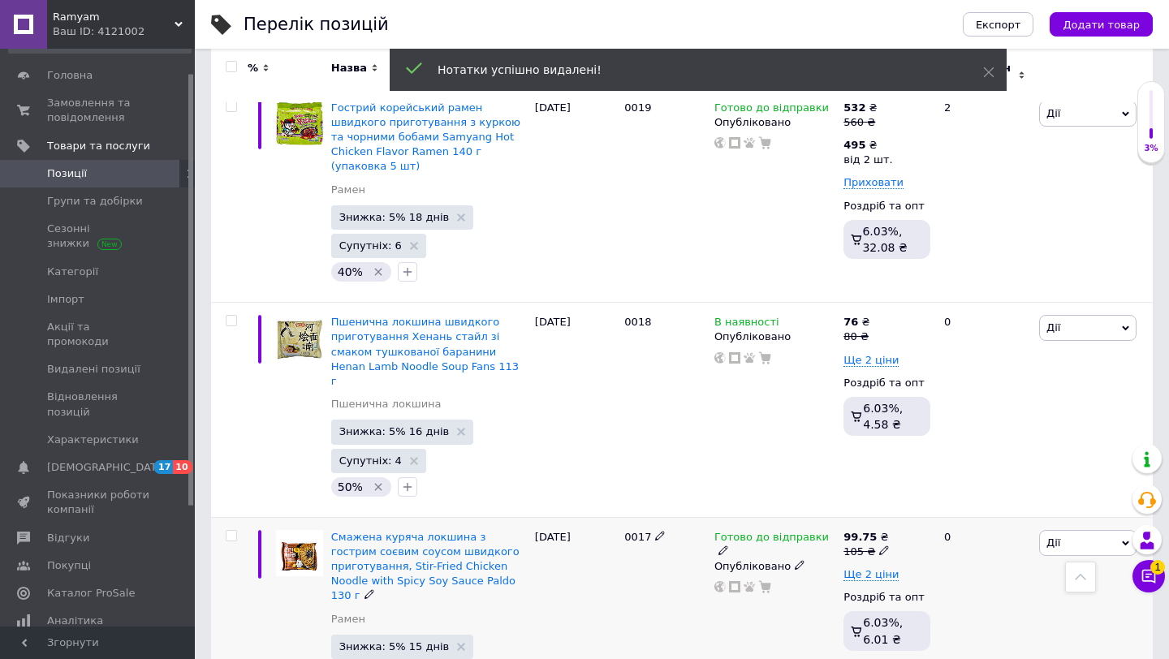
checkbox input "true"
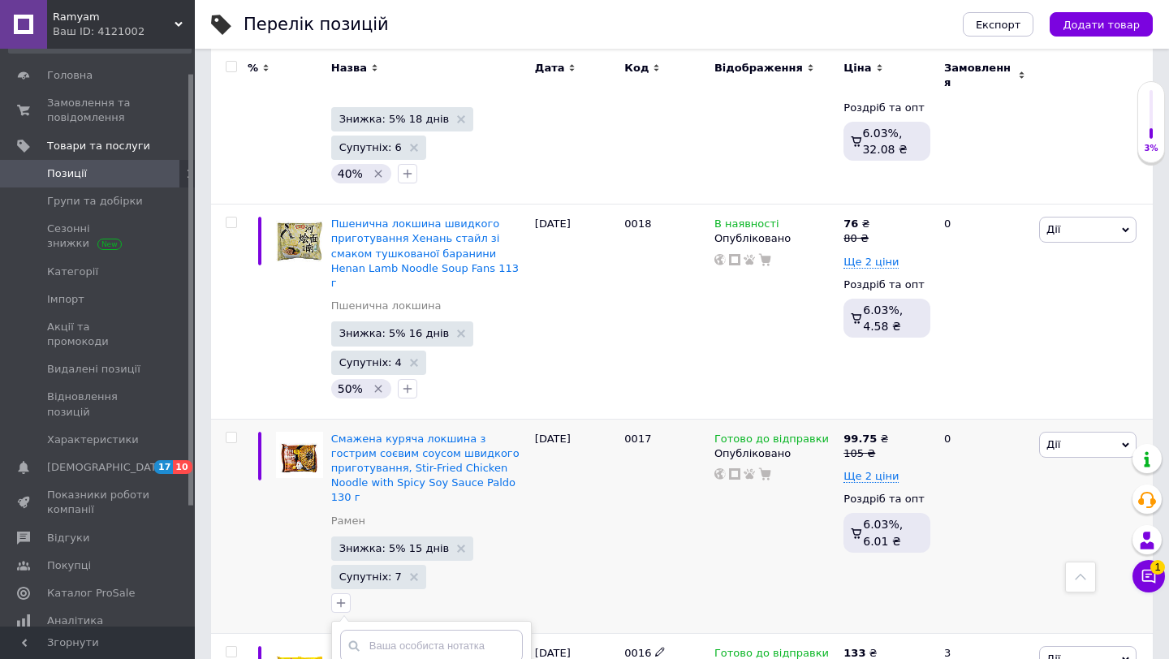
scroll to position [4340, 0]
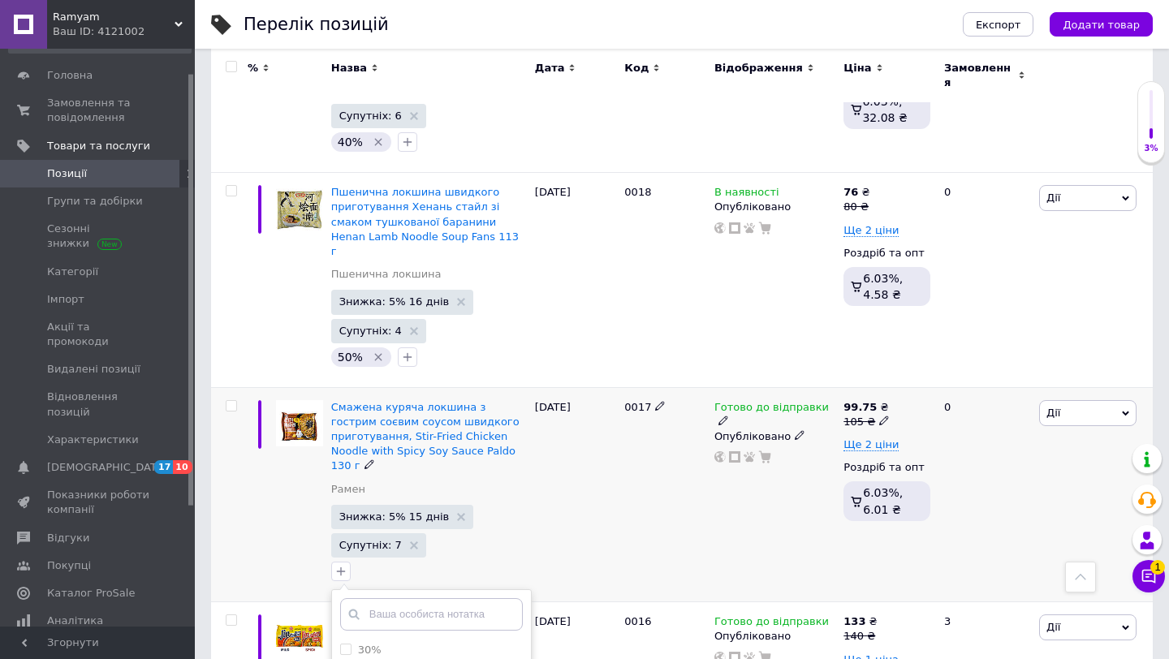
click at [879, 416] on icon at bounding box center [884, 421] width 10 height 10
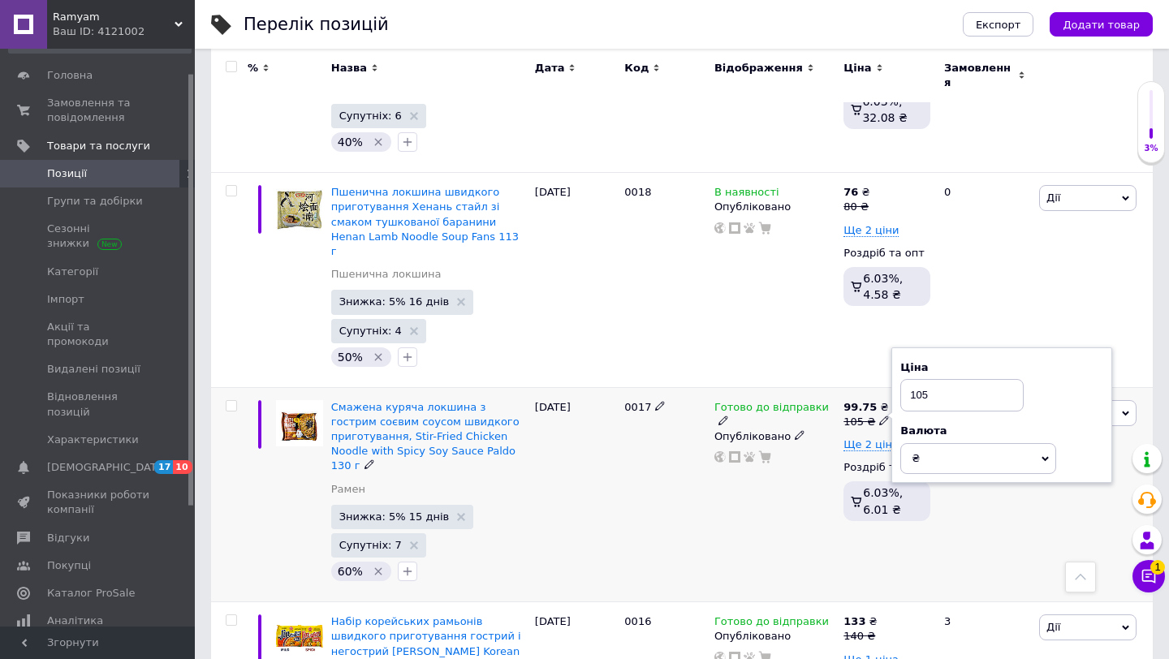
click at [918, 379] on input "105" at bounding box center [961, 395] width 123 height 32
type input "112"
click at [861, 438] on span "Ще 2 ціни" at bounding box center [871, 444] width 55 height 13
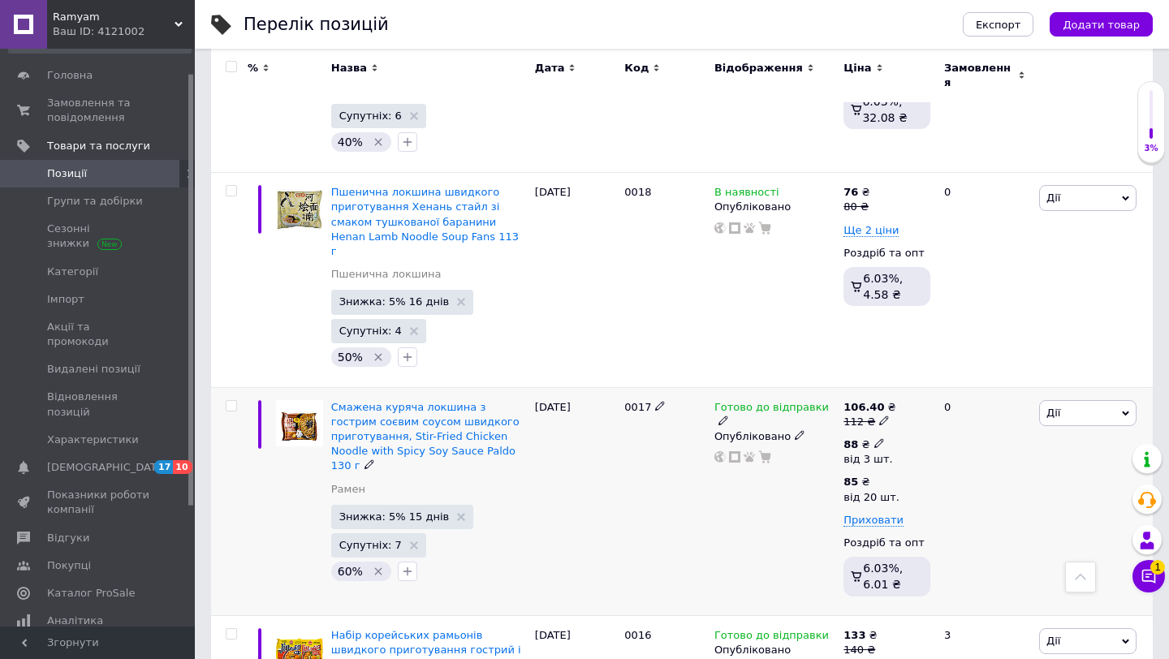
click at [878, 438] on icon at bounding box center [879, 443] width 10 height 10
click at [944, 393] on input "88" at bounding box center [992, 409] width 156 height 32
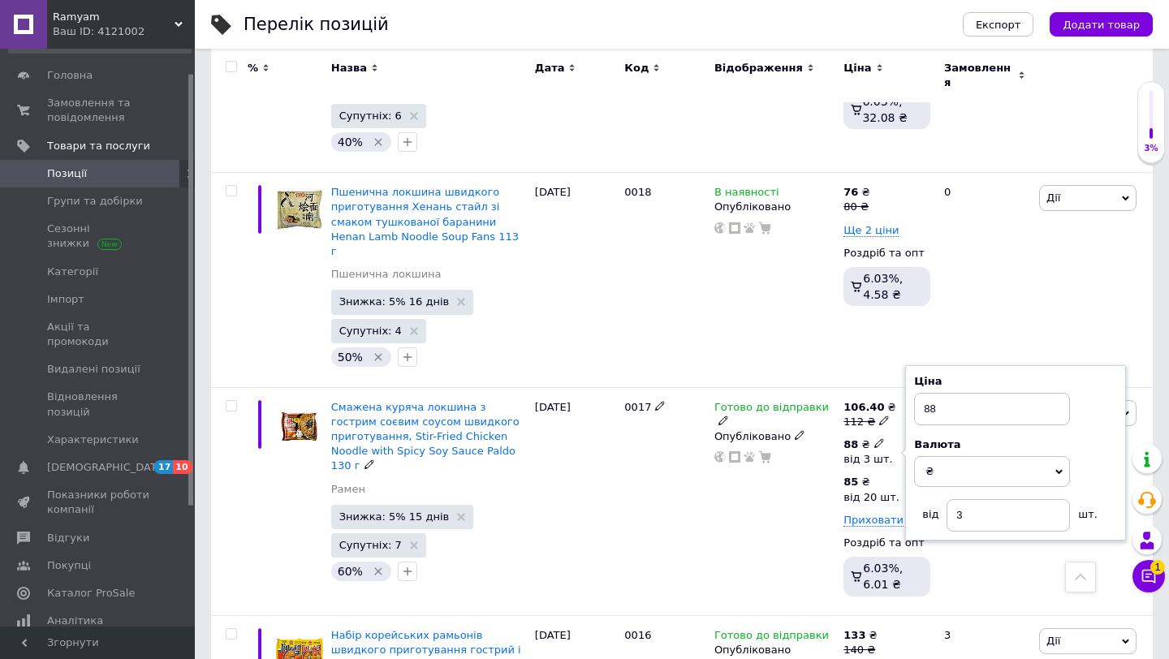
click at [870, 452] on div "від 3 шт." at bounding box center [868, 459] width 49 height 15
click at [963, 393] on input "88" at bounding box center [992, 409] width 156 height 32
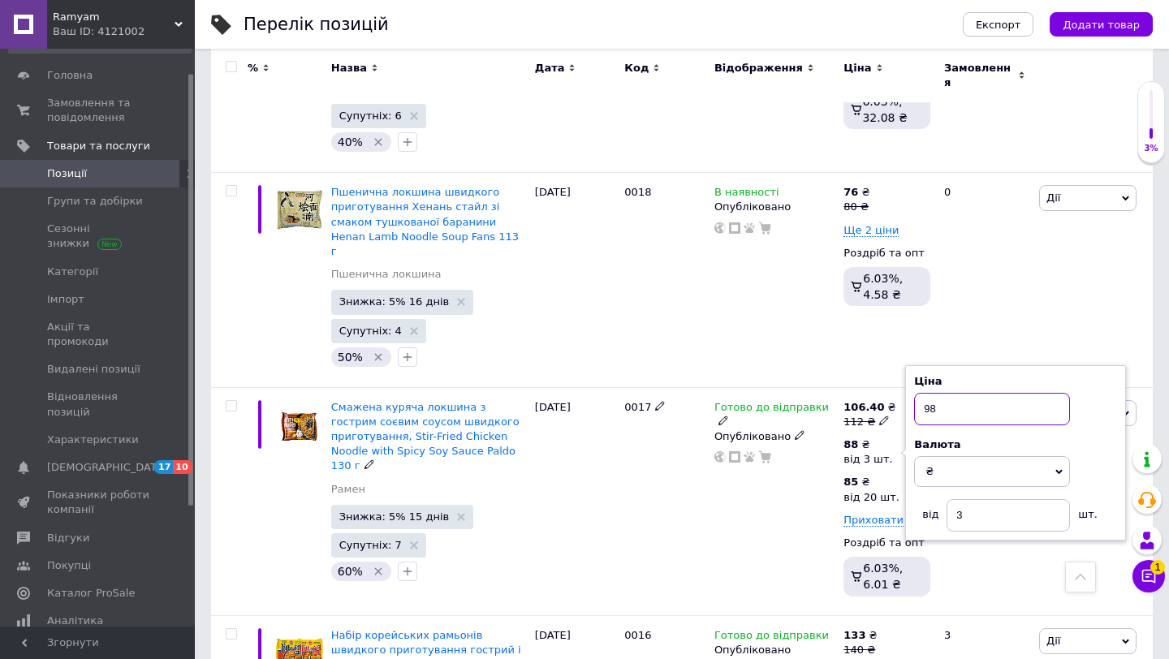
type input "98"
click at [774, 387] on div "Готово до відправки Опубліковано" at bounding box center [774, 501] width 129 height 228
click at [862, 490] on div "від 20 шт." at bounding box center [872, 497] width 56 height 15
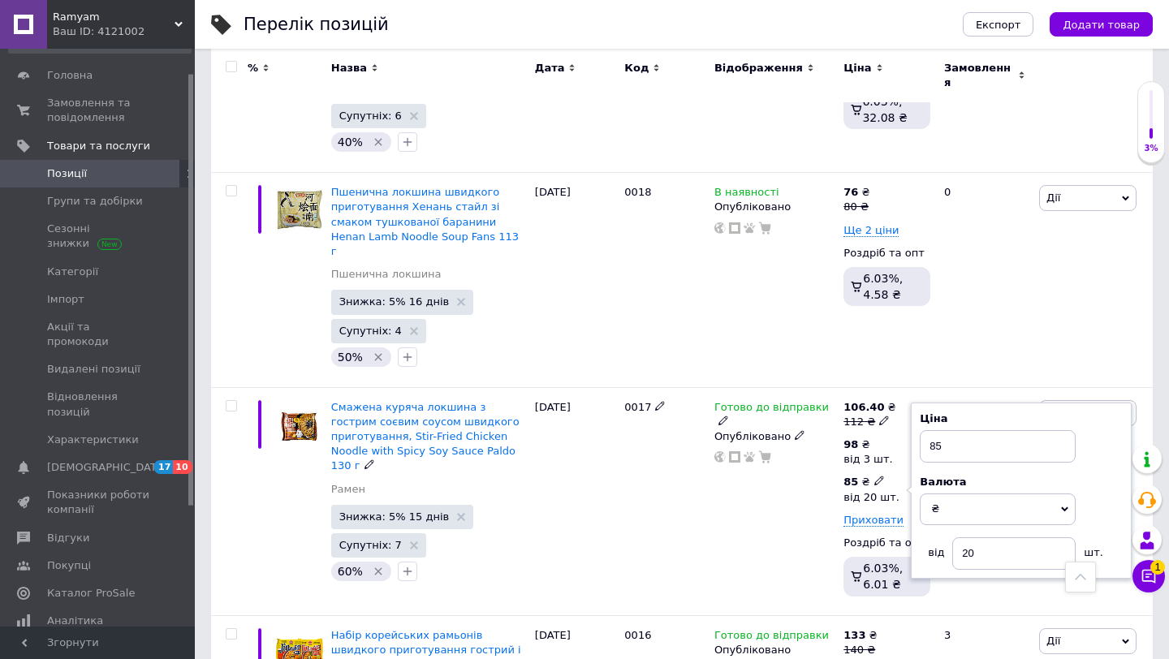
click at [874, 477] on use at bounding box center [878, 481] width 9 height 9
click at [956, 430] on input "85" at bounding box center [998, 446] width 156 height 32
type input "95"
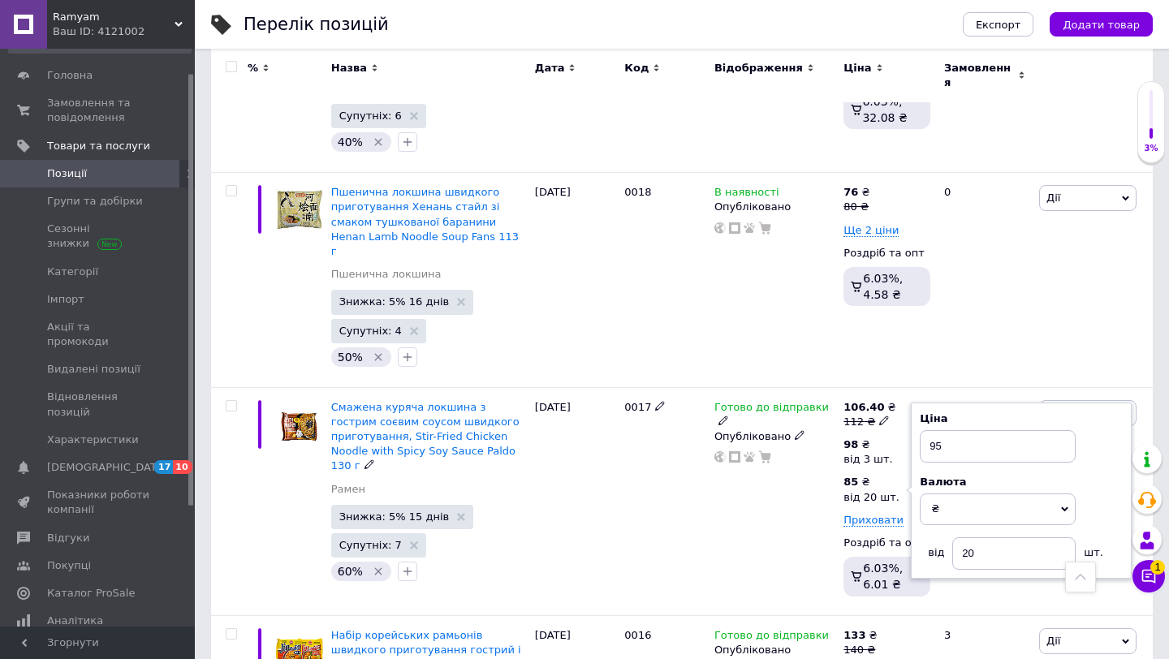
click at [783, 387] on div "Готово до відправки Опубліковано" at bounding box center [774, 501] width 129 height 228
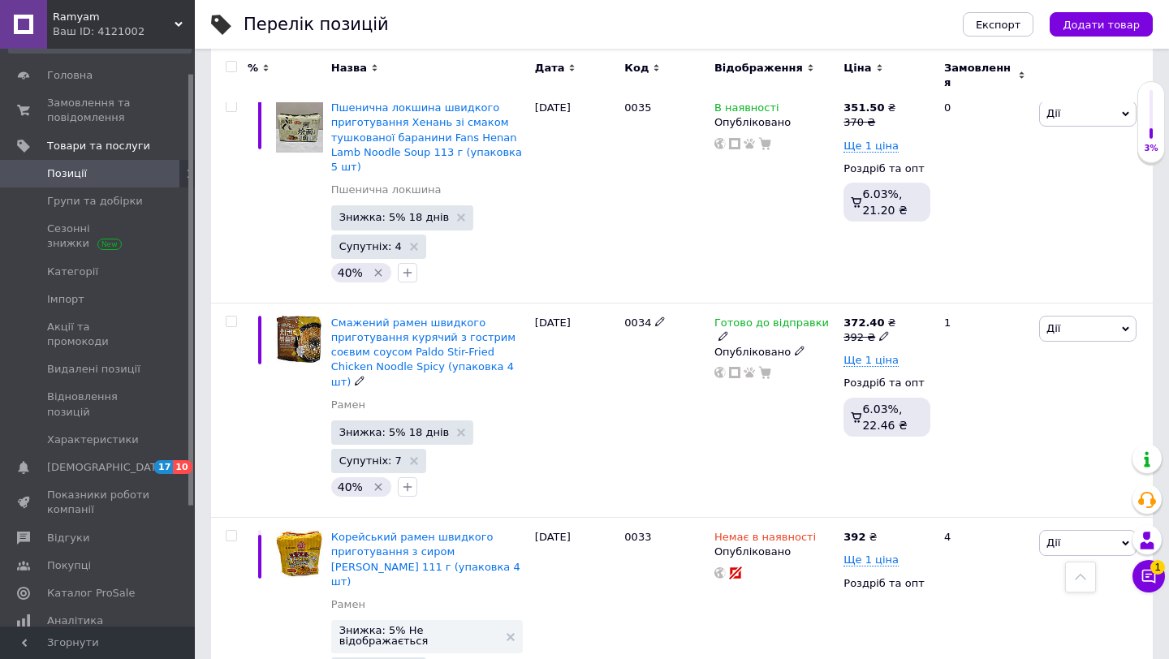
scroll to position [800, 0]
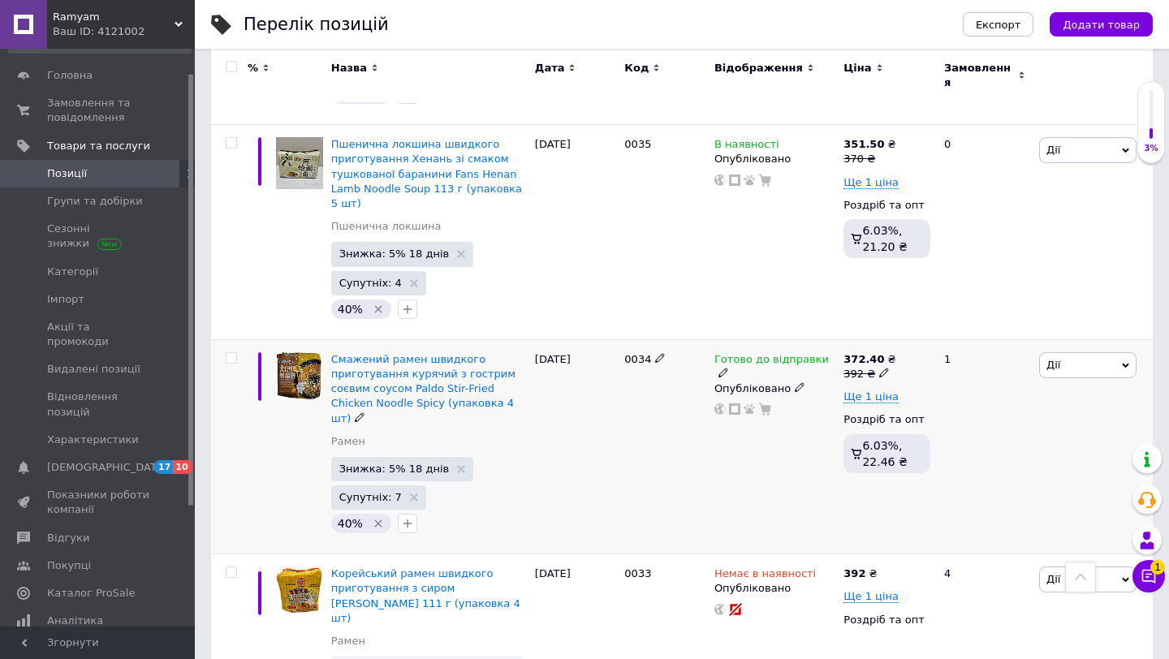
click at [375, 520] on icon "Видалити мітку" at bounding box center [377, 523] width 7 height 7
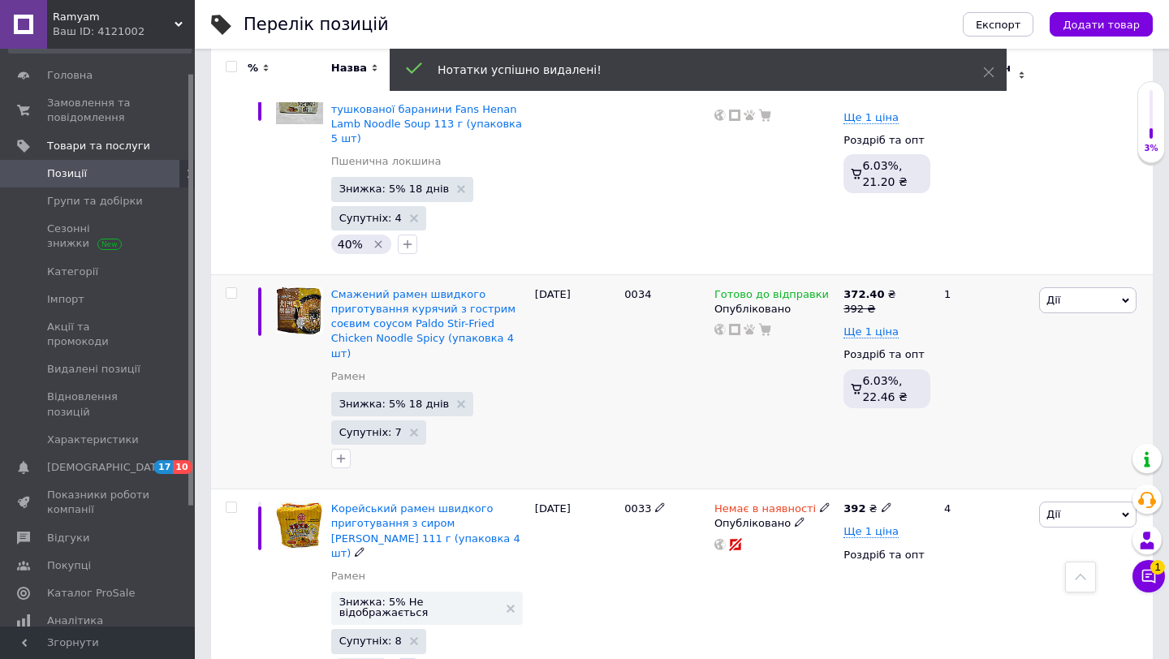
scroll to position [897, 0]
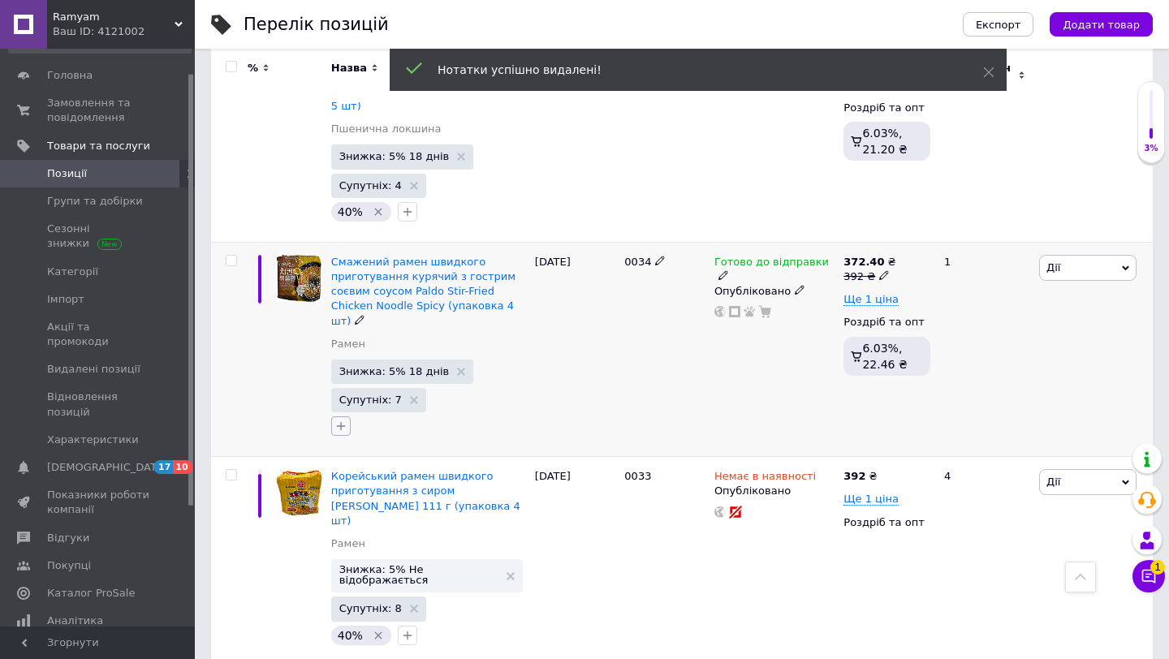
click at [343, 420] on icon "button" at bounding box center [341, 426] width 13 height 13
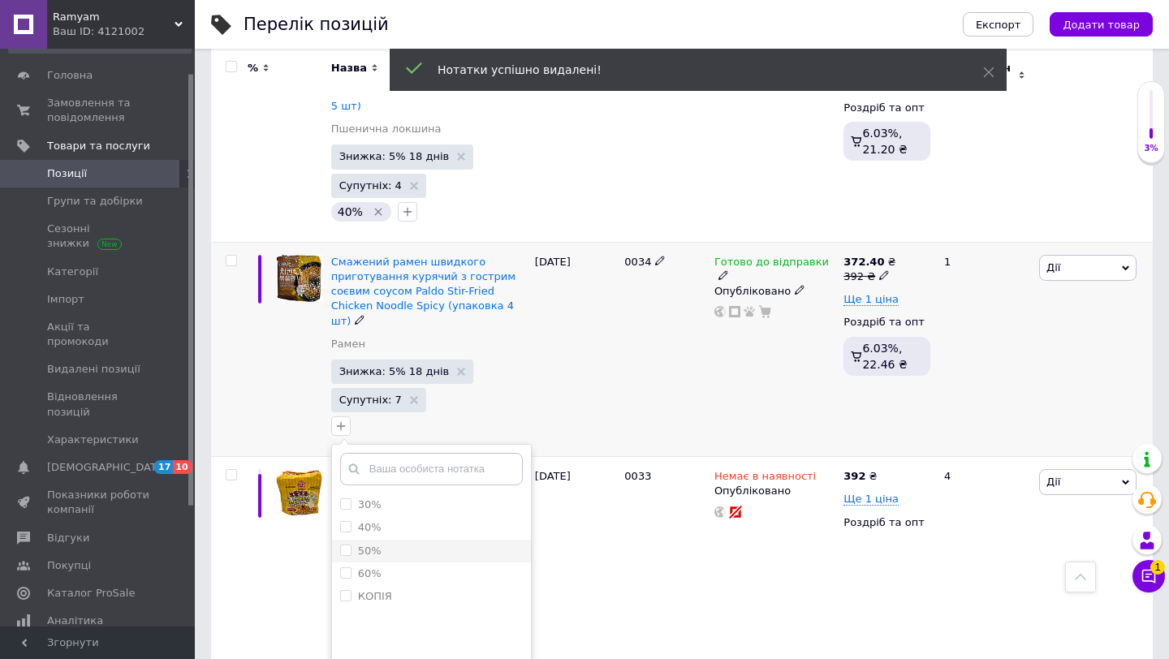
click at [340, 545] on input "50%" at bounding box center [345, 550] width 11 height 11
checkbox input "true"
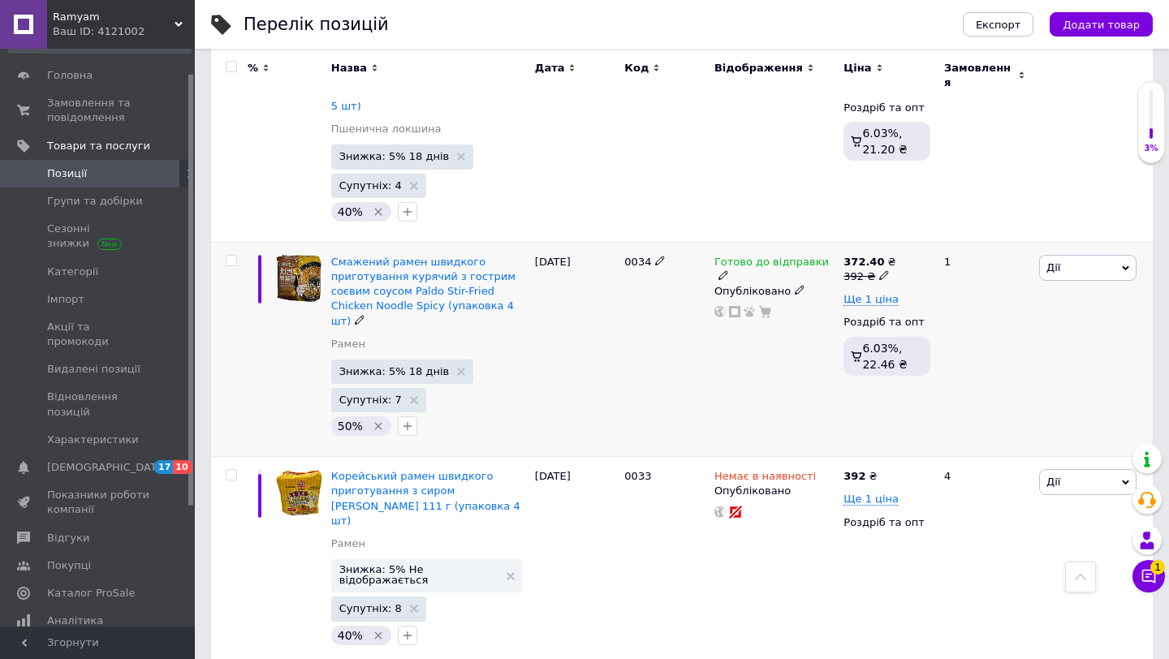
click at [861, 270] on div "392 ₴" at bounding box center [870, 277] width 52 height 15
click at [918, 234] on input "392" at bounding box center [966, 250] width 123 height 32
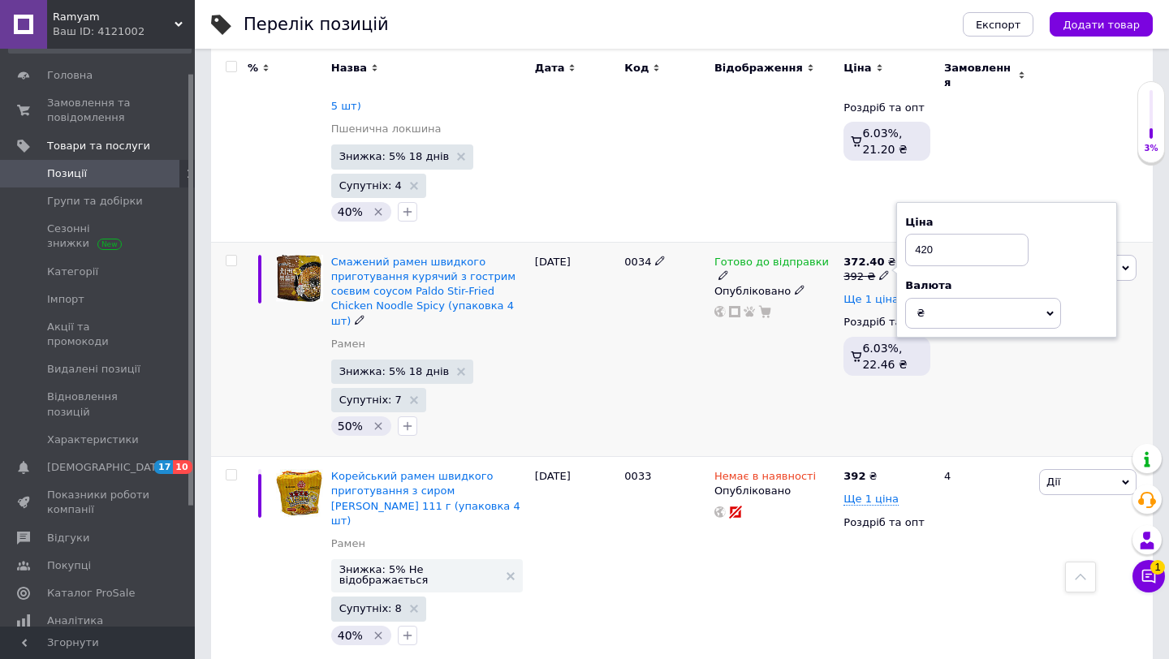
type input "420"
click at [864, 293] on span "Ще 1 ціна" at bounding box center [871, 299] width 55 height 13
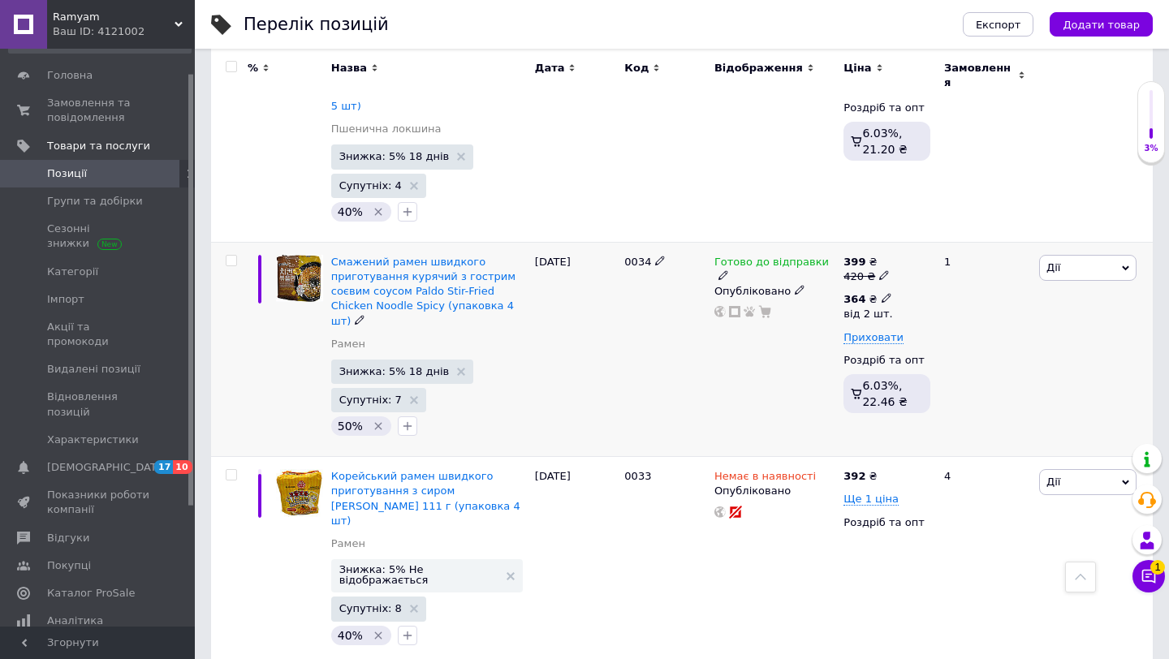
click at [870, 292] on div "364 ₴" at bounding box center [868, 299] width 49 height 15
click at [978, 248] on input "364" at bounding box center [991, 264] width 156 height 32
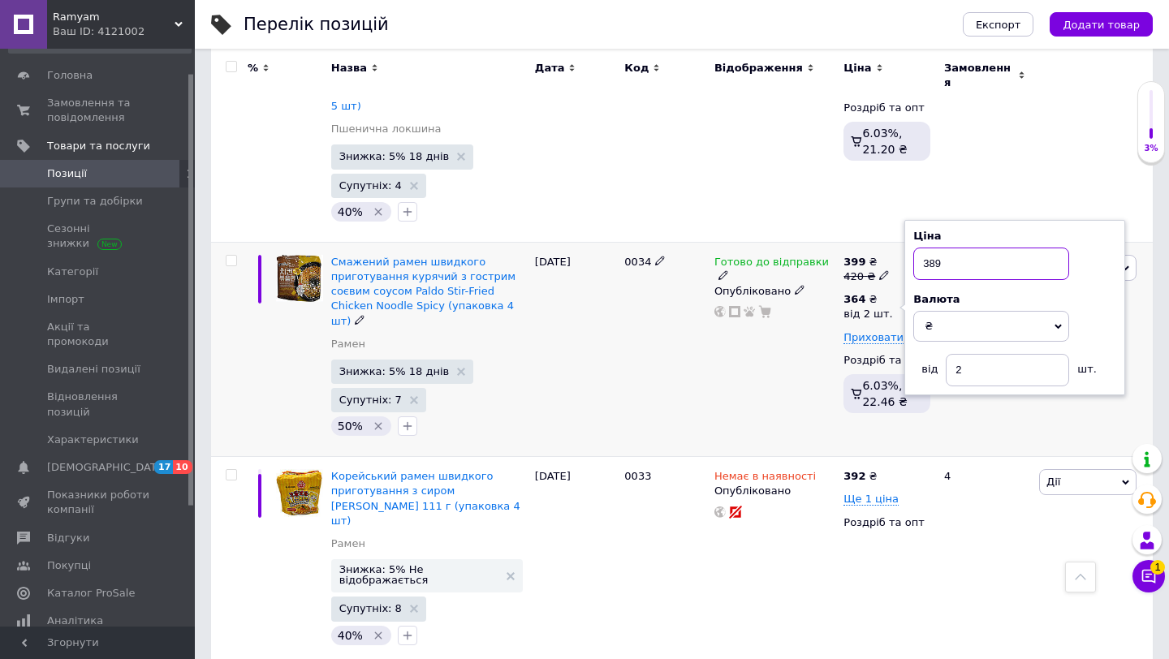
type input "389"
click at [801, 326] on div "Готово до відправки Опубліковано" at bounding box center [774, 349] width 129 height 215
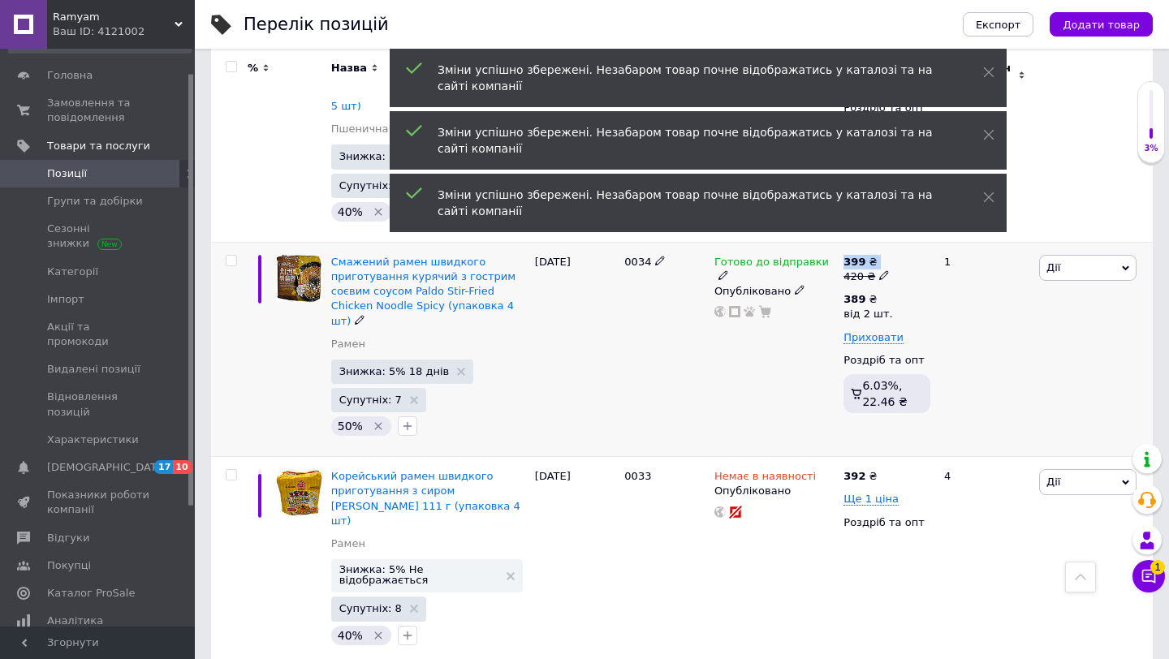
click at [801, 326] on div "Готово до відправки Опубліковано" at bounding box center [774, 349] width 129 height 215
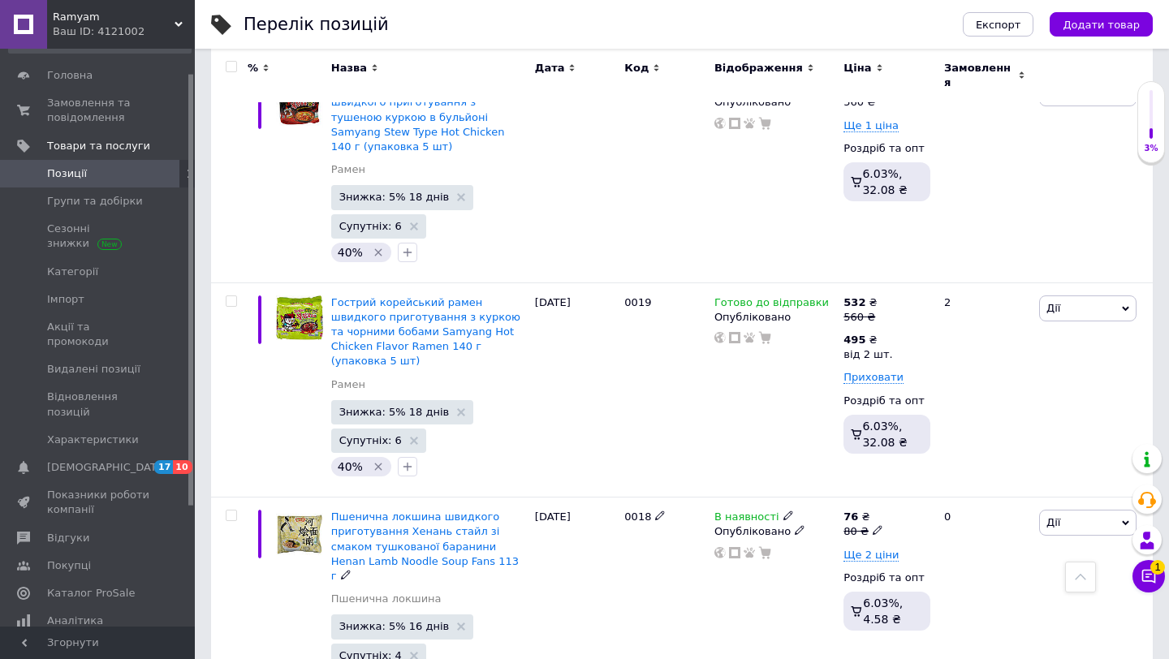
scroll to position [4048, 0]
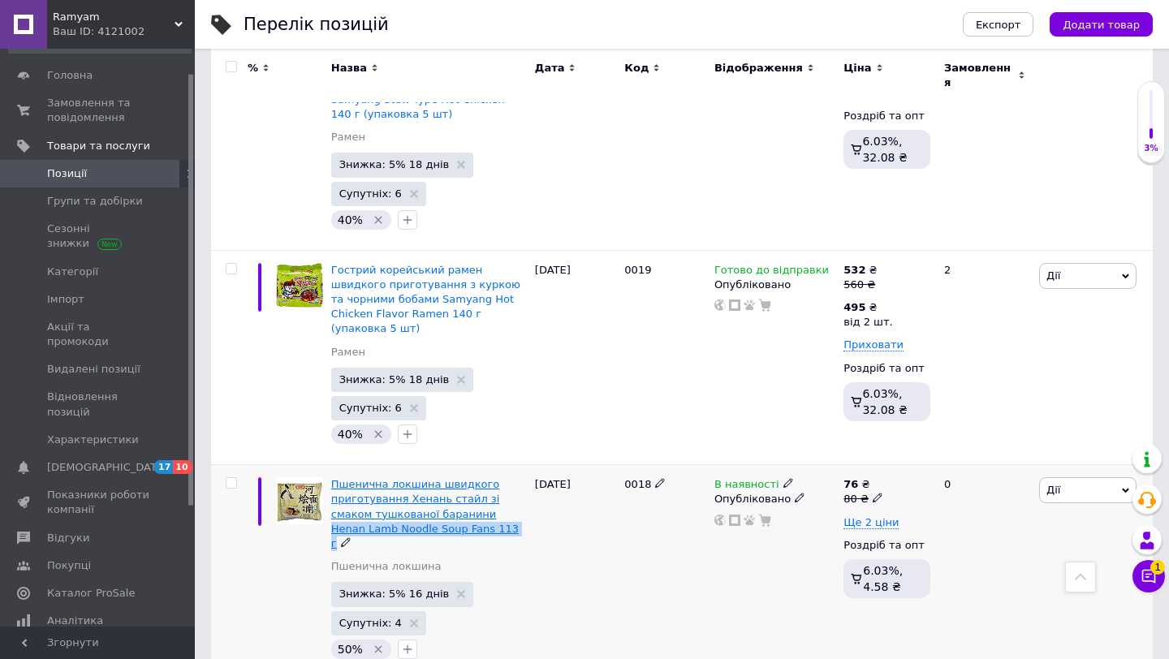
drag, startPoint x: 473, startPoint y: 340, endPoint x: 447, endPoint y: 326, distance: 29.8
click at [447, 477] on div "Пшенична локшина швидкого приготування Хенань стайл зі смаком тушкованої барани…" at bounding box center [429, 514] width 196 height 74
click at [571, 465] on div "[DATE]" at bounding box center [576, 572] width 90 height 215
drag, startPoint x: 330, startPoint y: 283, endPoint x: 401, endPoint y: 307, distance: 74.5
click at [401, 465] on div "Пшенична локшина швидкого приготування Хенань стайл зі смаком тушкованої барани…" at bounding box center [429, 572] width 204 height 215
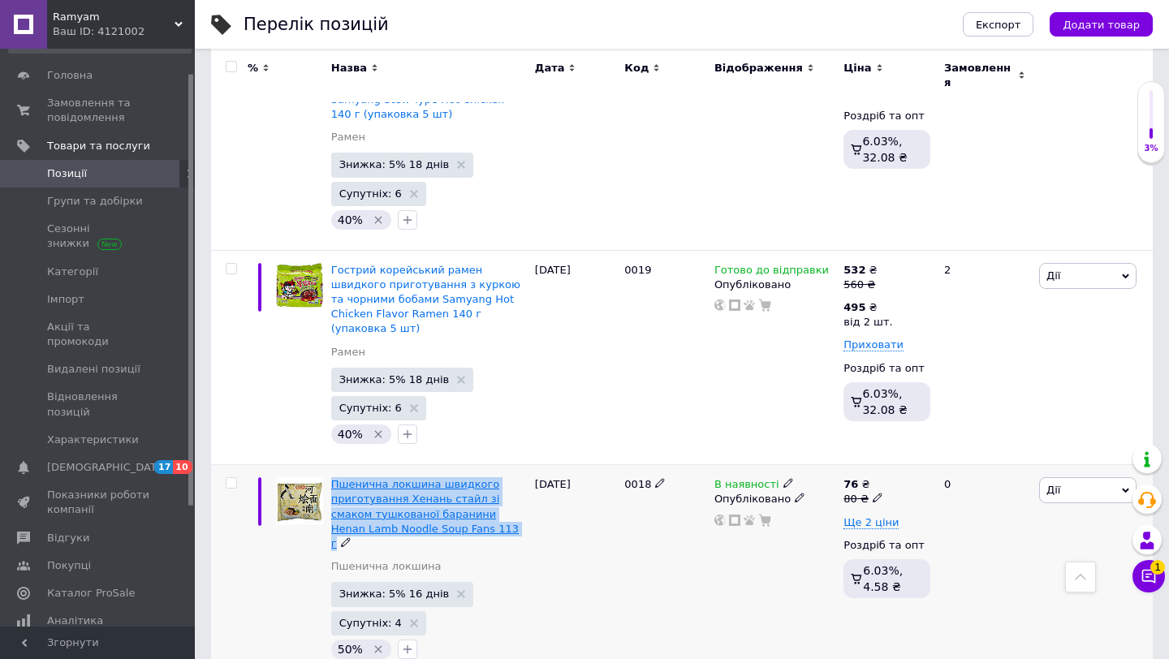
drag, startPoint x: 479, startPoint y: 341, endPoint x: 334, endPoint y: 297, distance: 151.8
click at [334, 477] on div "Пшенична локшина швидкого приготування Хенань стайл зі смаком тушкованої барани…" at bounding box center [429, 514] width 196 height 74
click at [609, 465] on div "[DATE]" at bounding box center [576, 572] width 90 height 215
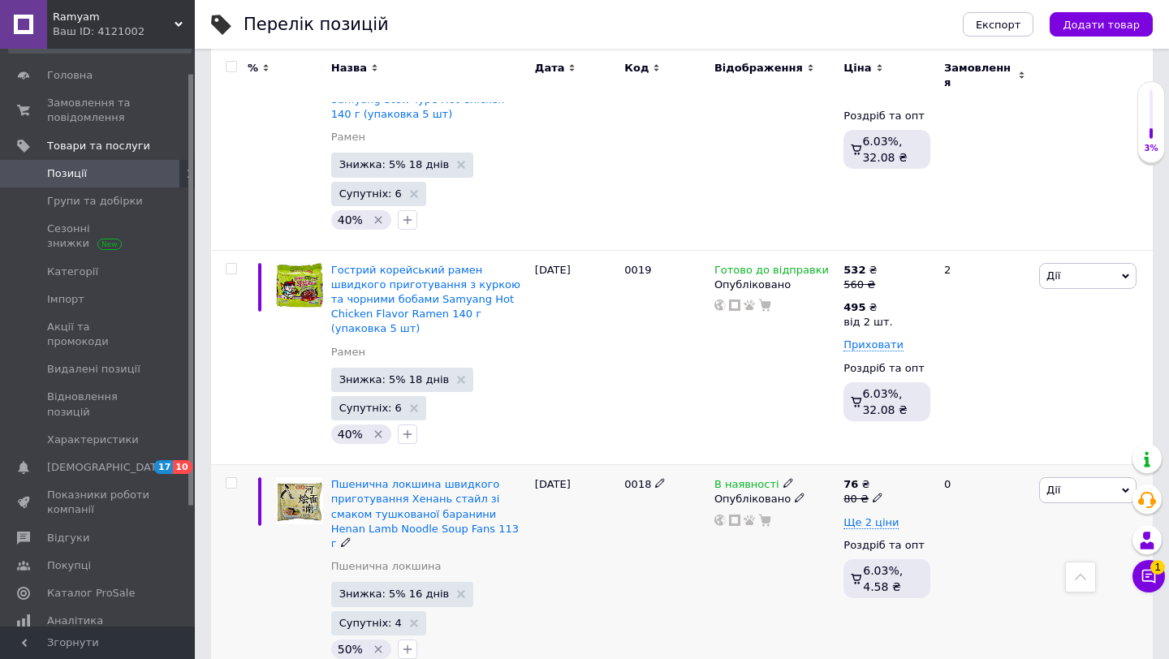
click at [375, 643] on icon "Видалити мітку" at bounding box center [378, 649] width 13 height 13
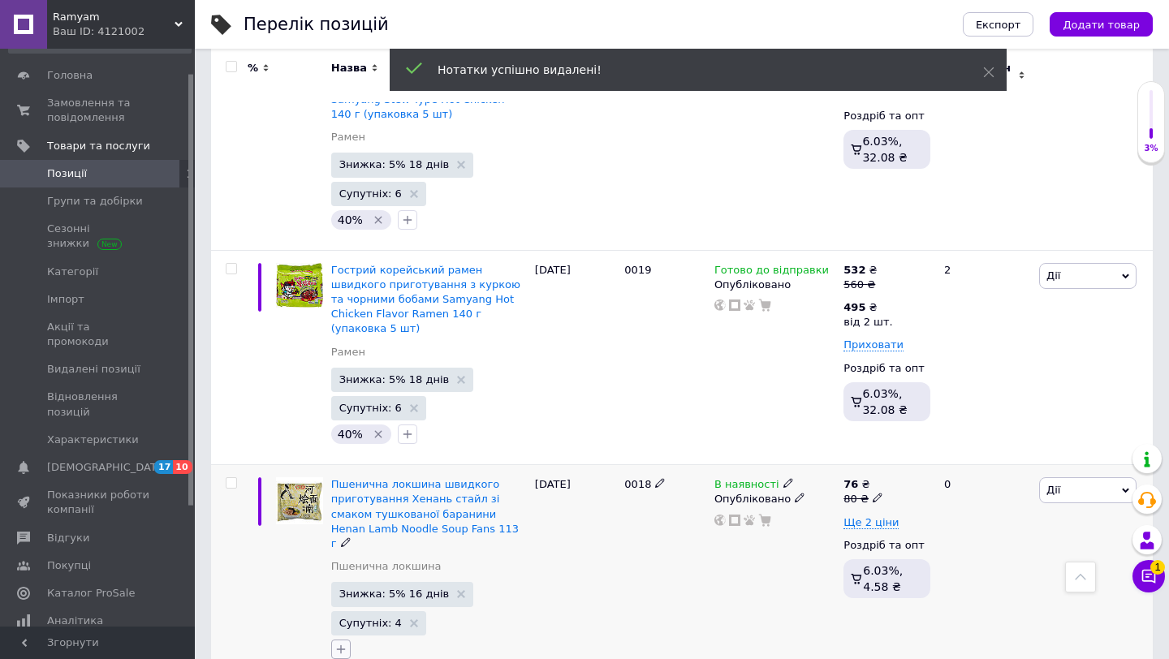
click at [340, 645] on icon "button" at bounding box center [340, 649] width 9 height 9
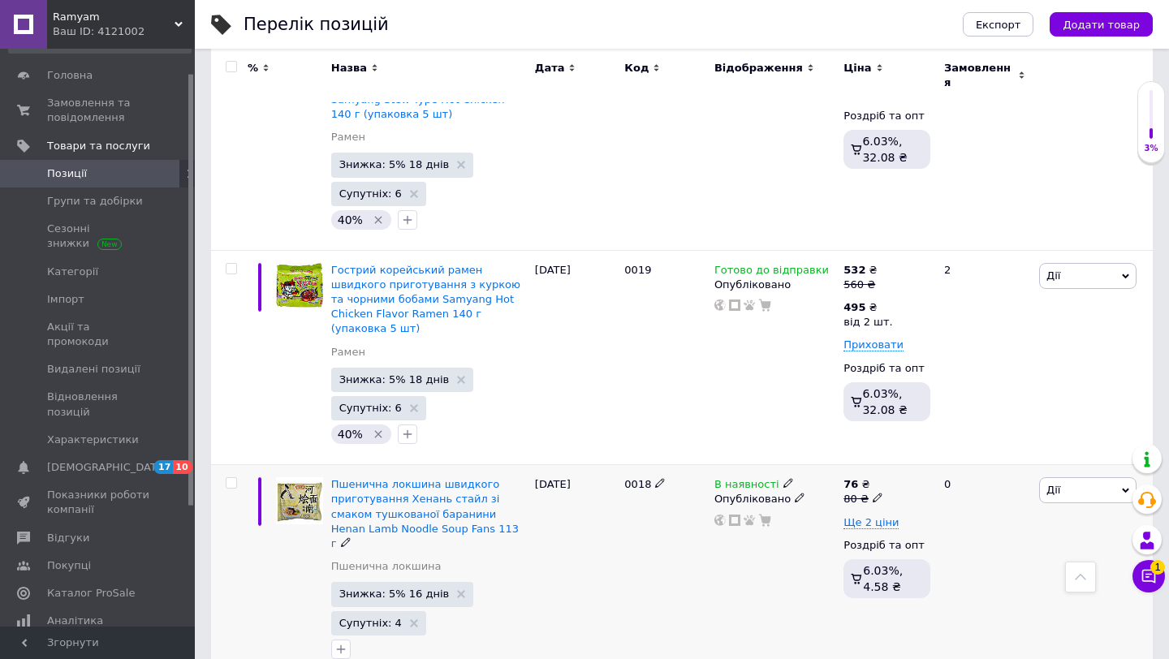
type input "40"
checkbox input "true"
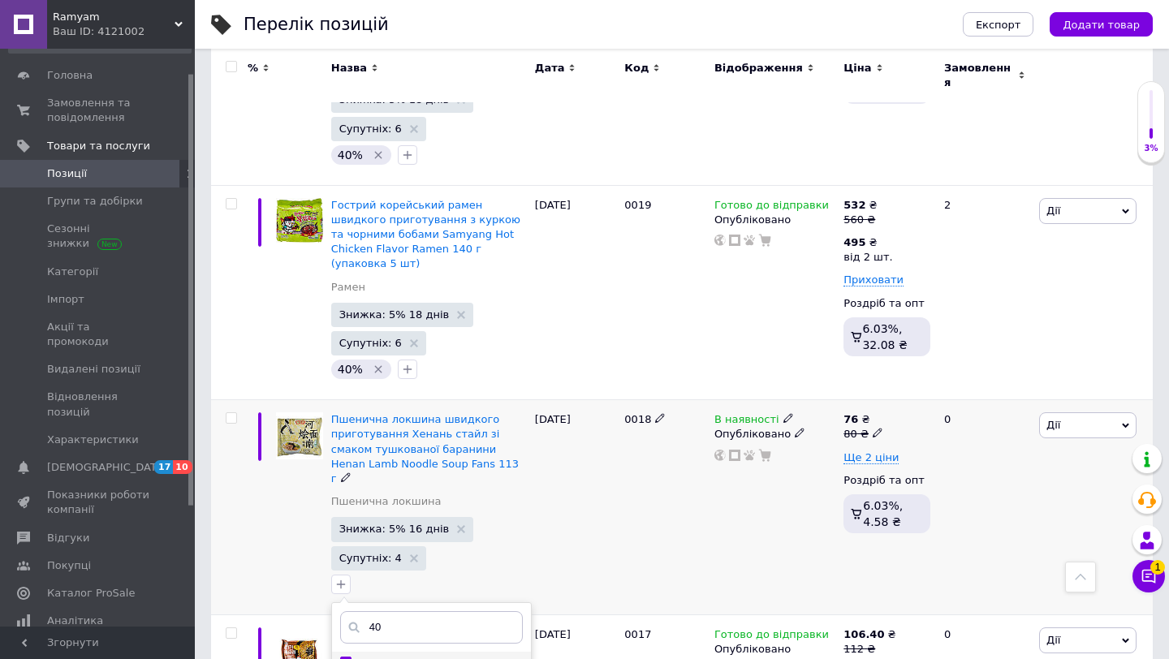
scroll to position [4145, 0]
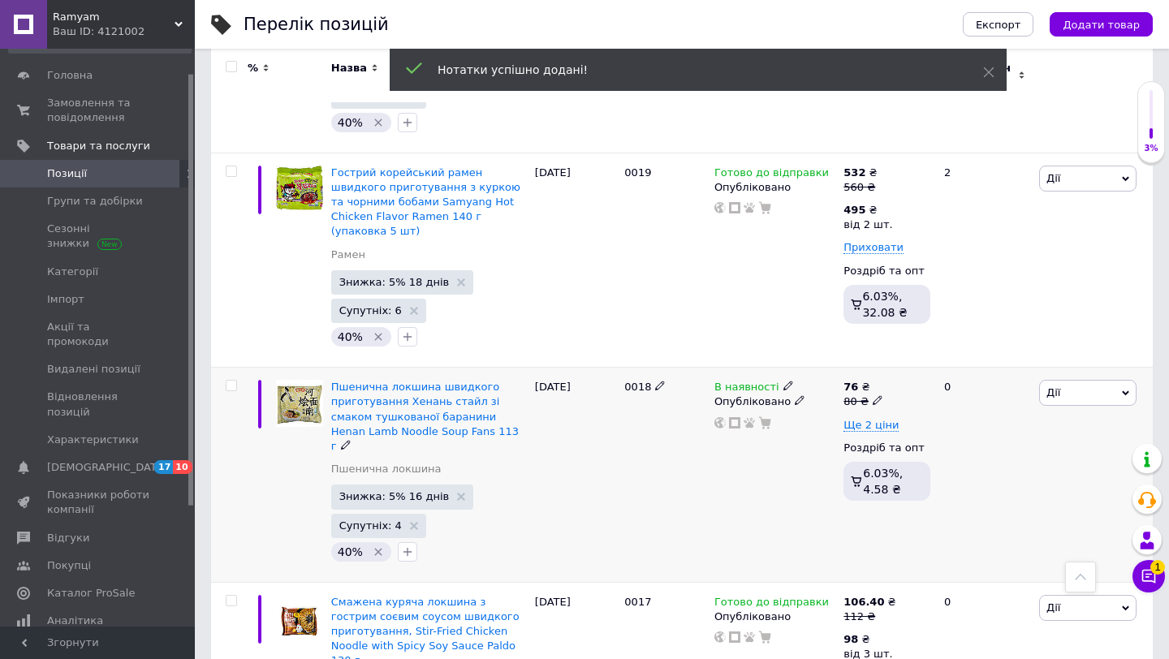
click at [670, 368] on div "0018" at bounding box center [665, 475] width 90 height 215
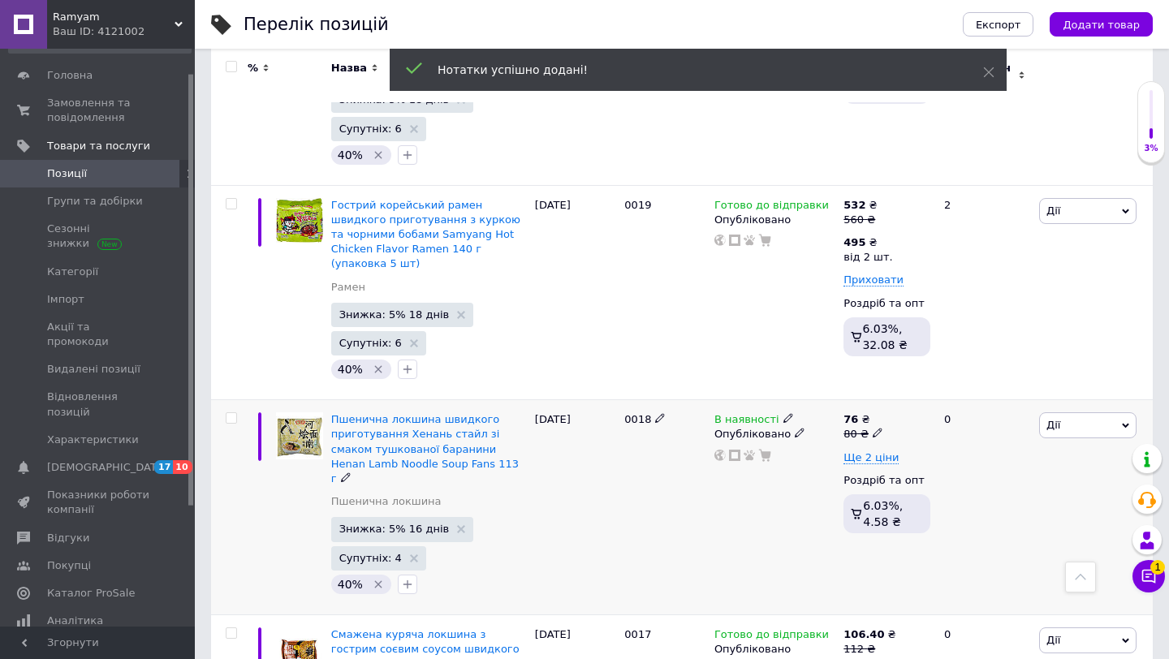
scroll to position [4080, 0]
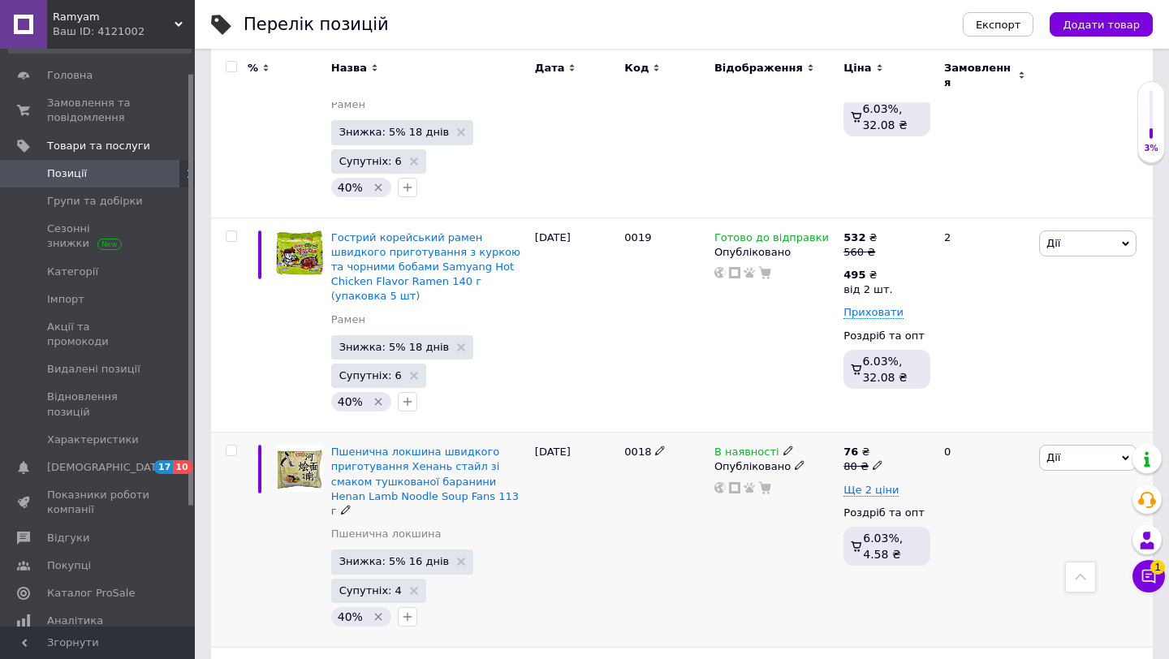
click at [860, 460] on div "80 ₴" at bounding box center [864, 467] width 40 height 15
click at [926, 425] on input "80" at bounding box center [957, 441] width 123 height 32
type input "75"
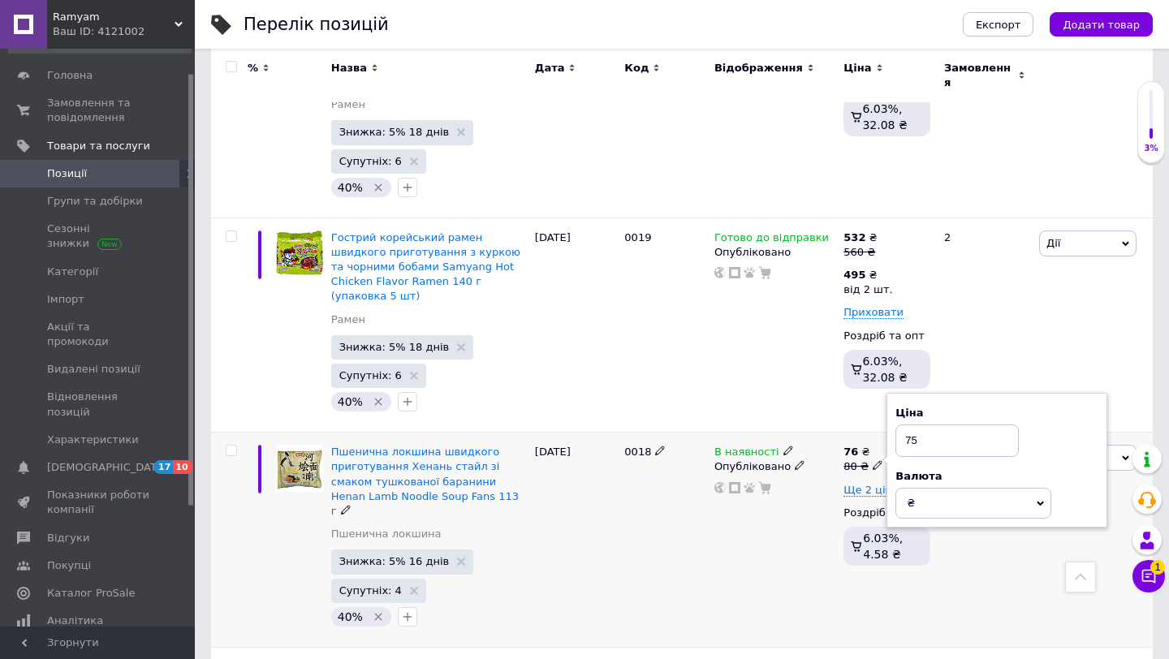
click at [789, 433] on div "В наявності Опубліковано" at bounding box center [774, 540] width 129 height 215
click at [871, 484] on span "Ще 2 ціни" at bounding box center [871, 490] width 55 height 13
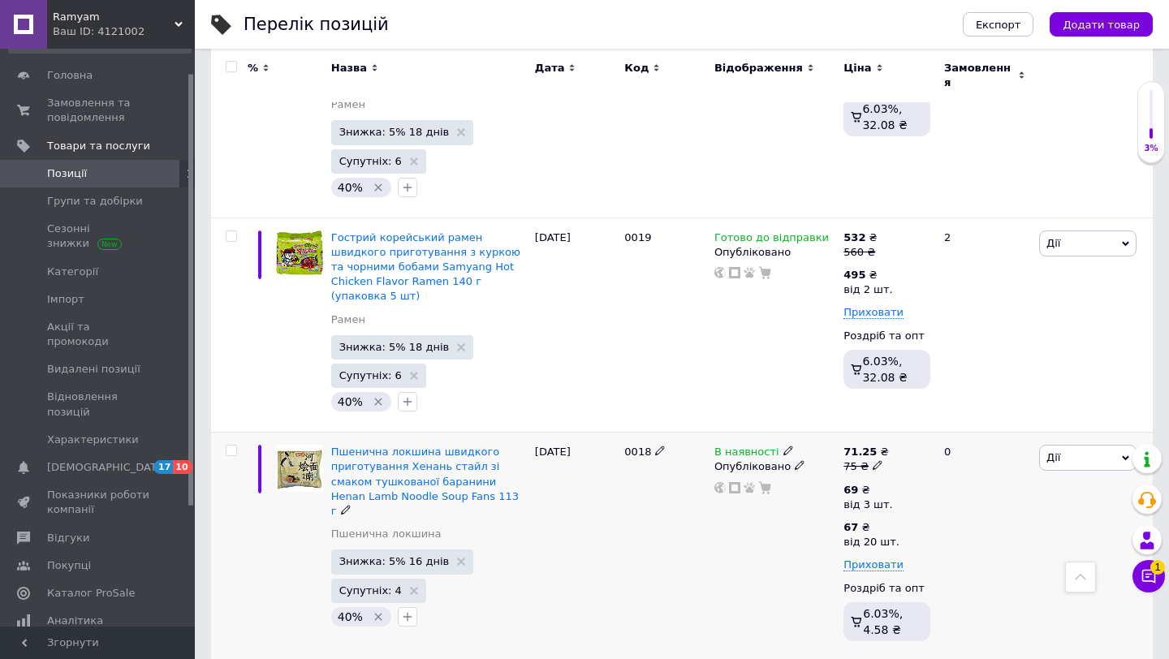
click at [751, 433] on div "В наявності Опубліковано" at bounding box center [774, 547] width 129 height 228
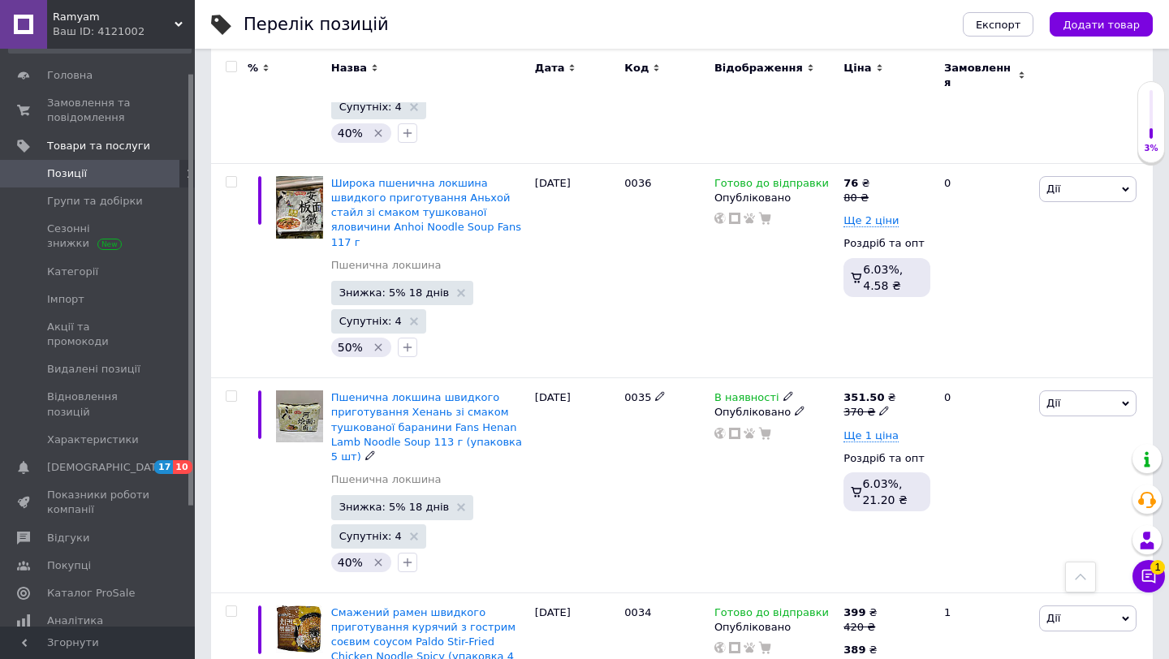
scroll to position [540, 0]
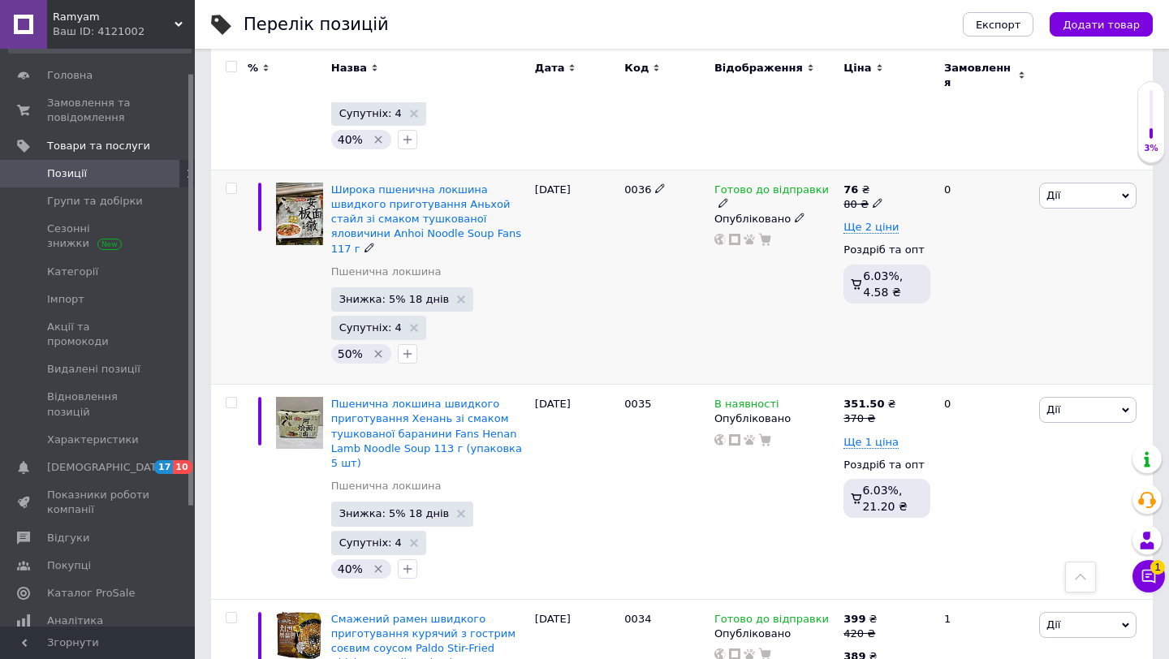
click at [873, 198] on icon at bounding box center [878, 203] width 10 height 10
click at [932, 162] on input "80" at bounding box center [957, 178] width 123 height 32
click at [932, 162] on input "7" at bounding box center [957, 178] width 123 height 32
click at [861, 221] on span "Ще 2 ціни" at bounding box center [871, 227] width 55 height 13
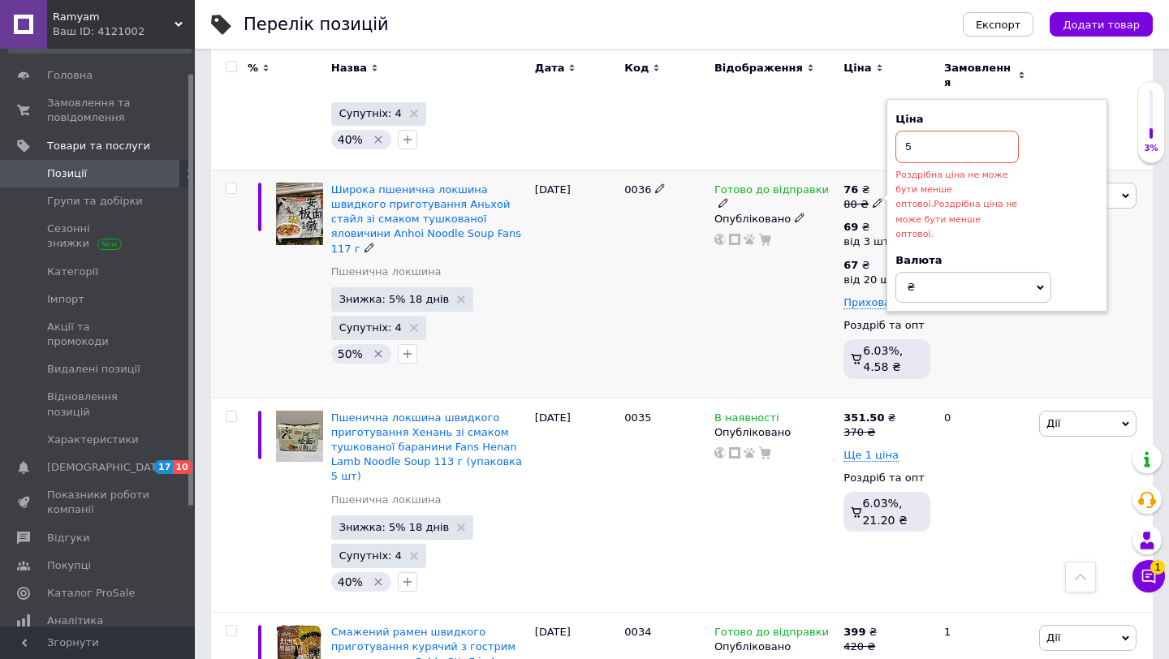
click at [784, 238] on div "Готово до відправки Опубліковано" at bounding box center [774, 284] width 129 height 228
click at [947, 131] on input "5" at bounding box center [957, 147] width 123 height 32
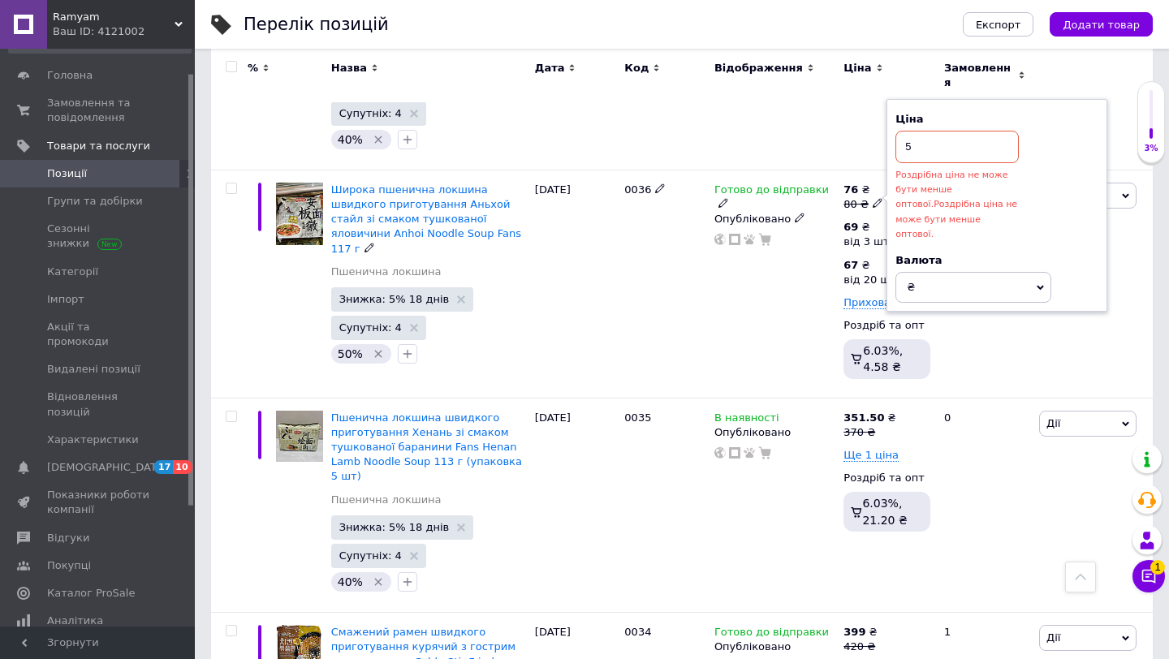
click at [947, 131] on input "5" at bounding box center [957, 147] width 123 height 32
type input "75"
click at [749, 266] on div "Готово до відправки Опубліковано" at bounding box center [774, 284] width 129 height 228
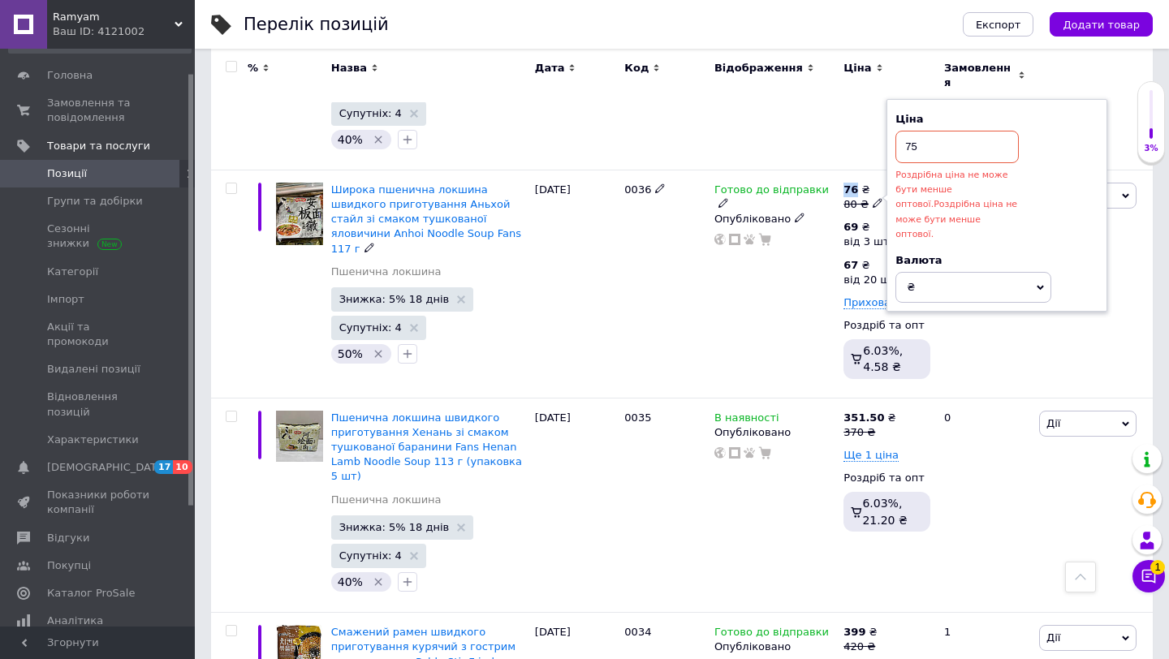
click at [749, 266] on div "Готово до відправки Опубліковано" at bounding box center [774, 284] width 129 height 228
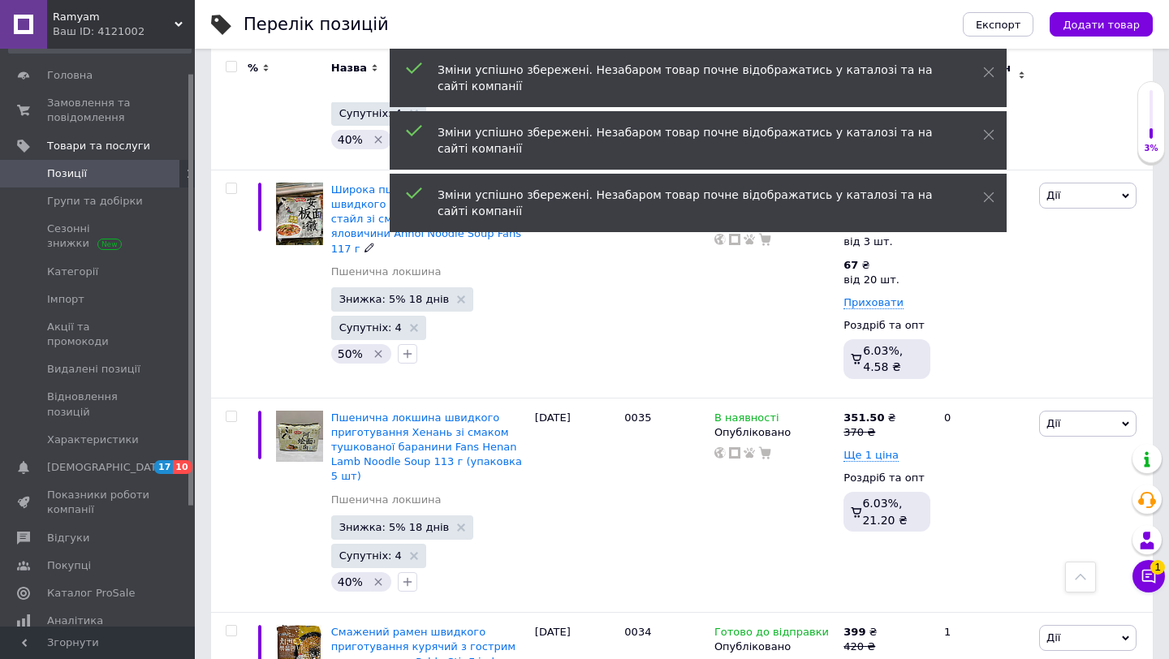
scroll to position [572, 0]
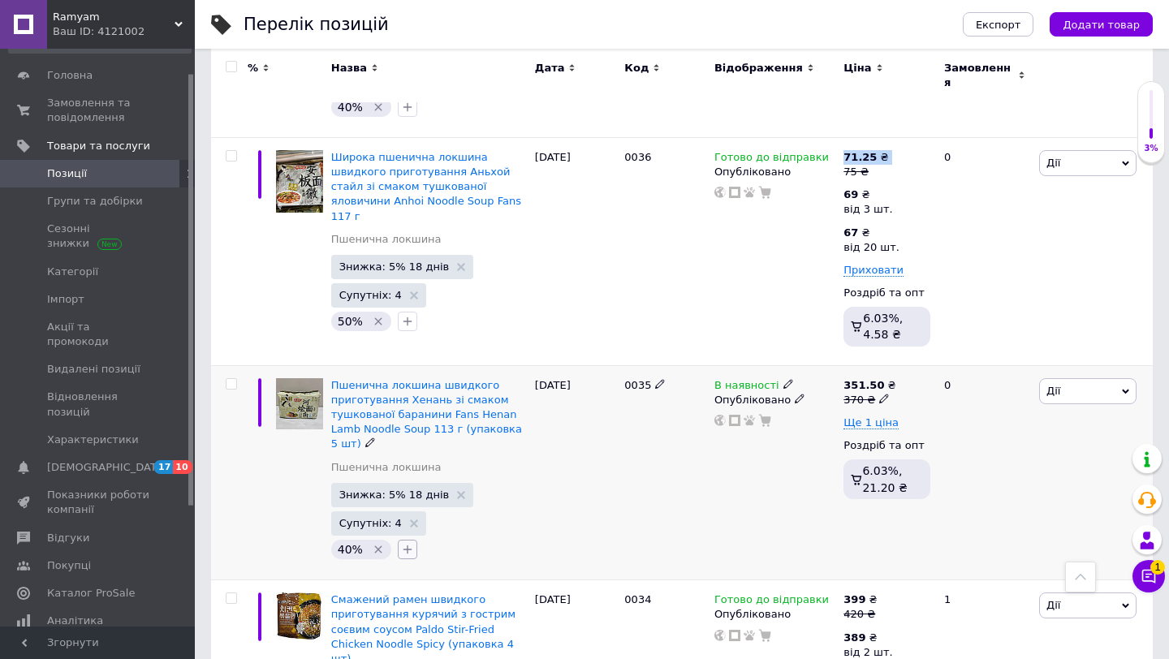
click at [408, 543] on icon "button" at bounding box center [407, 549] width 13 height 13
click at [415, 622] on input "30%" at bounding box center [412, 627] width 11 height 11
checkbox input "true"
click at [512, 491] on div "Знижка: 5% 18 днів Супутніх: 4 40%   30% 50% 60% КОПІЯ Створити замiтку Додати …" at bounding box center [429, 523] width 196 height 80
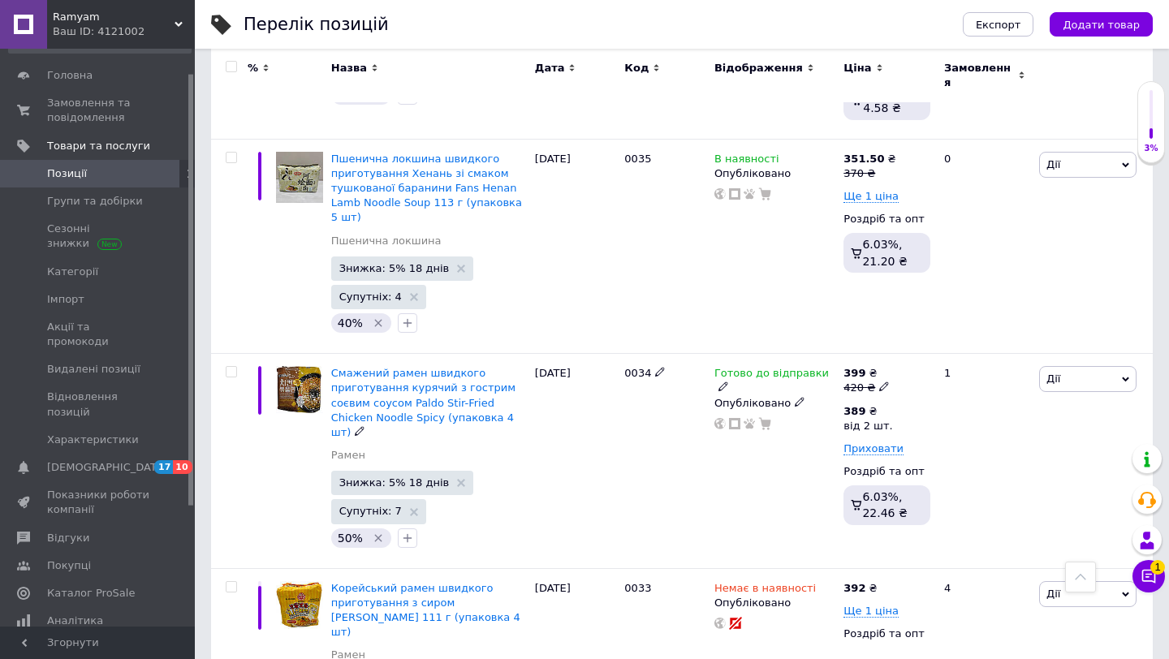
scroll to position [800, 0]
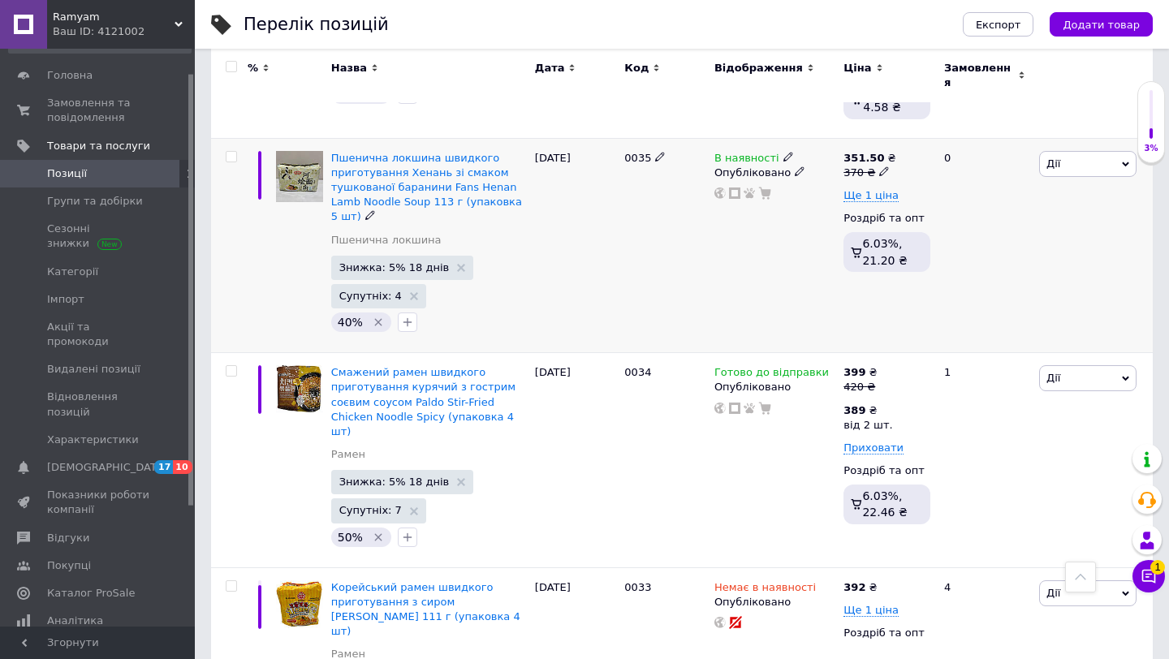
click at [376, 319] on icon "Видалити мітку" at bounding box center [377, 322] width 7 height 7
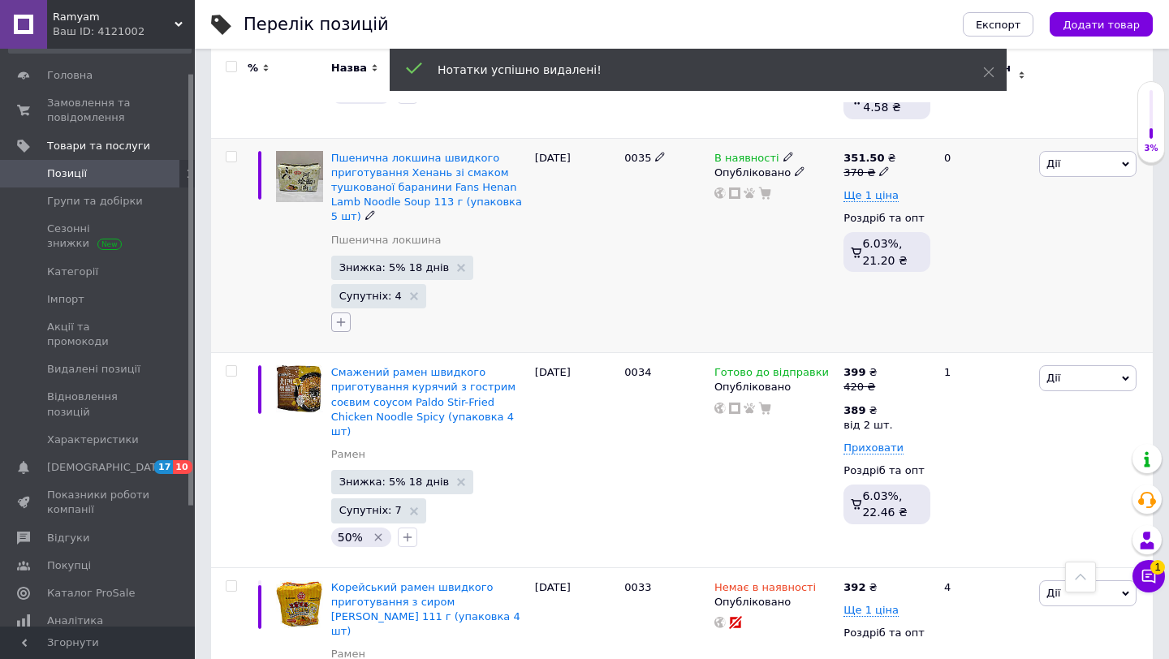
click at [343, 316] on icon "button" at bounding box center [341, 322] width 13 height 13
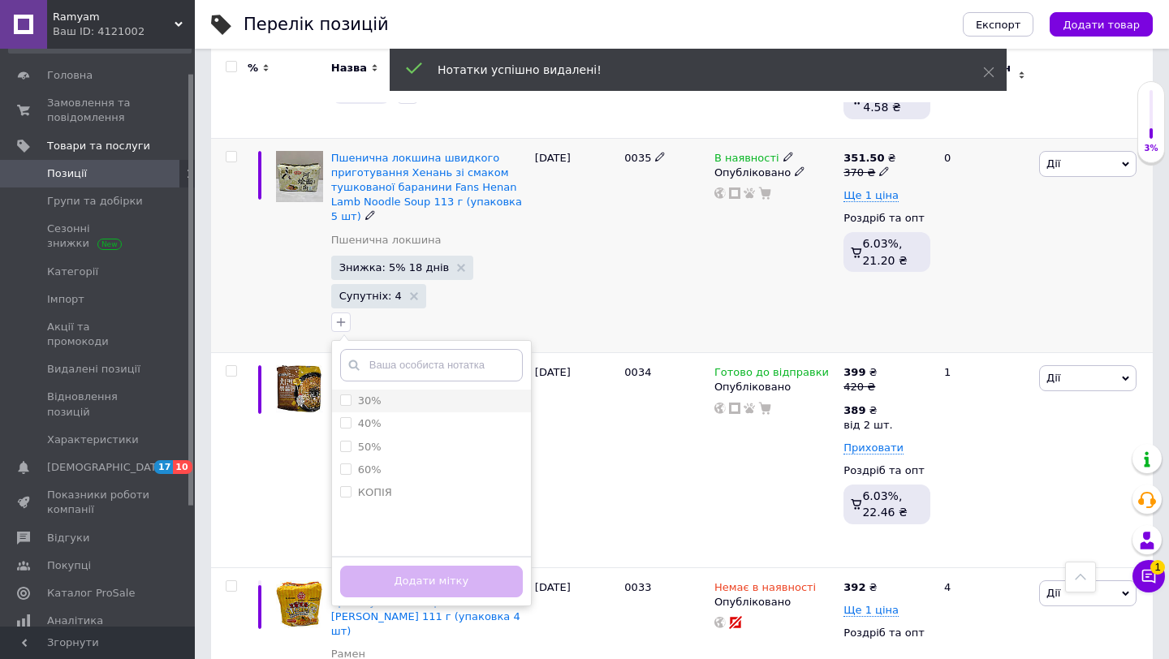
click at [343, 395] on input "30%" at bounding box center [345, 400] width 11 height 11
checkbox input "true"
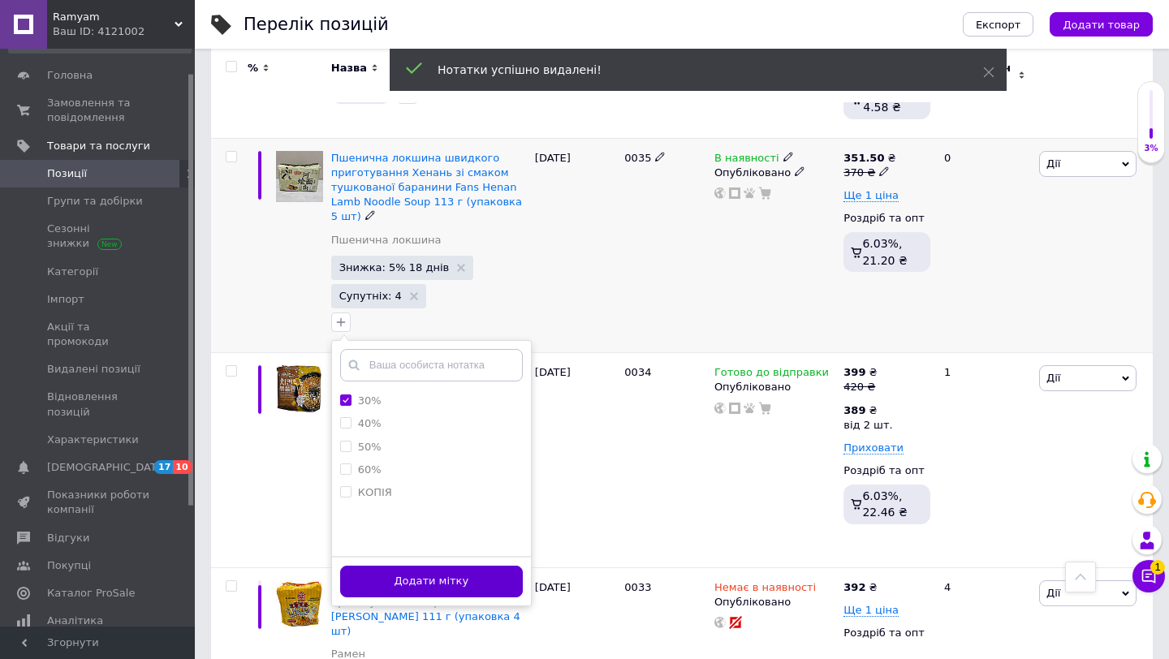
click at [416, 566] on button "Додати мітку" at bounding box center [431, 582] width 183 height 32
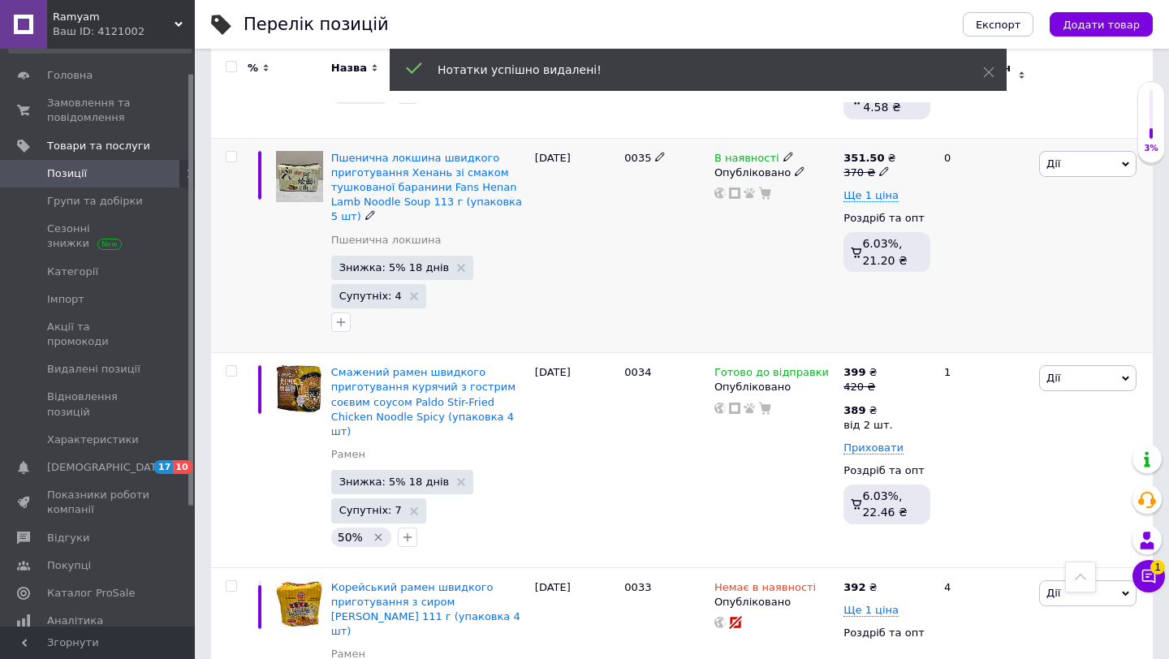
click at [678, 260] on div "0035" at bounding box center [665, 245] width 90 height 215
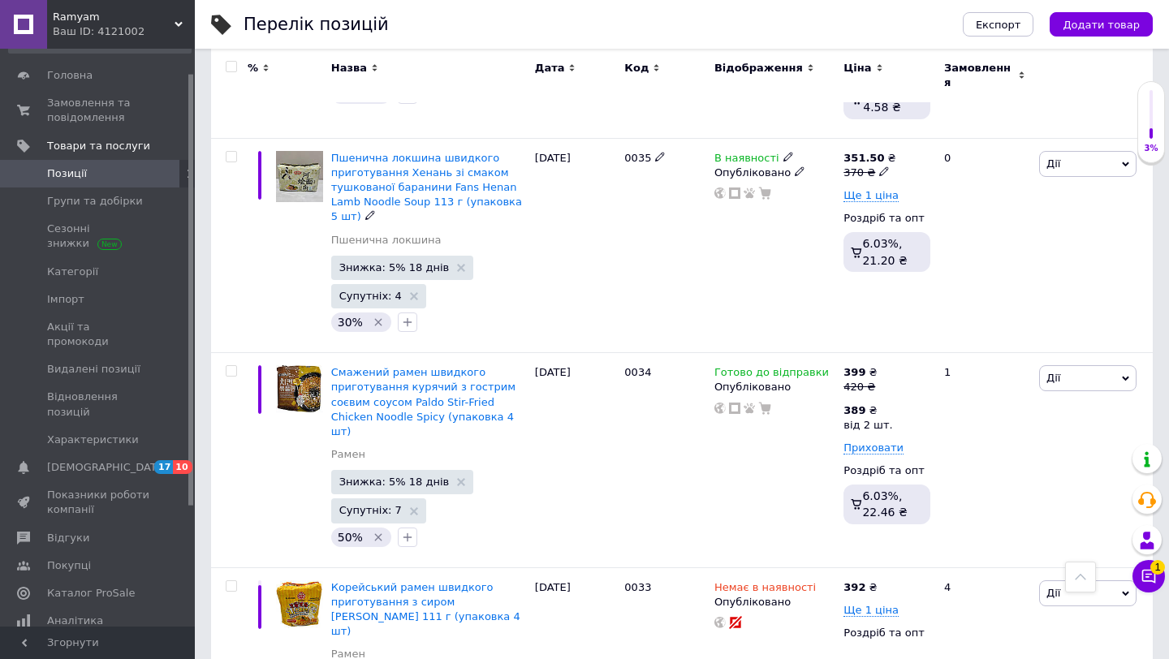
click at [378, 316] on icon "Видалити мітку" at bounding box center [378, 322] width 13 height 13
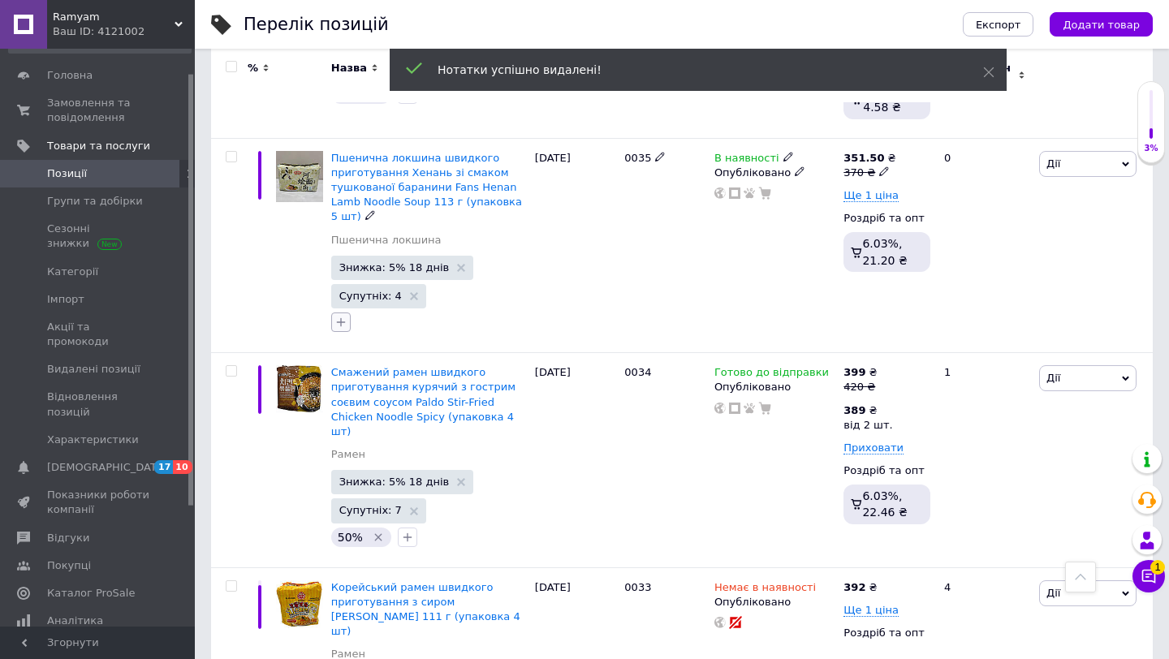
click at [341, 316] on icon "button" at bounding box center [341, 322] width 13 height 13
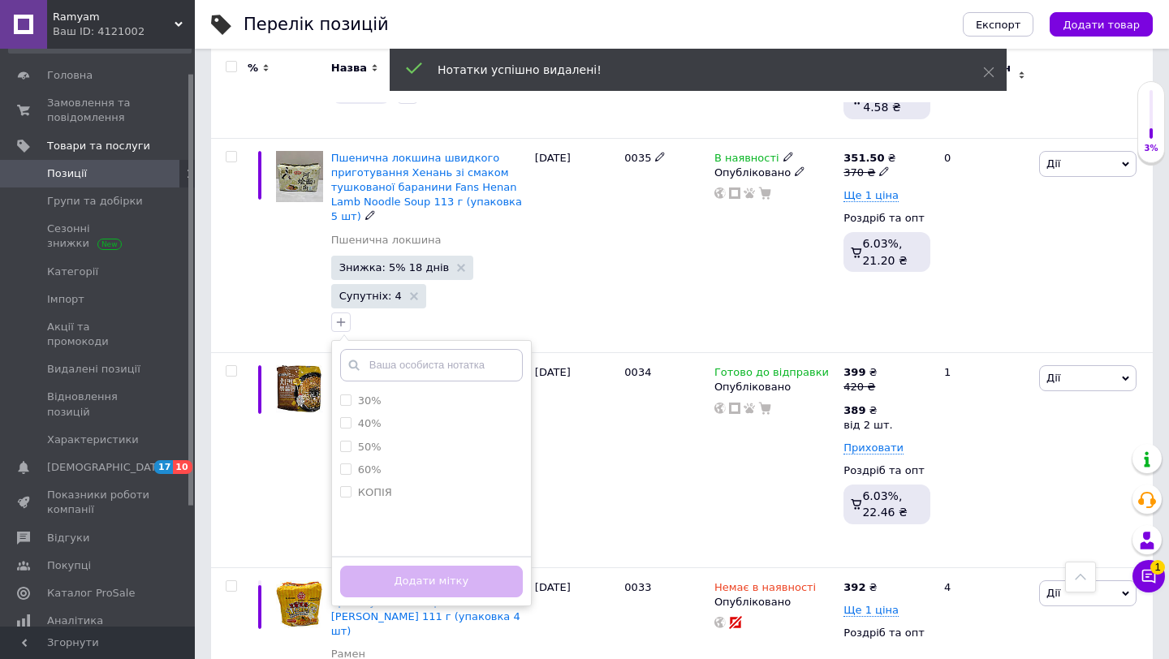
click at [404, 349] on input "text" at bounding box center [431, 365] width 183 height 32
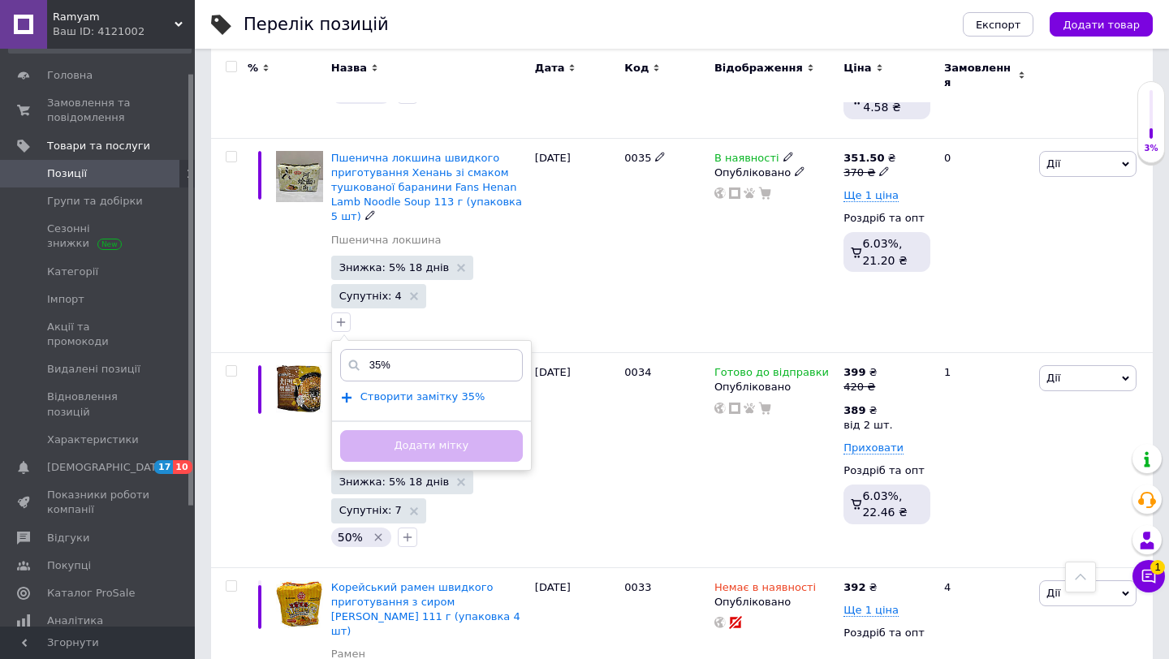
type input "35%"
click at [418, 391] on span "Створити замiтку 35%" at bounding box center [423, 397] width 125 height 13
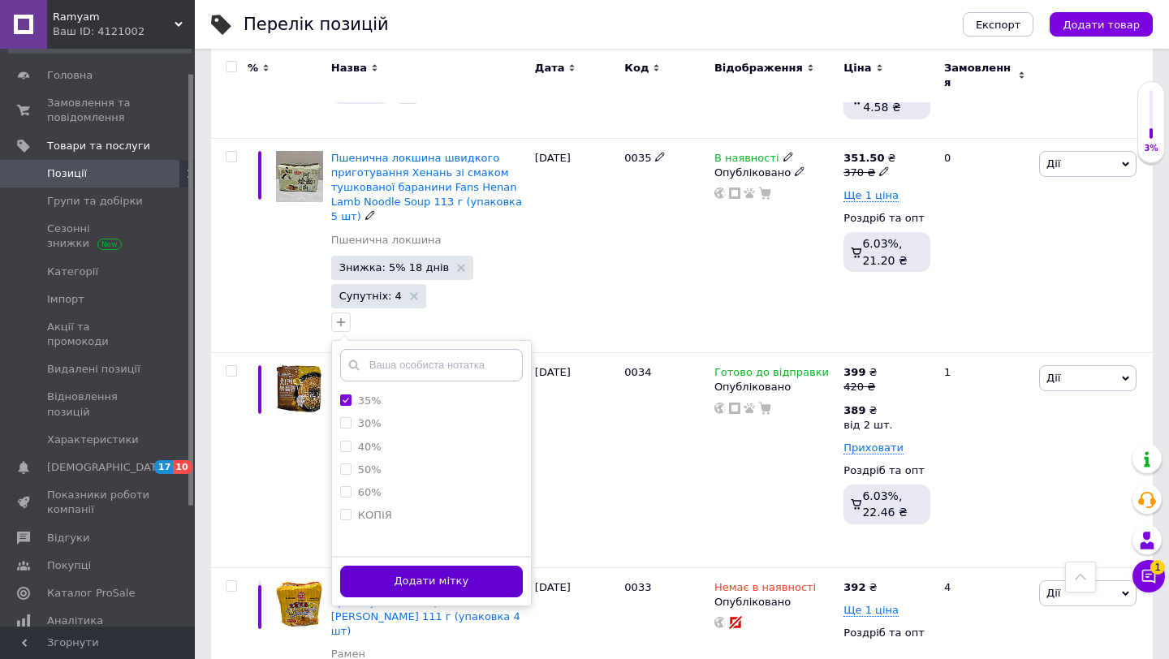
click at [417, 566] on button "Додати мітку" at bounding box center [431, 582] width 183 height 32
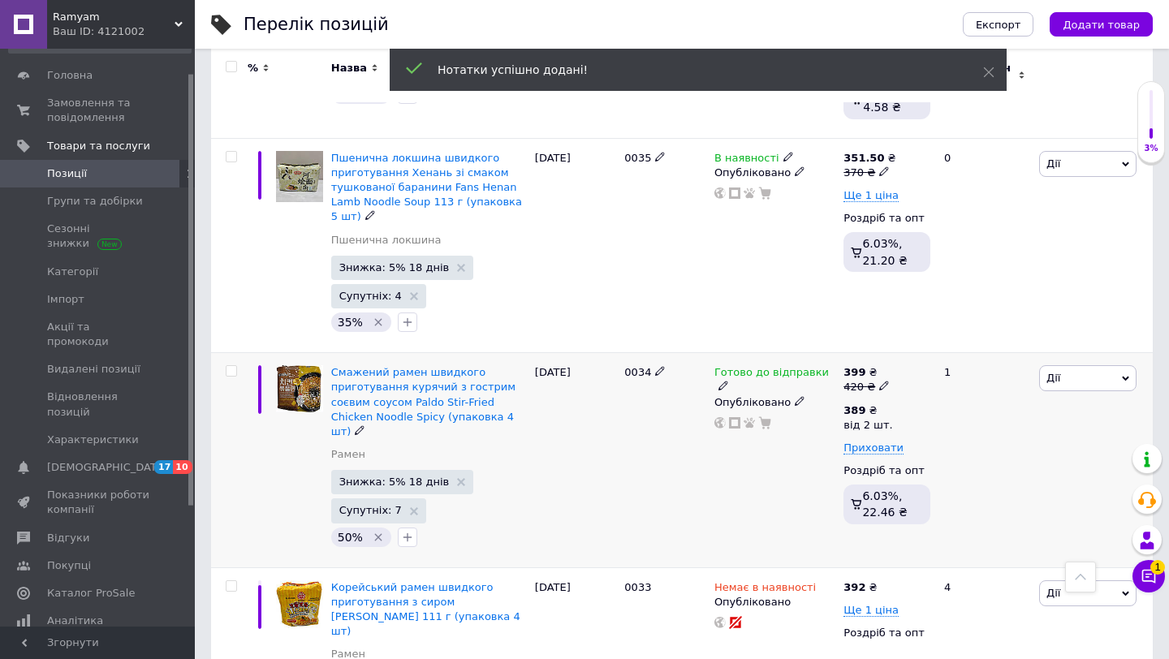
click at [556, 454] on div "[DATE]" at bounding box center [576, 460] width 90 height 215
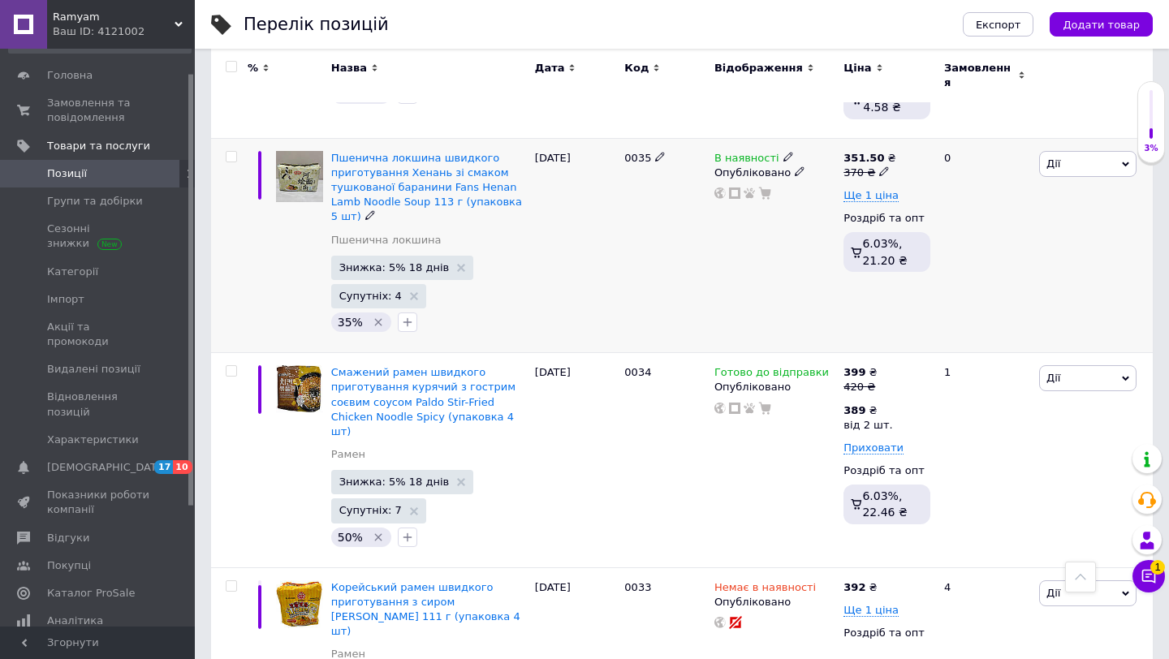
click at [875, 152] on b "351.50" at bounding box center [864, 158] width 41 height 12
click at [942, 130] on input "370" at bounding box center [965, 146] width 123 height 32
type input "360"
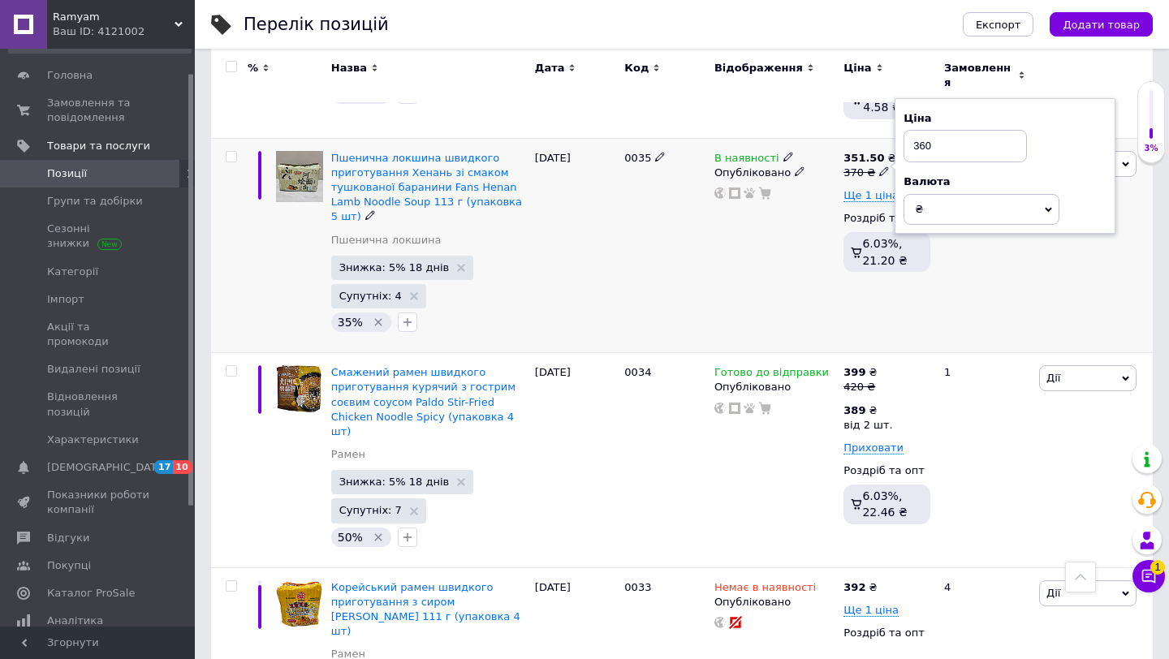
click at [751, 281] on div "В наявності Опубліковано" at bounding box center [774, 245] width 129 height 215
click at [878, 189] on span "Ще 1 ціна" at bounding box center [871, 195] width 55 height 13
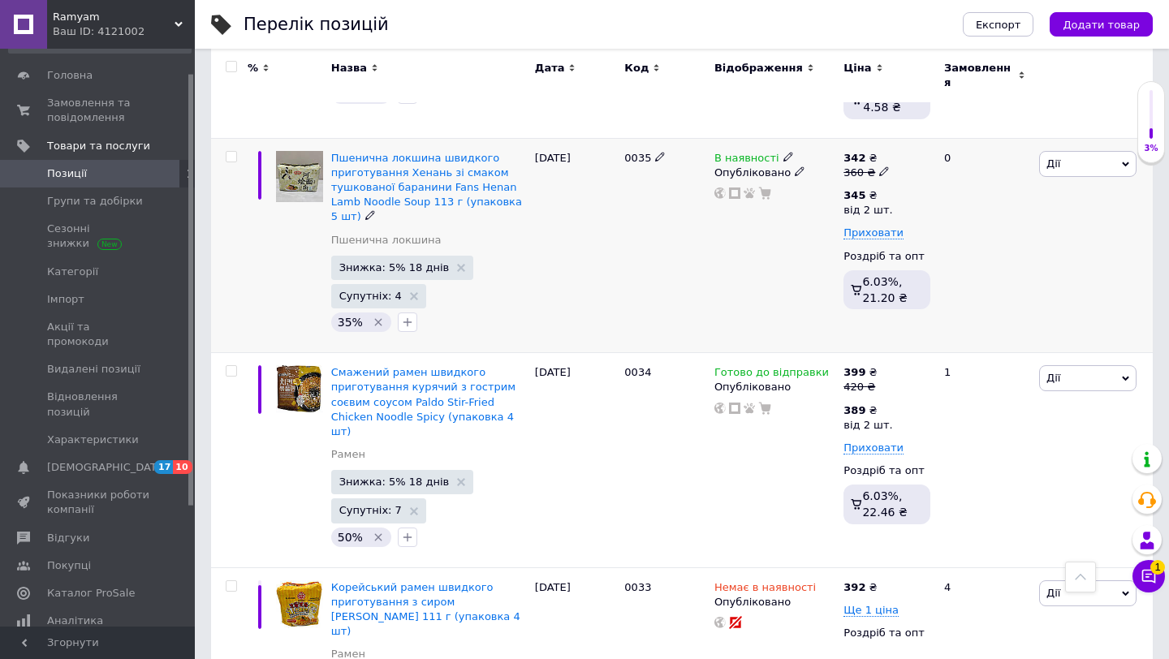
click at [766, 232] on div "В наявності Опубліковано" at bounding box center [774, 245] width 129 height 215
click at [871, 188] on div "345 ₴" at bounding box center [868, 195] width 49 height 15
click at [950, 144] on input "345" at bounding box center [991, 160] width 156 height 32
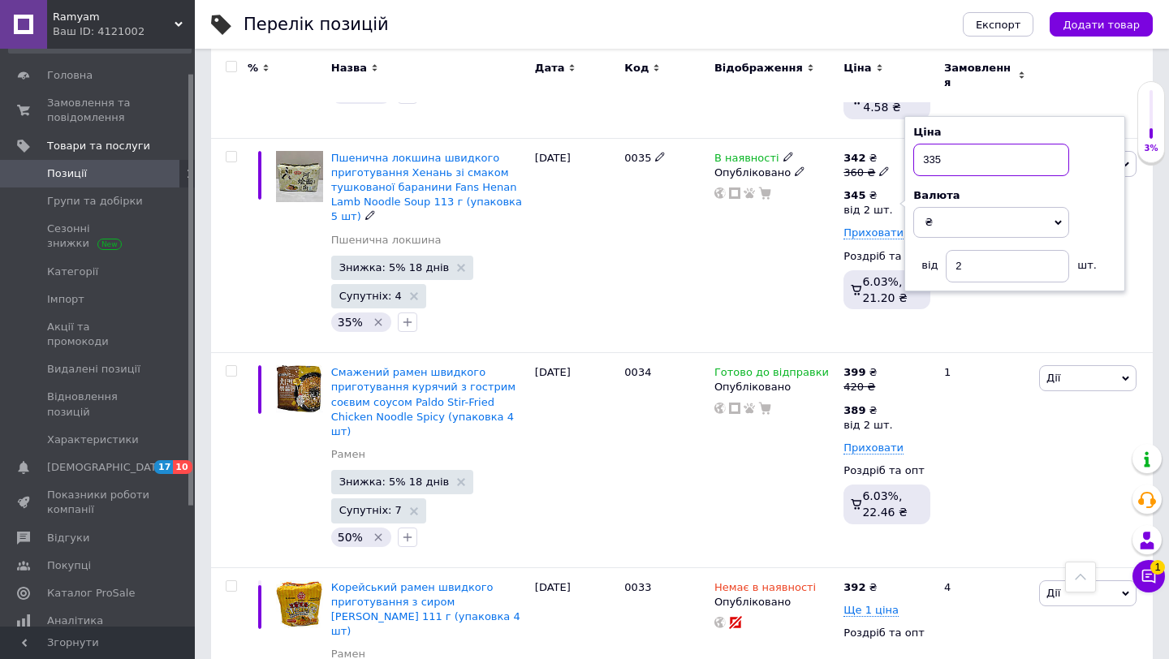
type input "335"
click at [777, 229] on div "В наявності Опубліковано" at bounding box center [774, 245] width 129 height 215
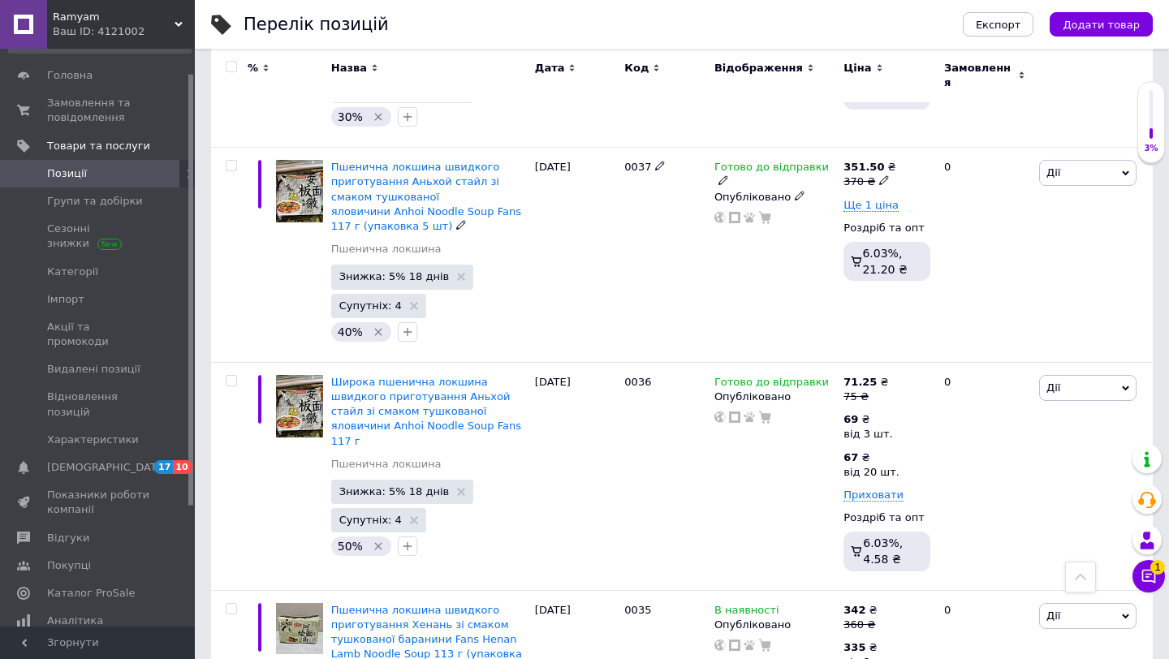
scroll to position [345, 0]
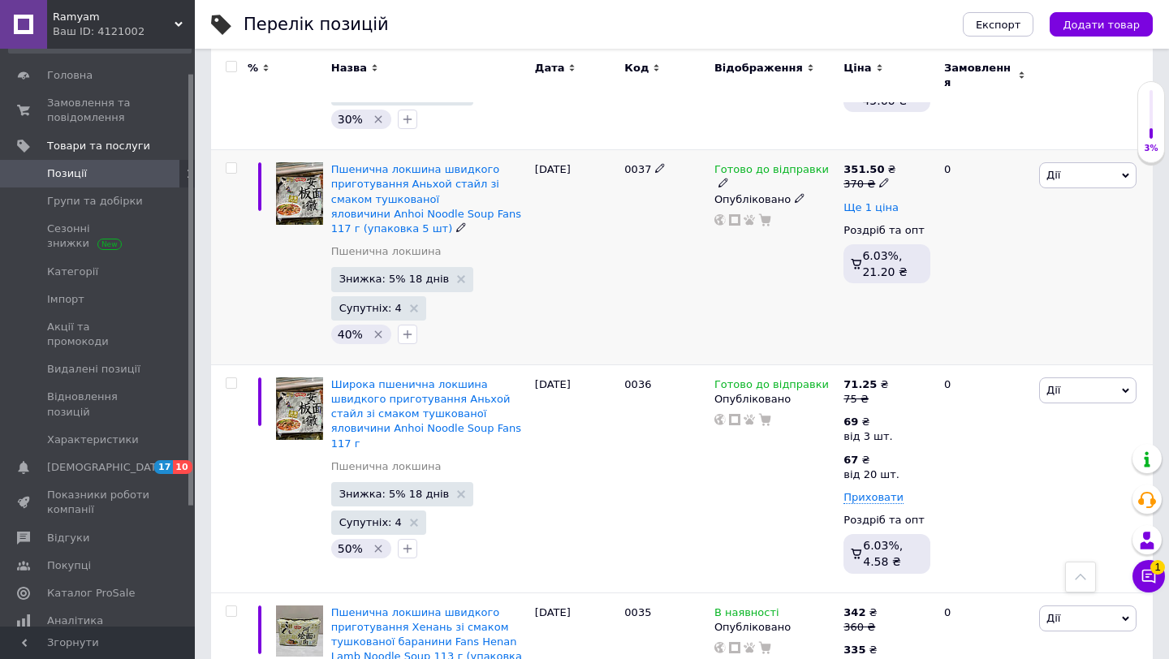
click at [864, 201] on span "Ще 1 ціна" at bounding box center [871, 207] width 55 height 13
click at [864, 201] on div "345 ₴" at bounding box center [868, 208] width 49 height 15
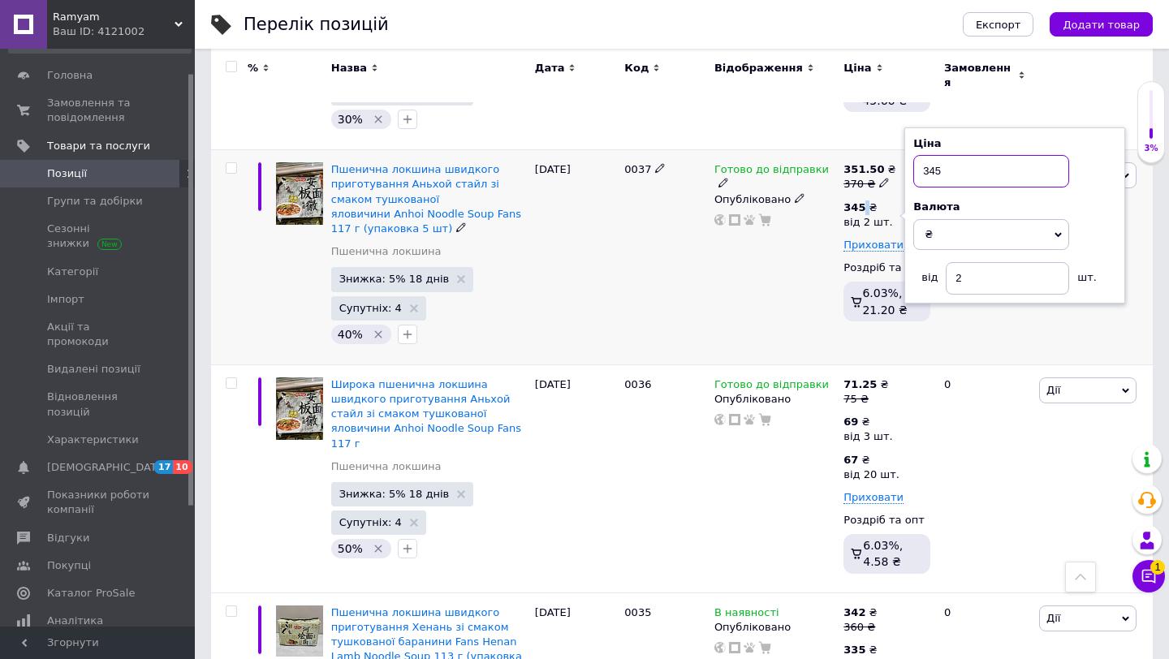
click at [943, 175] on input "345" at bounding box center [991, 171] width 156 height 32
type input "335"
click at [870, 177] on div "370 ₴" at bounding box center [870, 184] width 52 height 15
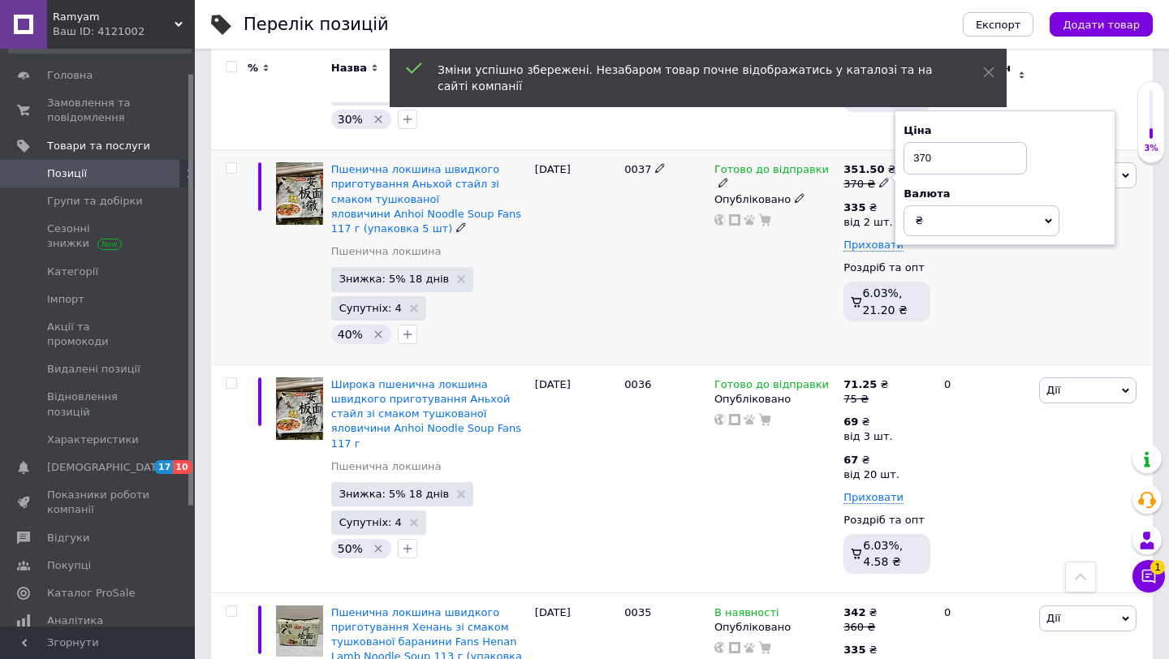
click at [925, 146] on input "370" at bounding box center [965, 158] width 123 height 32
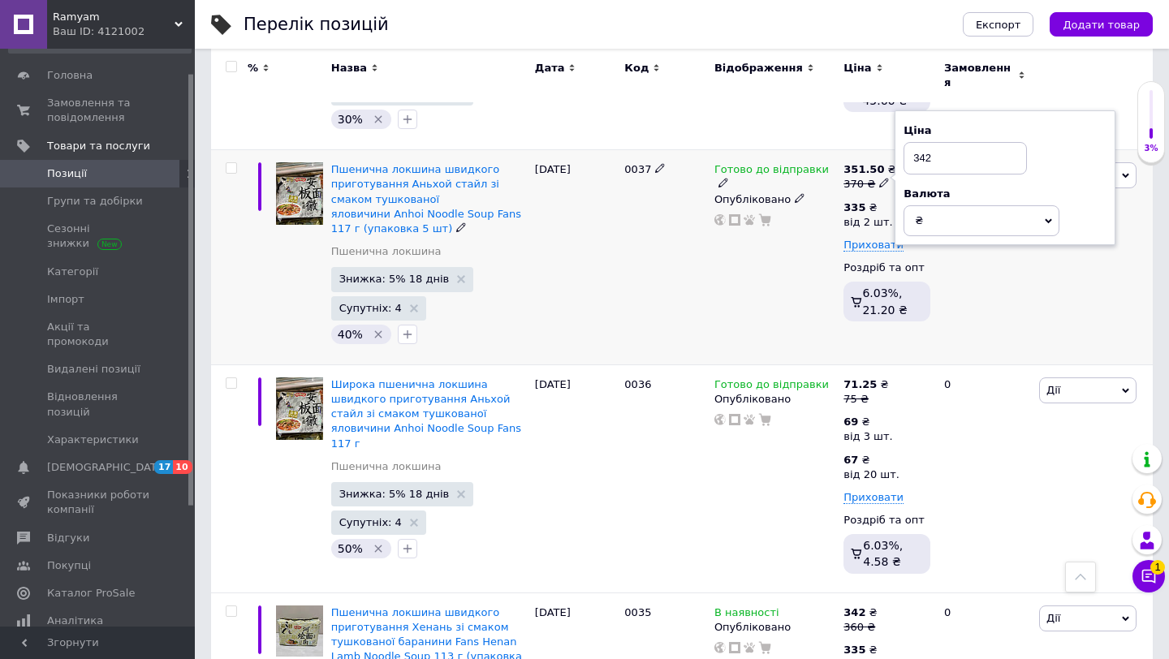
type input "342"
click at [795, 254] on div "Готово до відправки Опубліковано" at bounding box center [774, 257] width 129 height 215
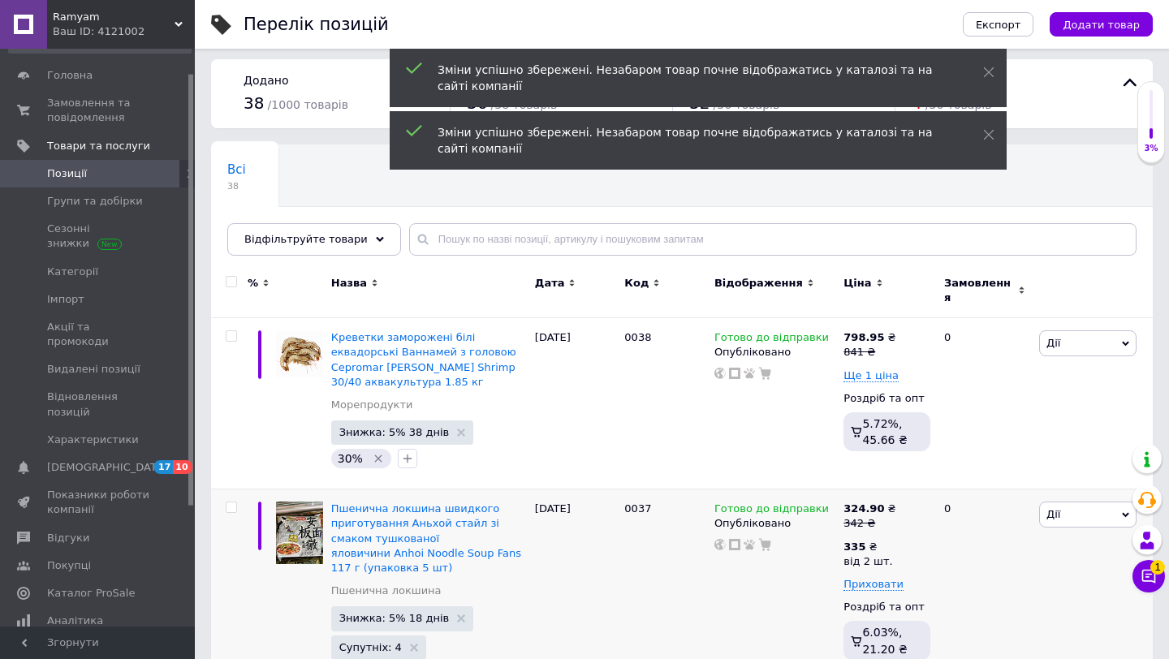
scroll to position [0, 0]
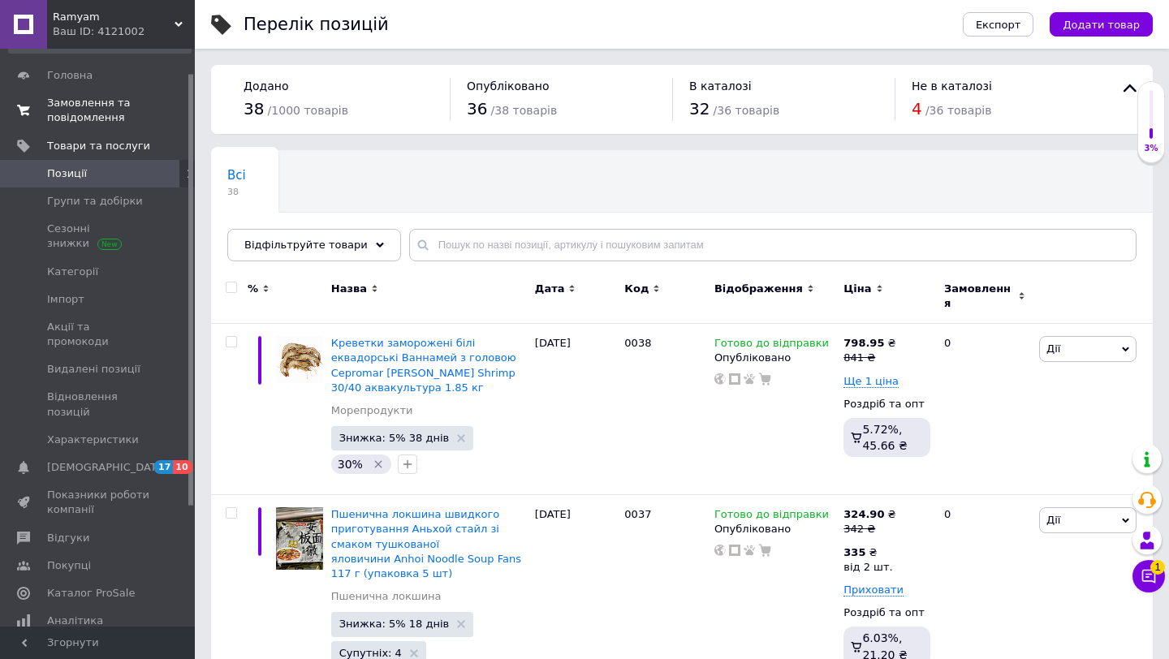
click at [84, 120] on span "Замовлення та повідомлення" at bounding box center [98, 110] width 103 height 29
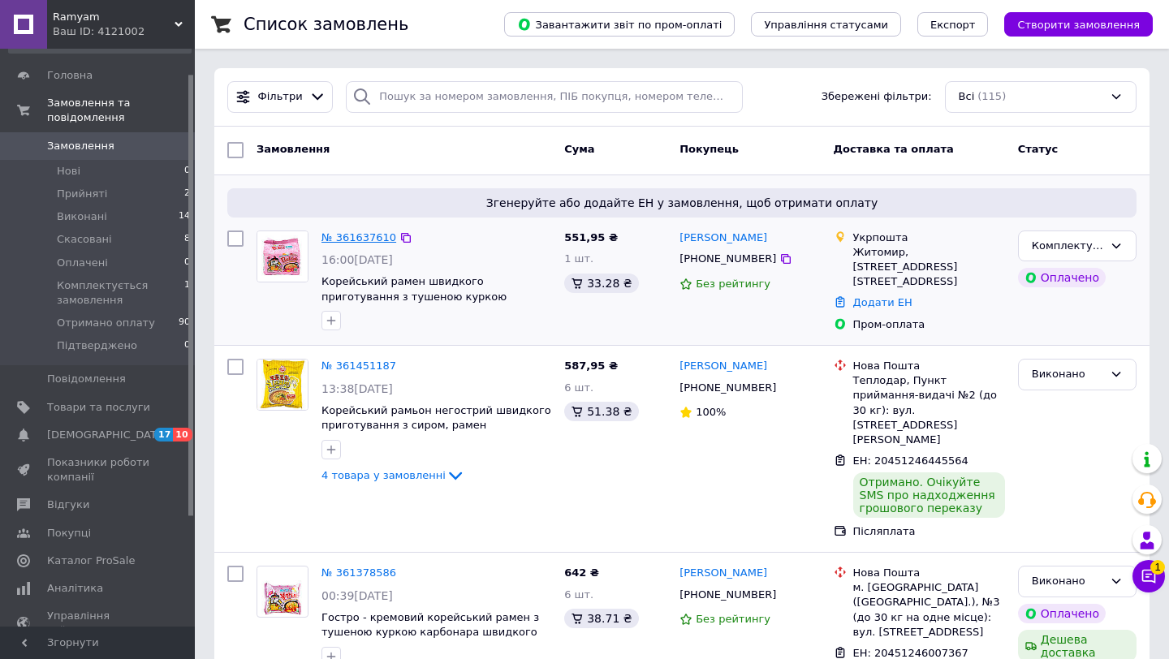
click at [365, 235] on link "№ 361637610" at bounding box center [359, 237] width 75 height 12
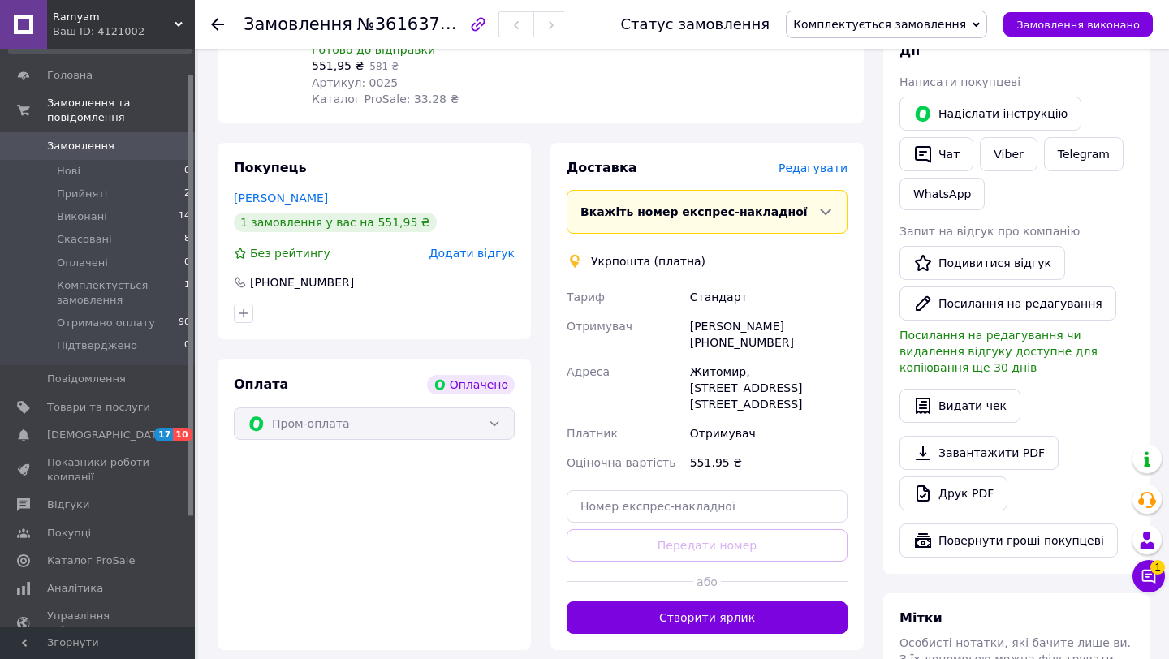
scroll to position [844, 0]
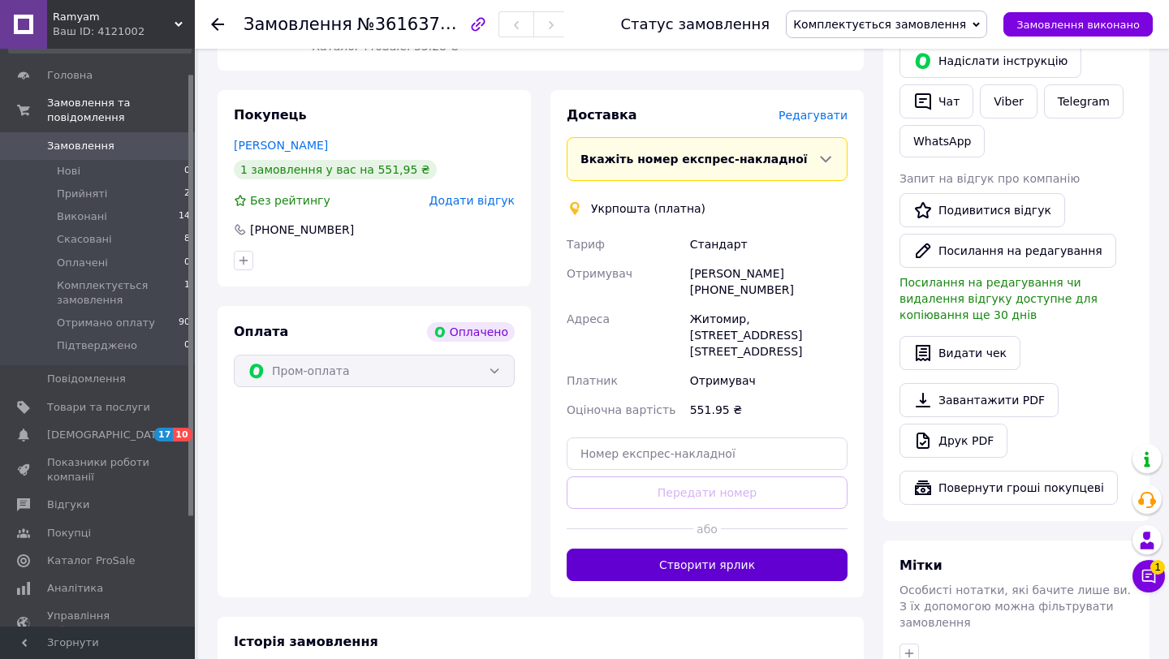
click at [614, 549] on button "Створити ярлик" at bounding box center [707, 565] width 281 height 32
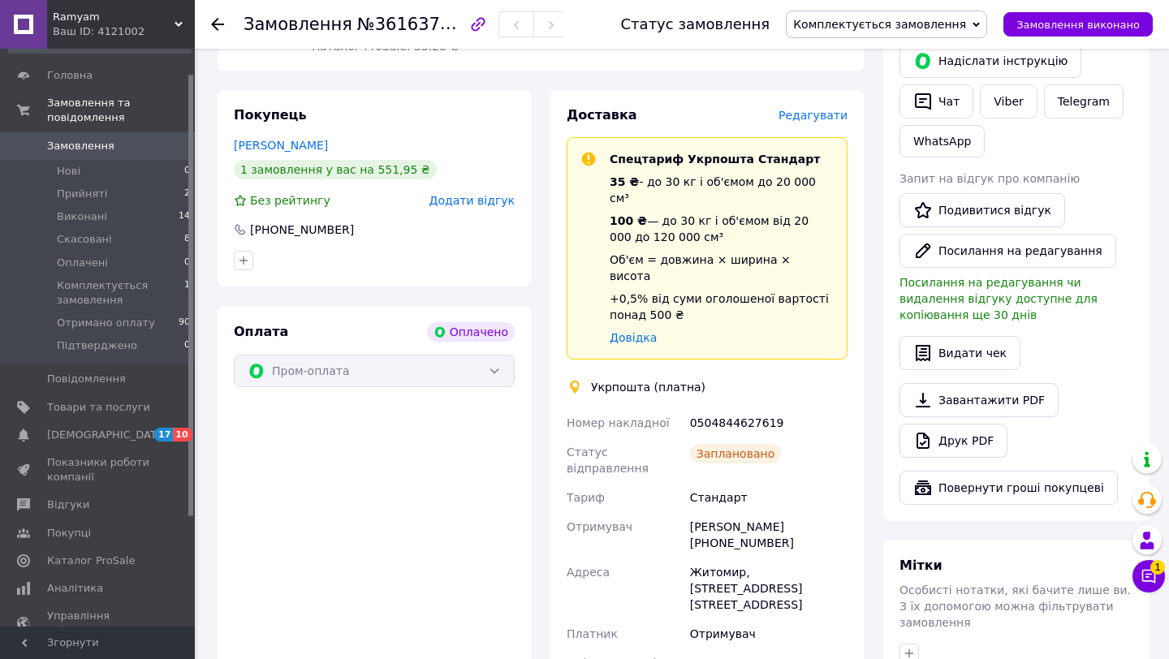
click at [536, 460] on div "Покупець [PERSON_NAME] 1 замовлення у вас на 551,95 ₴ Без рейтингу Додати відгу…" at bounding box center [374, 430] width 333 height 680
